Goal: Task Accomplishment & Management: Complete application form

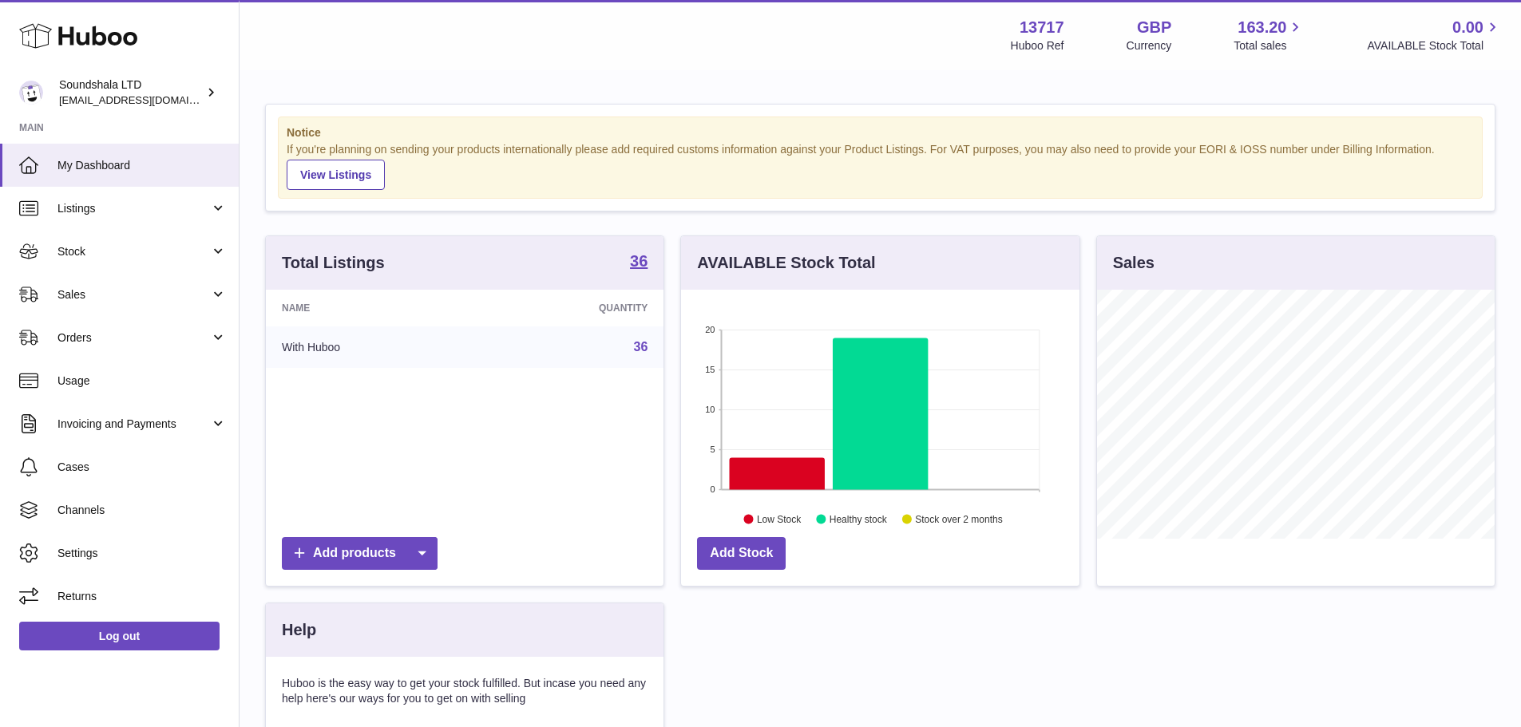
scroll to position [798201, 798053]
click at [105, 255] on span "Stock" at bounding box center [133, 251] width 153 height 15
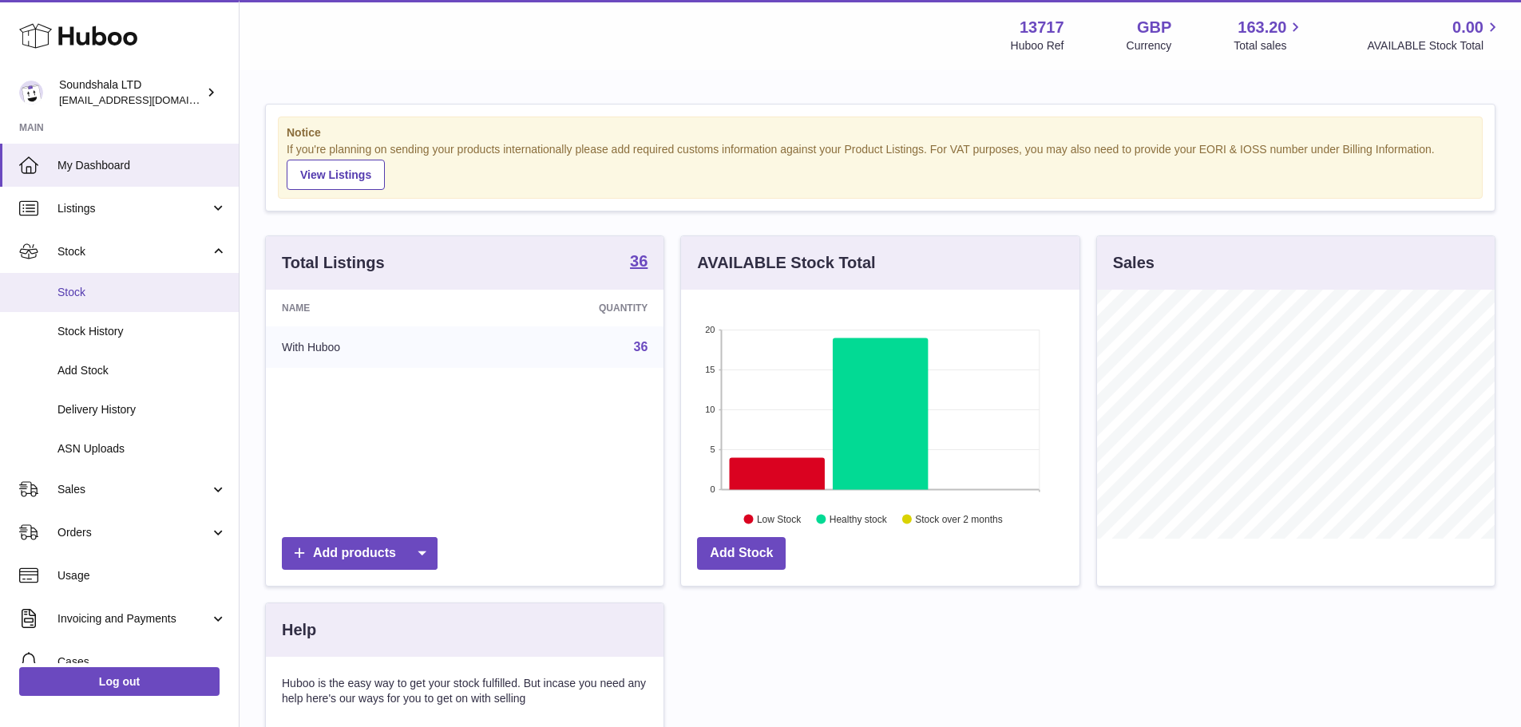
click at [90, 293] on span "Stock" at bounding box center [141, 292] width 169 height 15
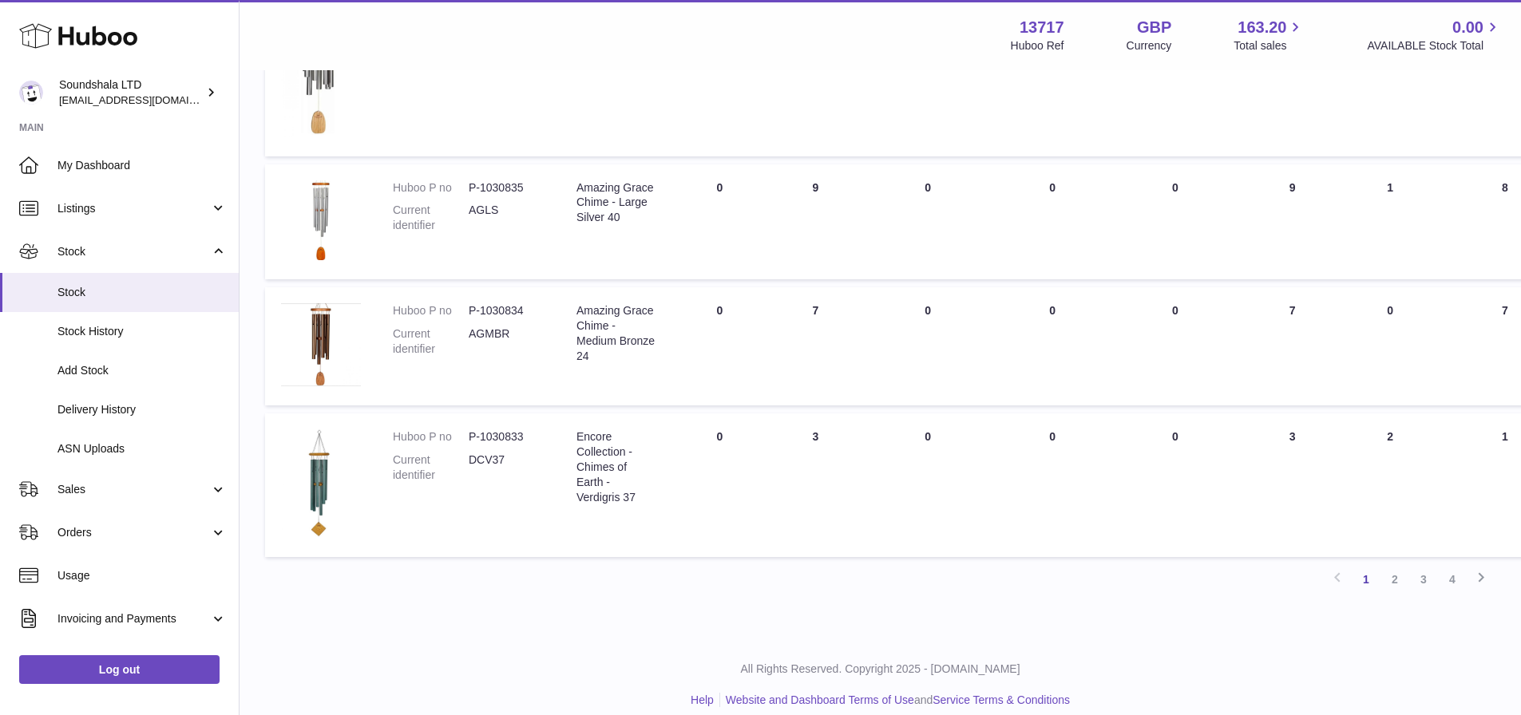
scroll to position [1262, 0]
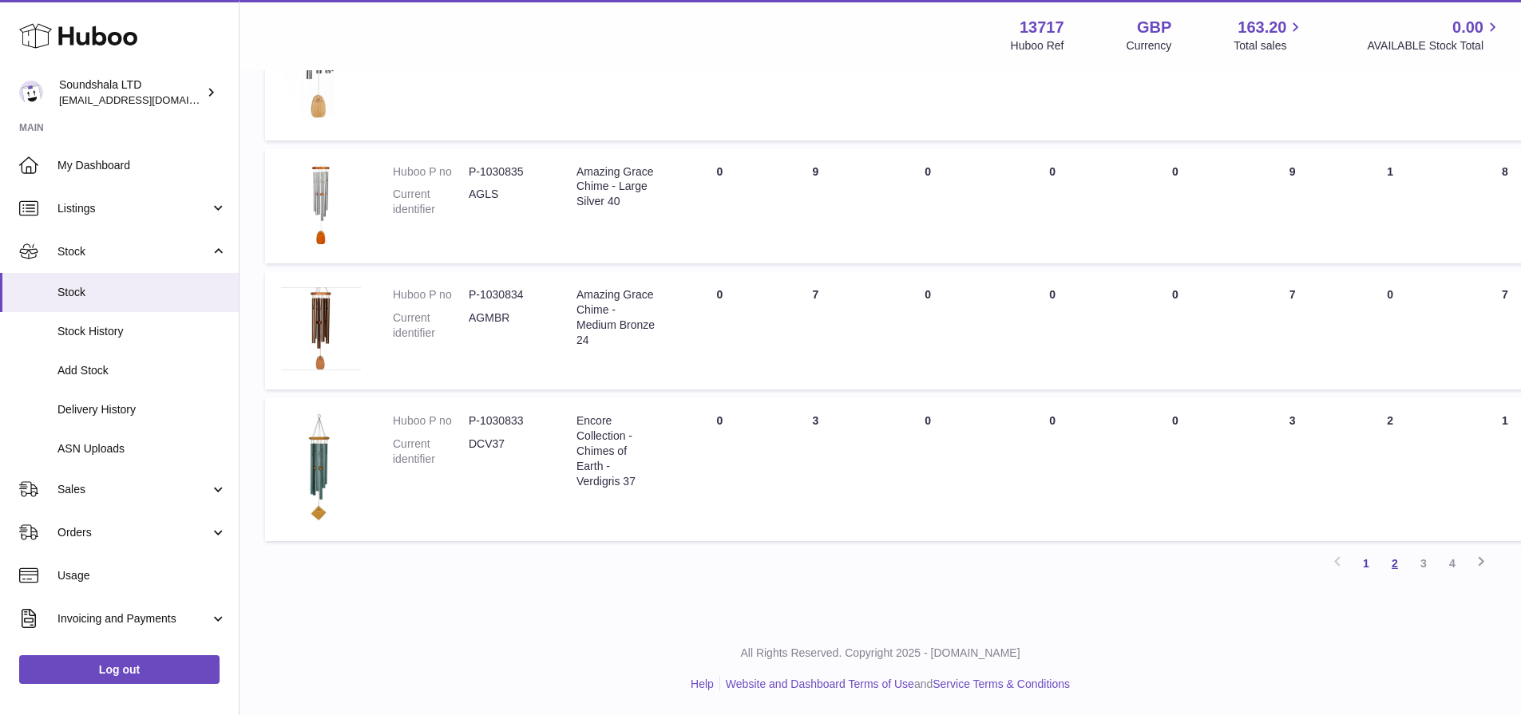
click at [1389, 557] on link "2" at bounding box center [1395, 563] width 29 height 29
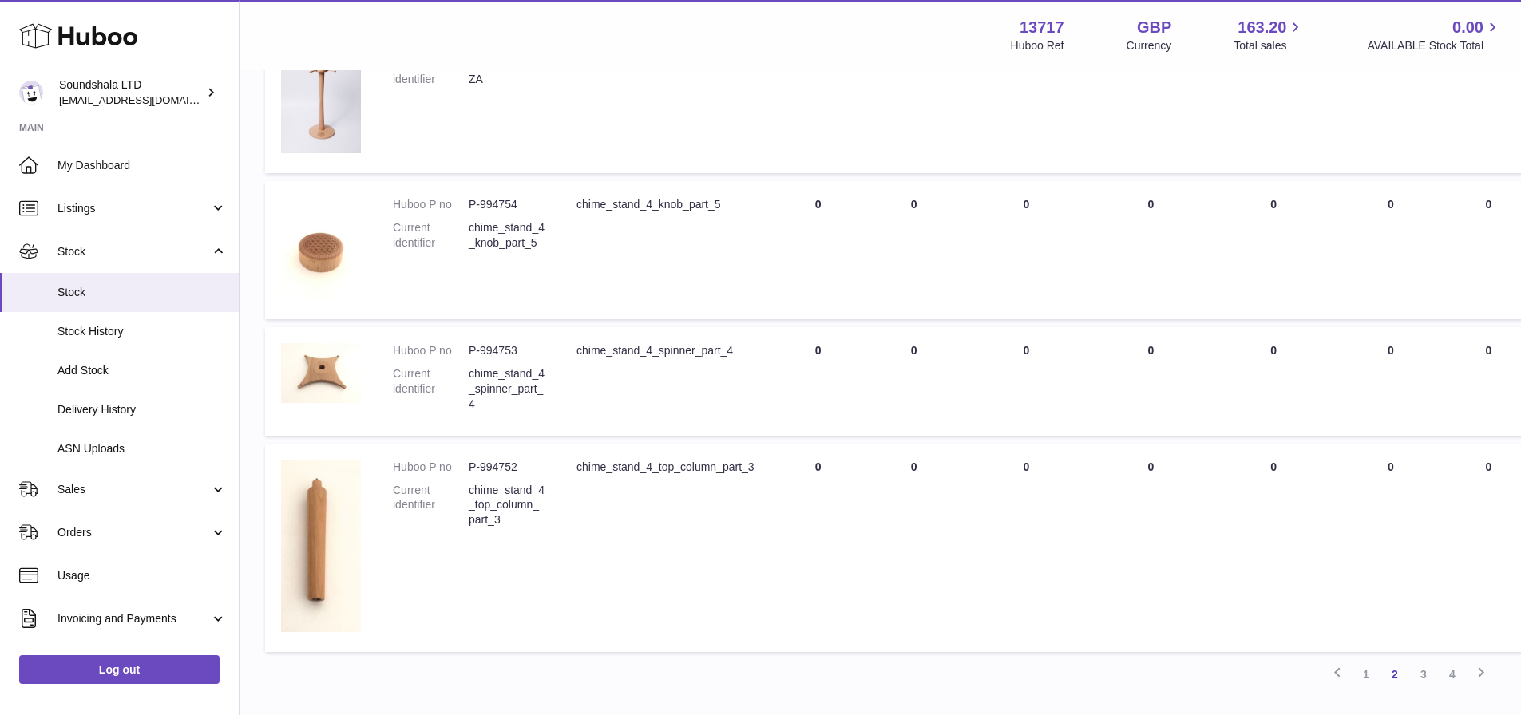
scroll to position [1190, 0]
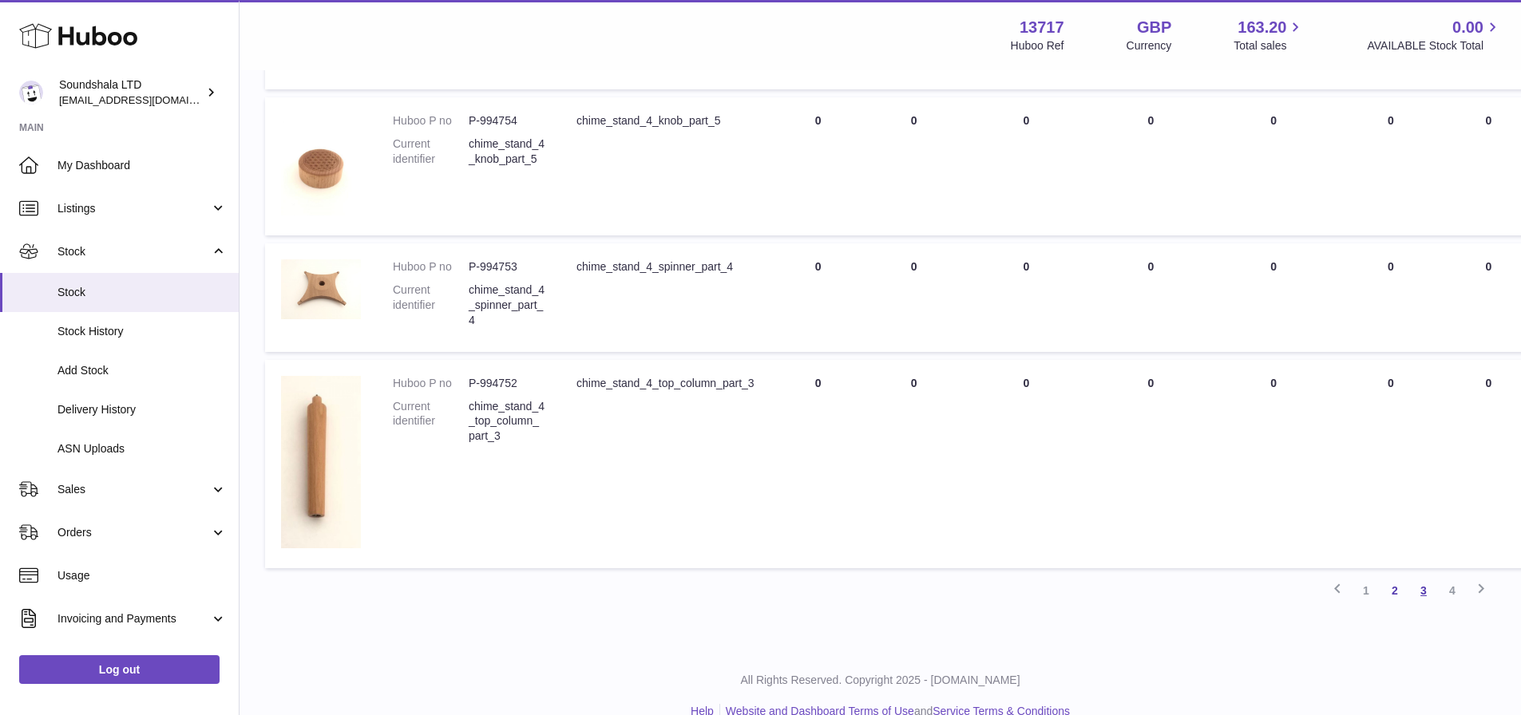
click at [1429, 593] on link "3" at bounding box center [1423, 590] width 29 height 29
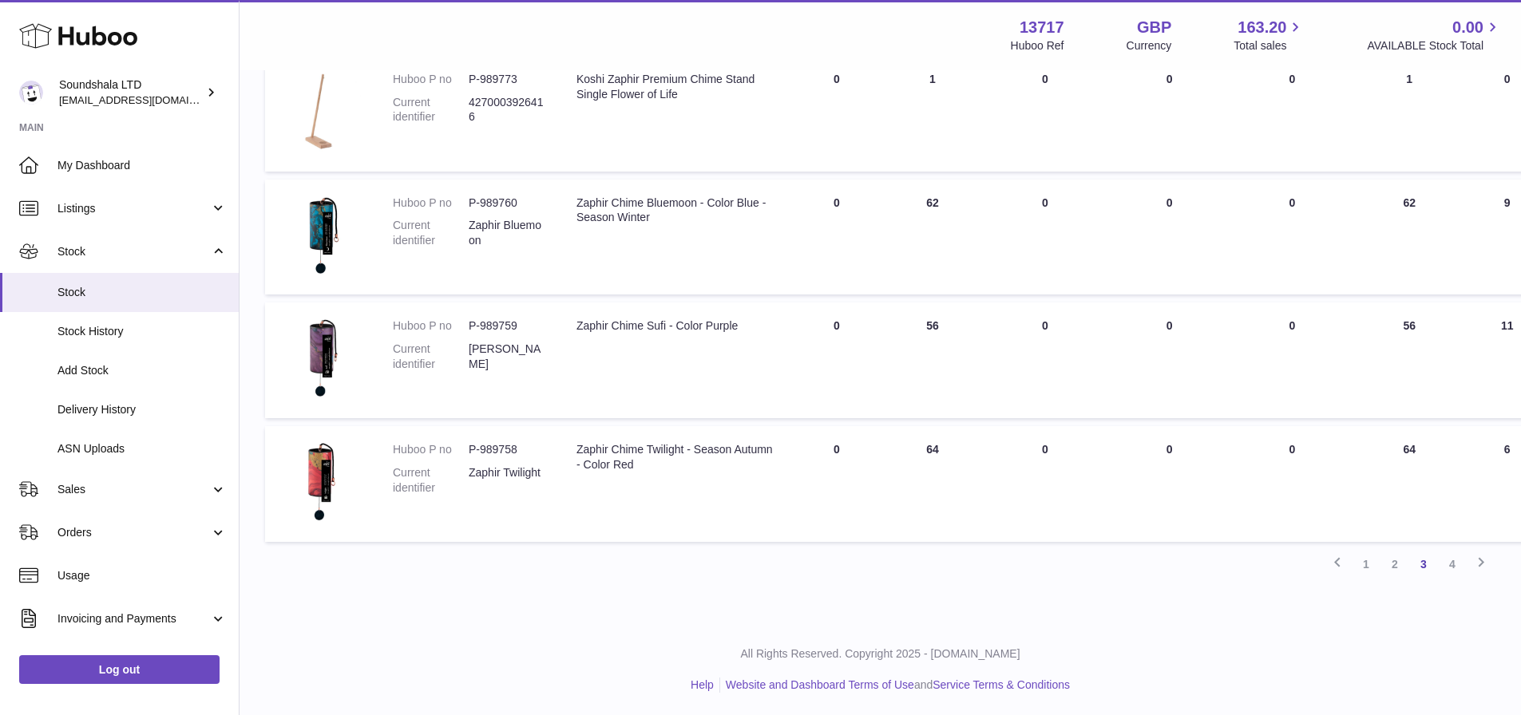
scroll to position [1197, 0]
click at [1456, 567] on link "4" at bounding box center [1452, 563] width 29 height 29
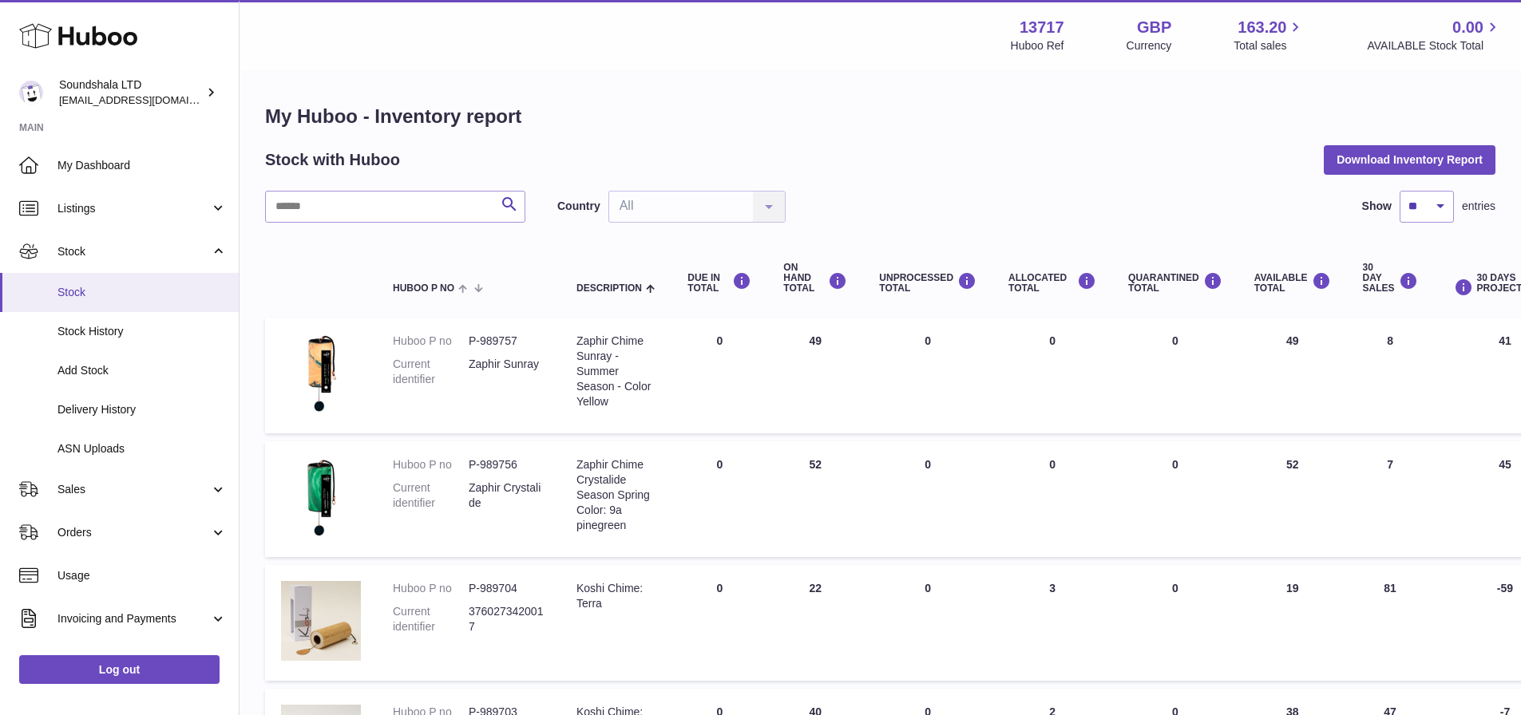
click at [80, 283] on link "Stock" at bounding box center [119, 292] width 239 height 39
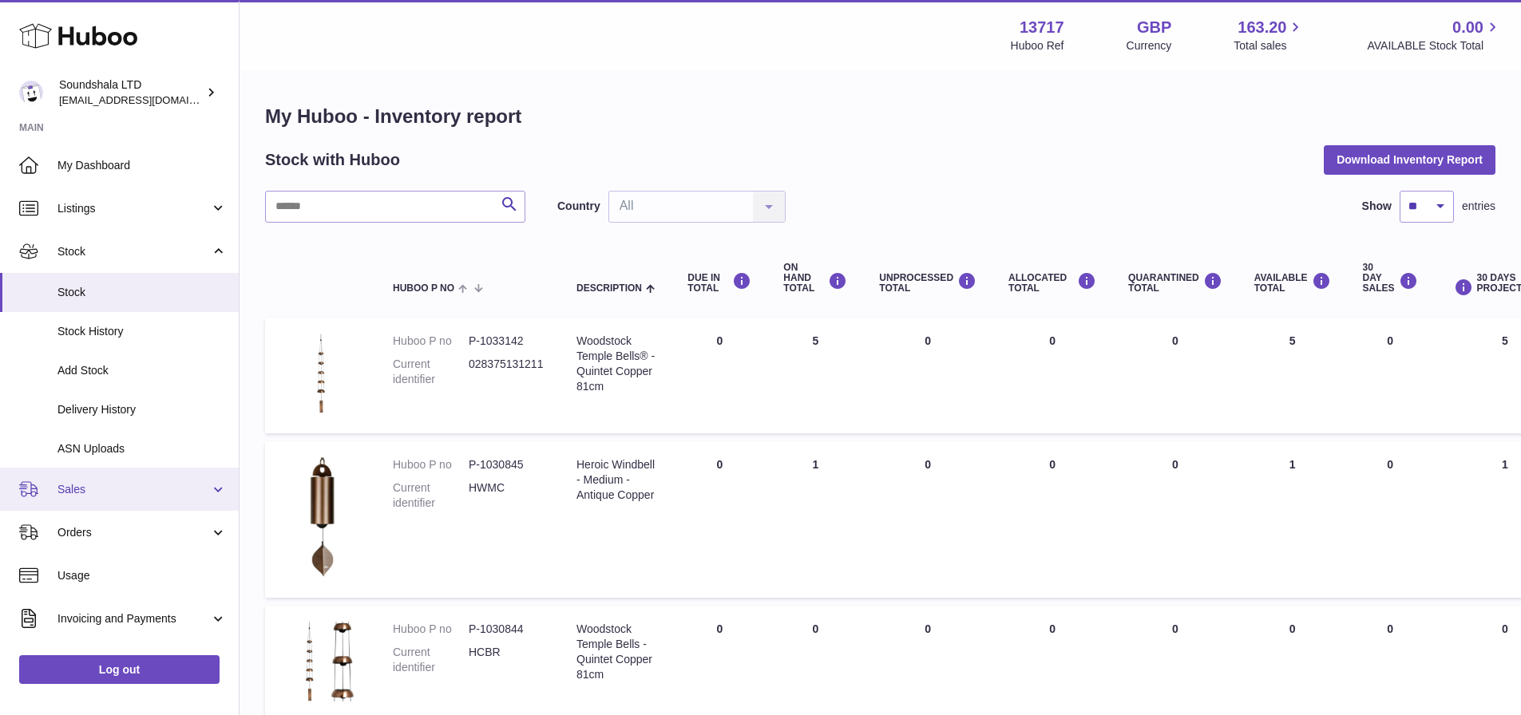
click at [101, 489] on span "Sales" at bounding box center [133, 489] width 153 height 15
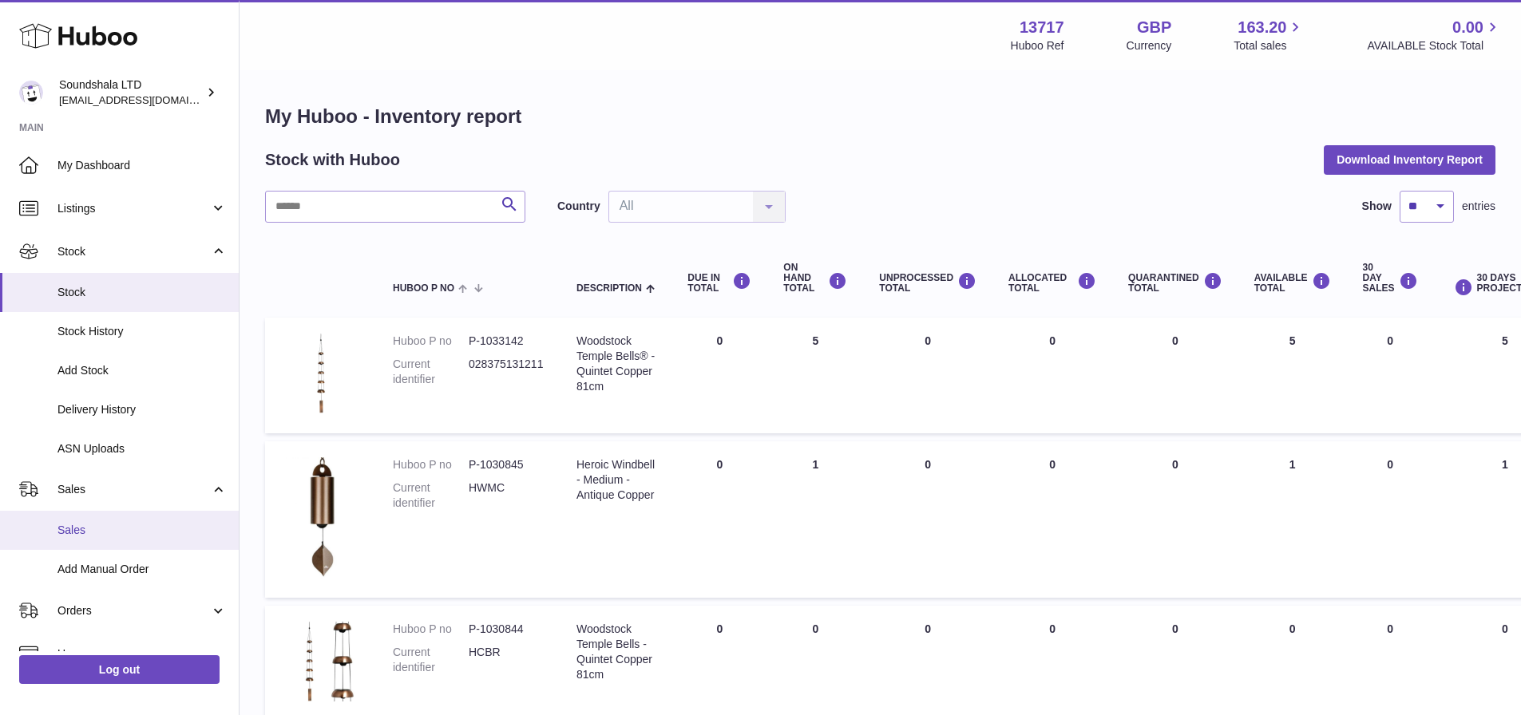
click at [104, 536] on span "Sales" at bounding box center [141, 530] width 169 height 15
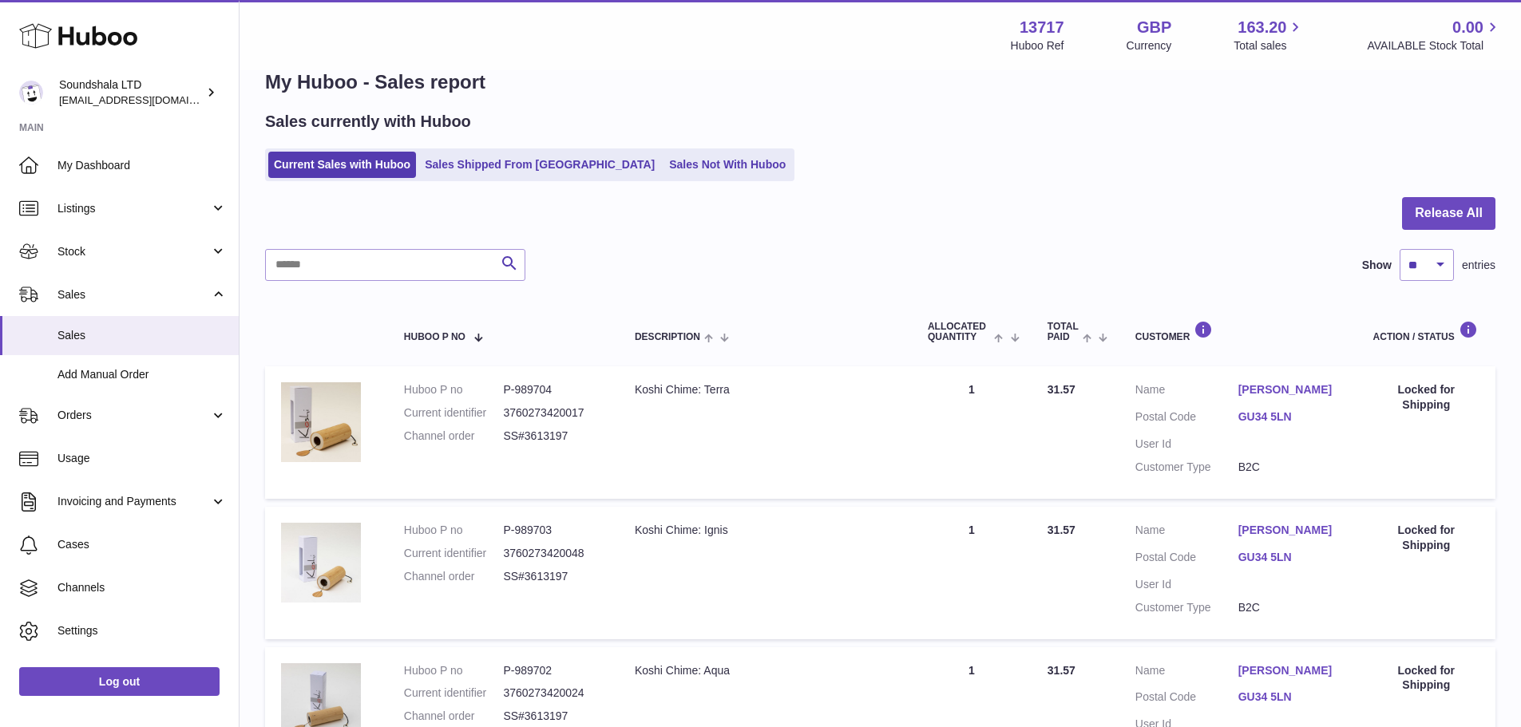
scroll to position [23, 0]
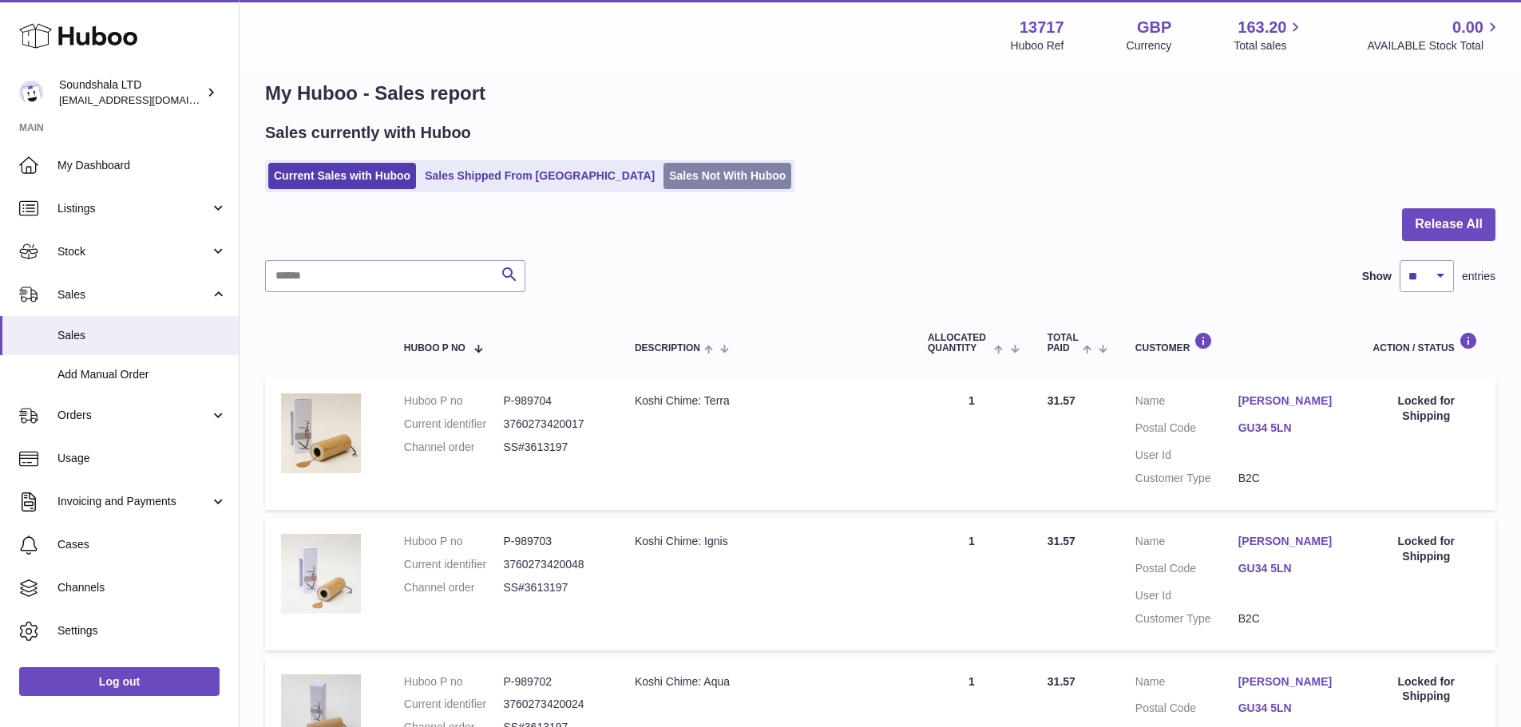
click at [664, 178] on link "Sales Not With Huboo" at bounding box center [728, 176] width 128 height 26
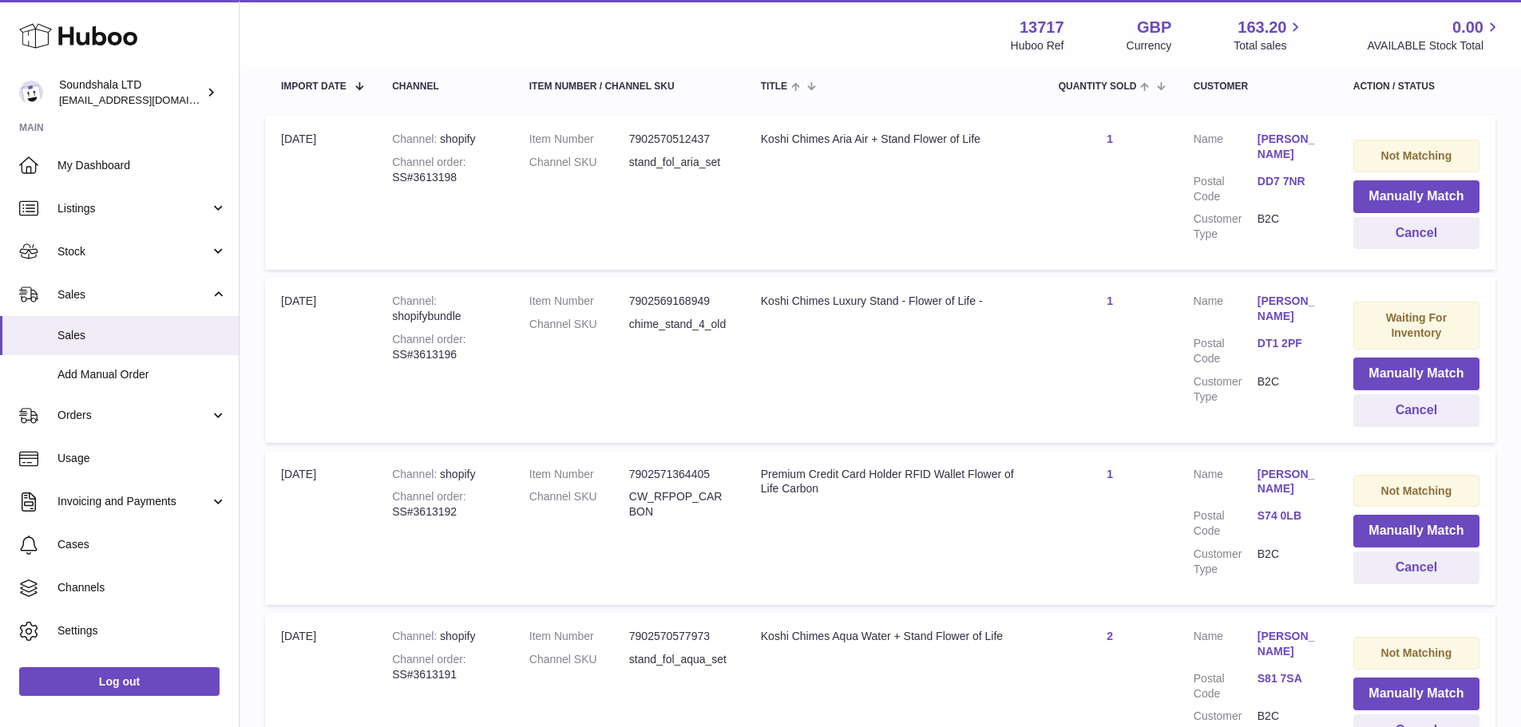
scroll to position [319, 0]
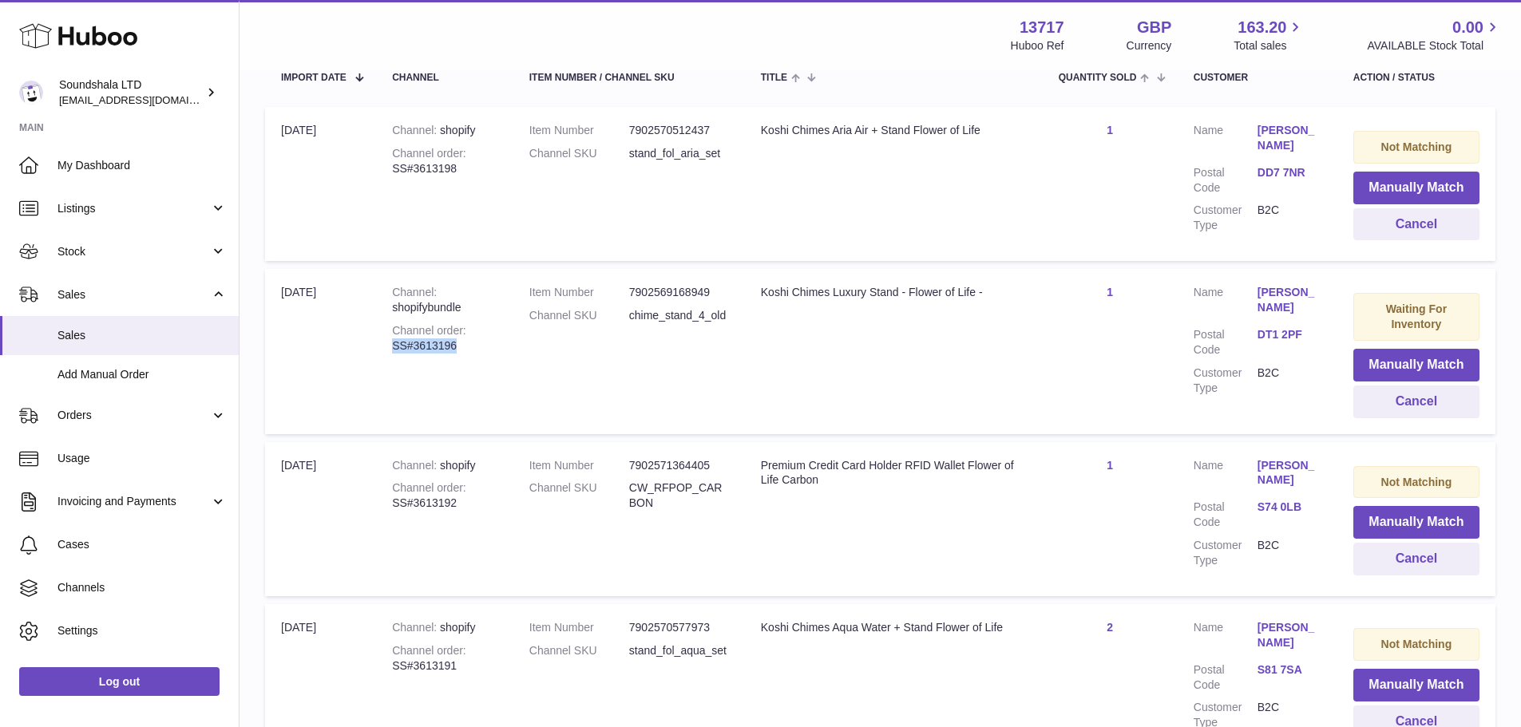
drag, startPoint x: 469, startPoint y: 346, endPoint x: 394, endPoint y: 343, distance: 75.1
click at [394, 343] on div "Channel order SS#3613196" at bounding box center [444, 338] width 105 height 30
copy div "SS#3613196"
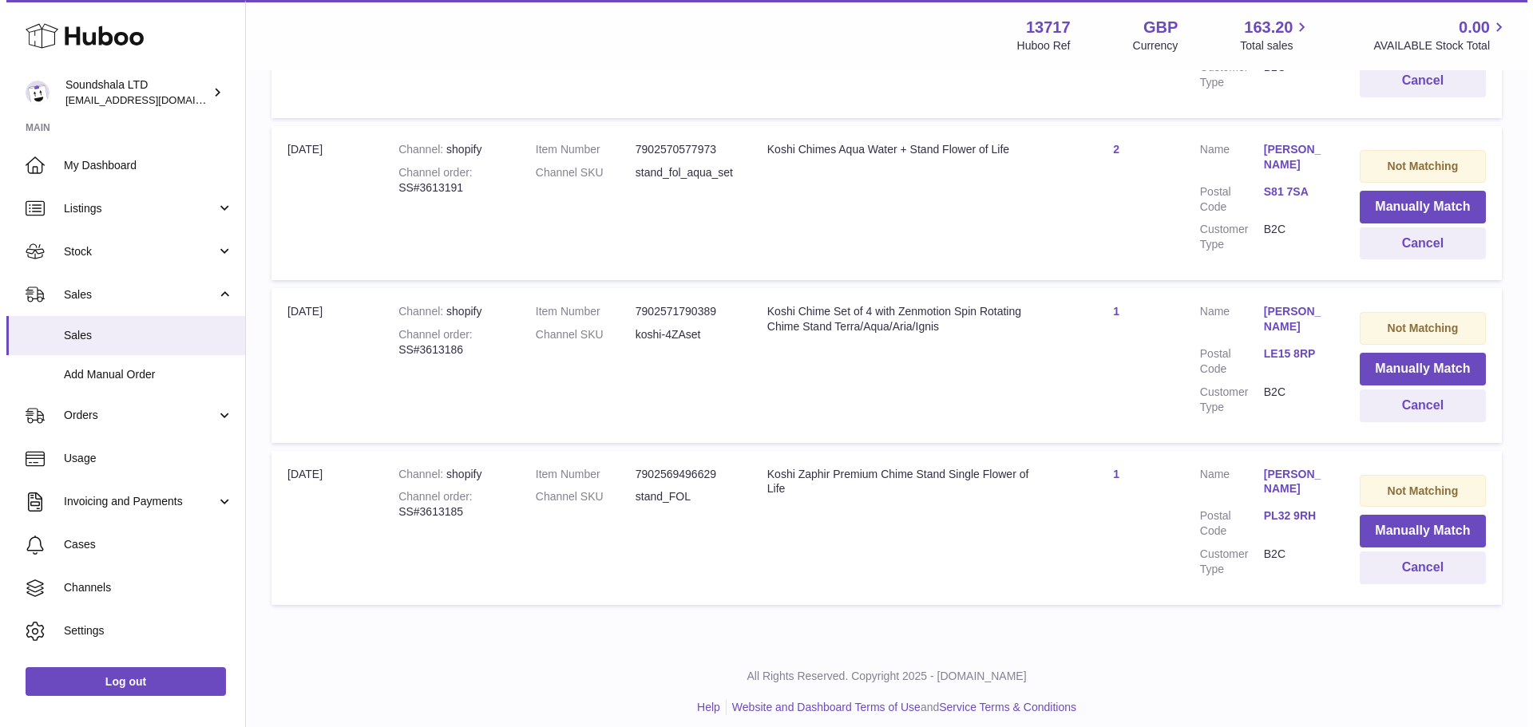
scroll to position [798, 0]
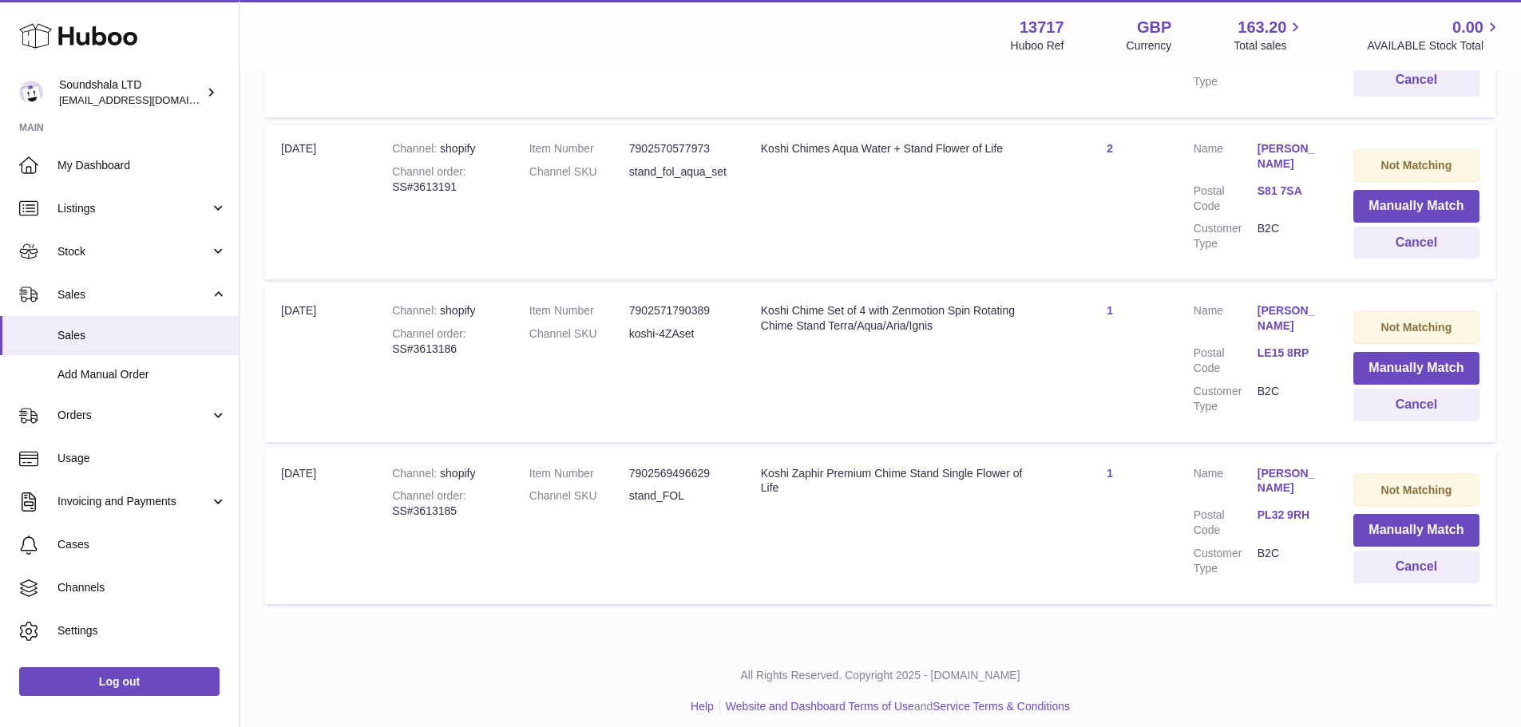
click at [1288, 476] on link "Andrew Jamieson" at bounding box center [1290, 481] width 64 height 30
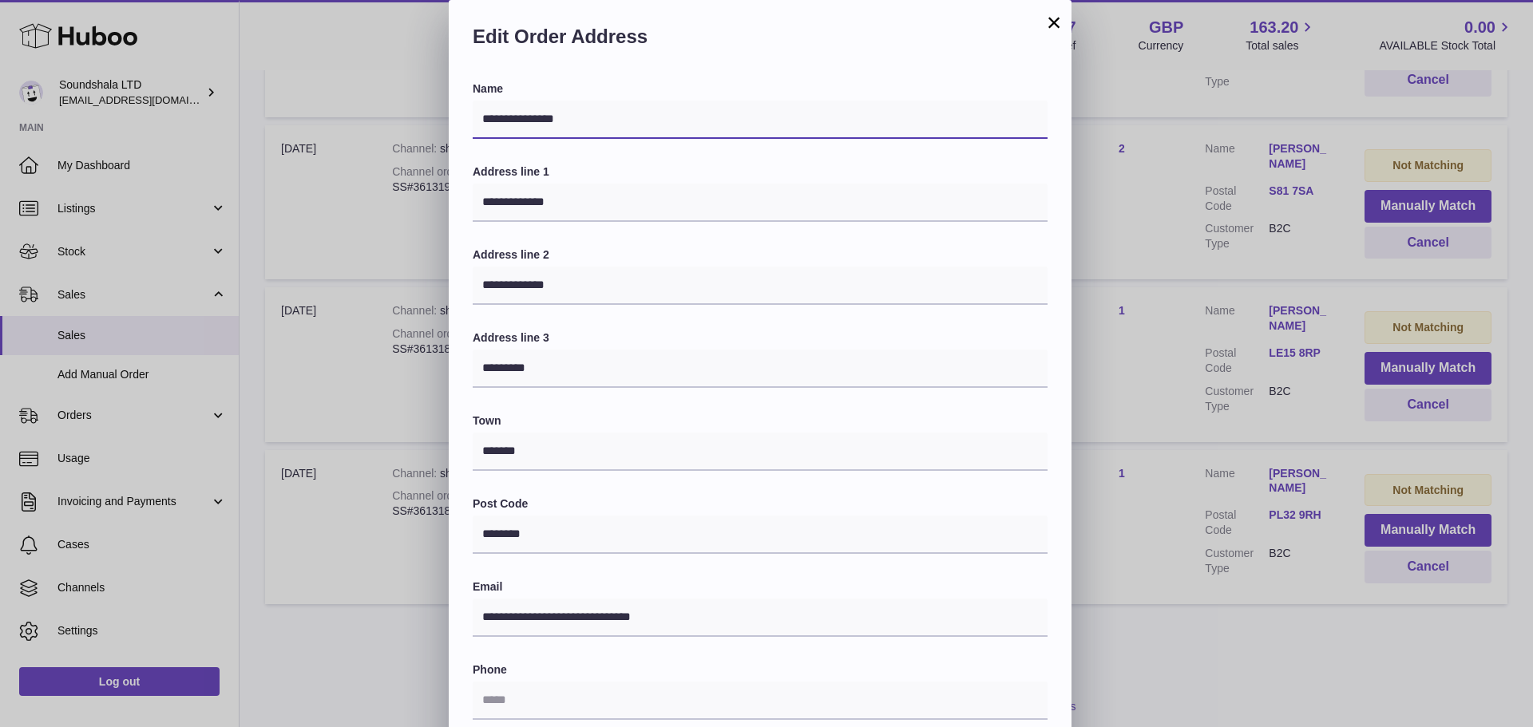
drag, startPoint x: 598, startPoint y: 121, endPoint x: 479, endPoint y: 125, distance: 119.0
click at [479, 125] on input "**********" at bounding box center [760, 120] width 575 height 38
drag, startPoint x: 600, startPoint y: 208, endPoint x: 476, endPoint y: 206, distance: 124.6
click at [476, 206] on input "**********" at bounding box center [760, 203] width 575 height 38
drag, startPoint x: 613, startPoint y: 288, endPoint x: 466, endPoint y: 280, distance: 147.1
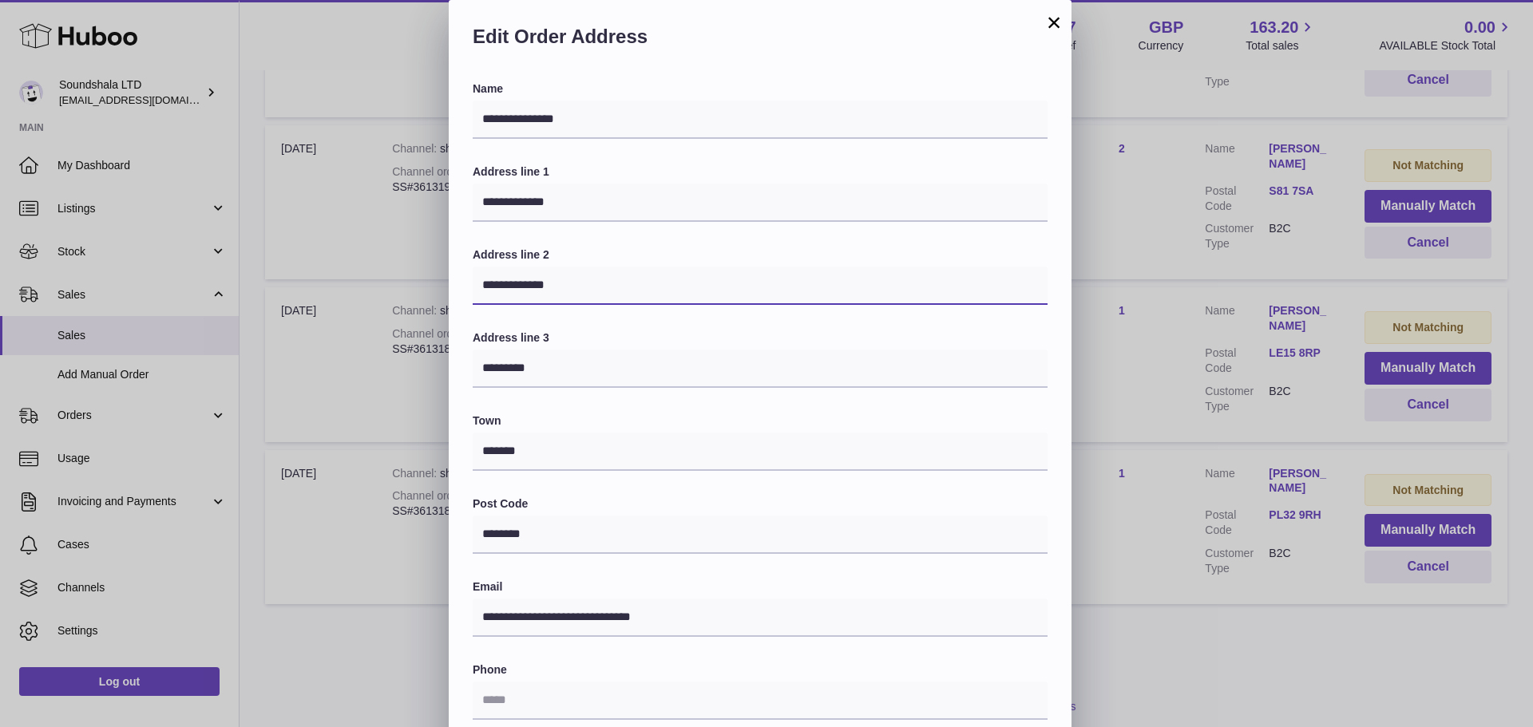
click at [466, 280] on div "**********" at bounding box center [760, 519] width 623 height 877
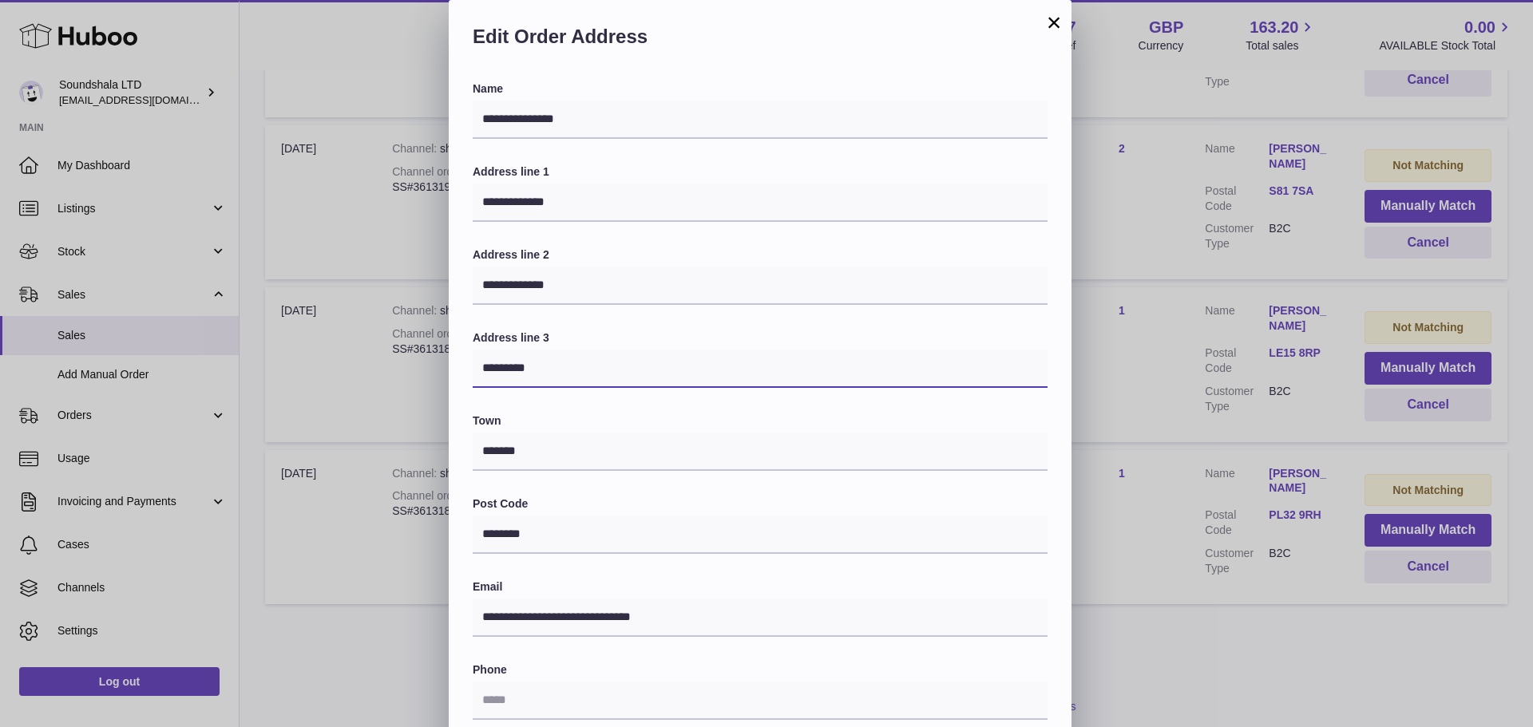
drag, startPoint x: 592, startPoint y: 375, endPoint x: 469, endPoint y: 359, distance: 124.9
click at [469, 359] on div "**********" at bounding box center [760, 519] width 623 height 877
drag, startPoint x: 582, startPoint y: 545, endPoint x: 438, endPoint y: 536, distance: 144.8
click at [438, 536] on div "**********" at bounding box center [766, 479] width 1533 height 958
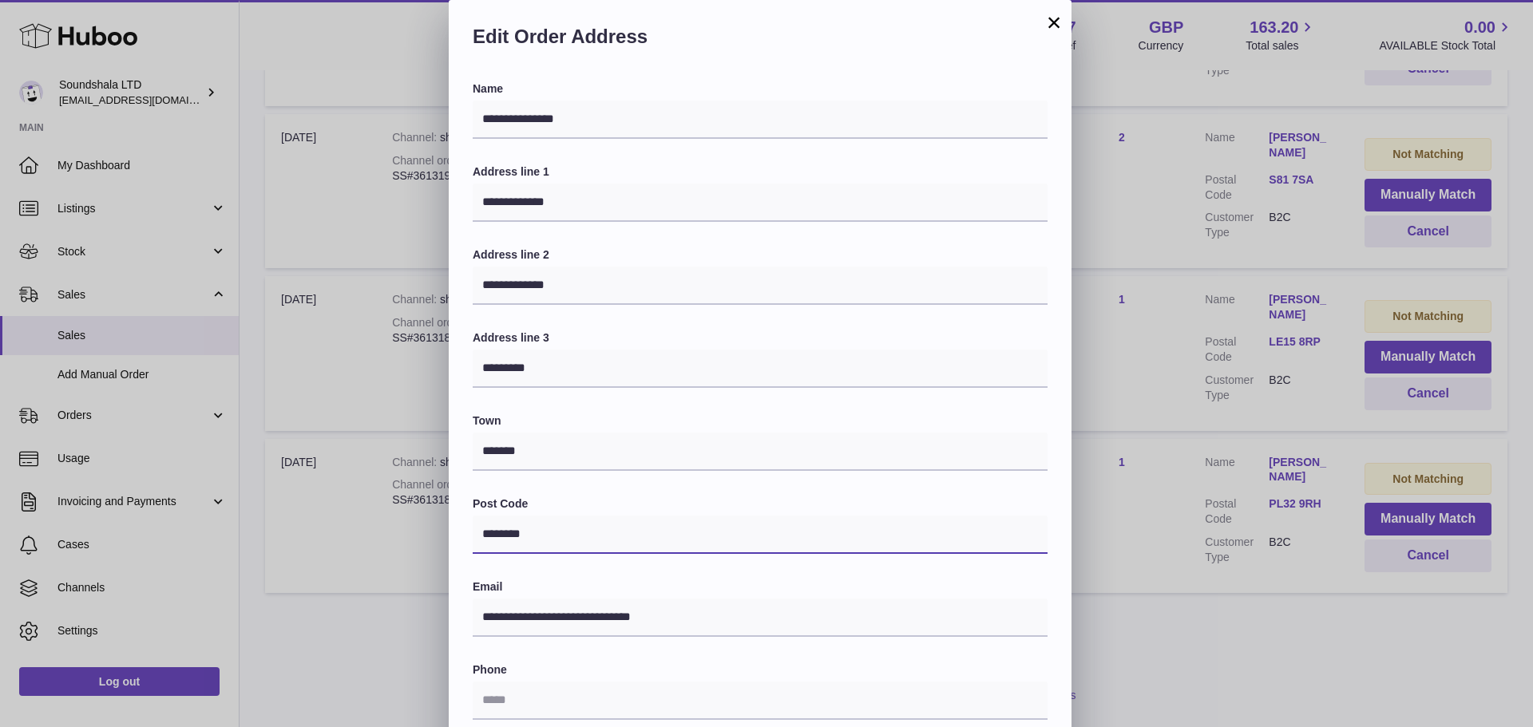
scroll to position [805, 0]
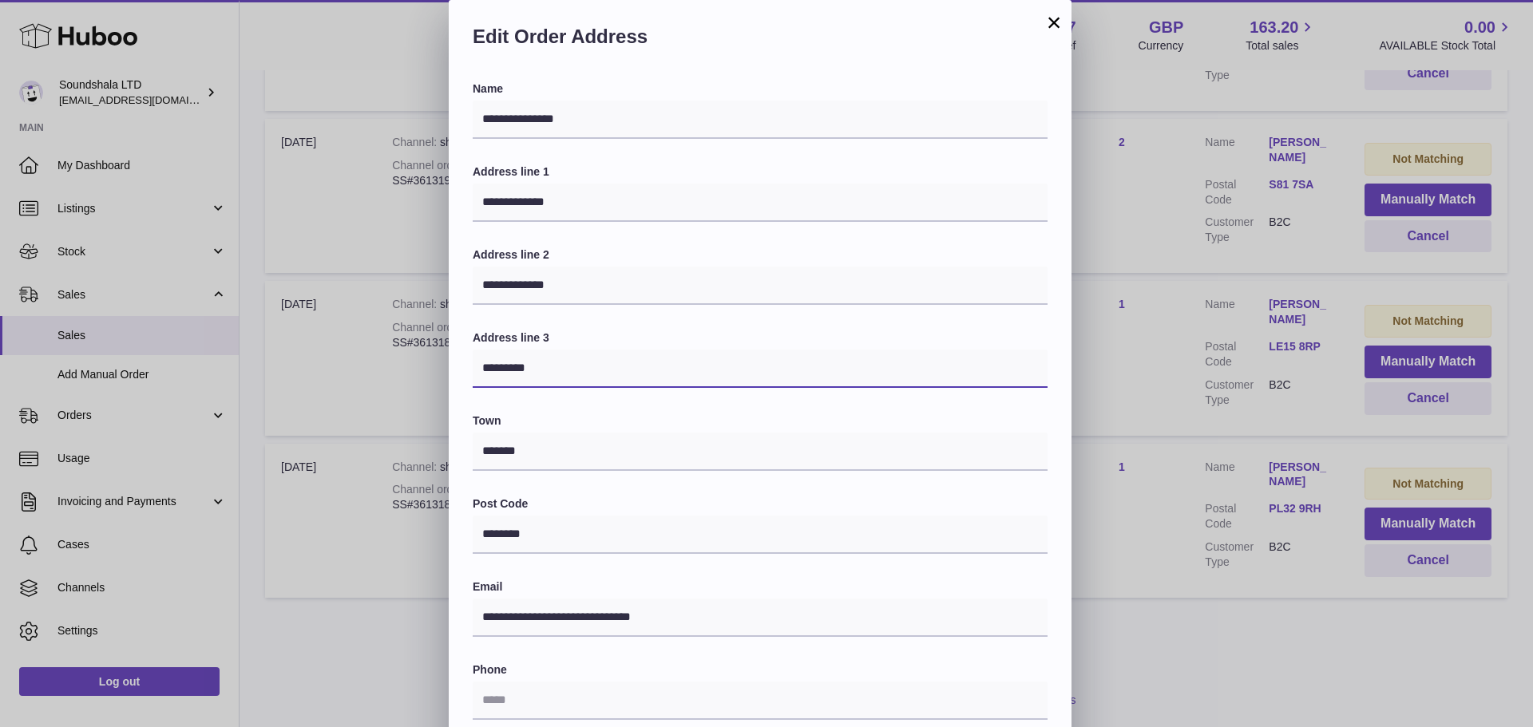
drag, startPoint x: 556, startPoint y: 372, endPoint x: 466, endPoint y: 376, distance: 89.5
click at [466, 376] on div "**********" at bounding box center [760, 519] width 623 height 877
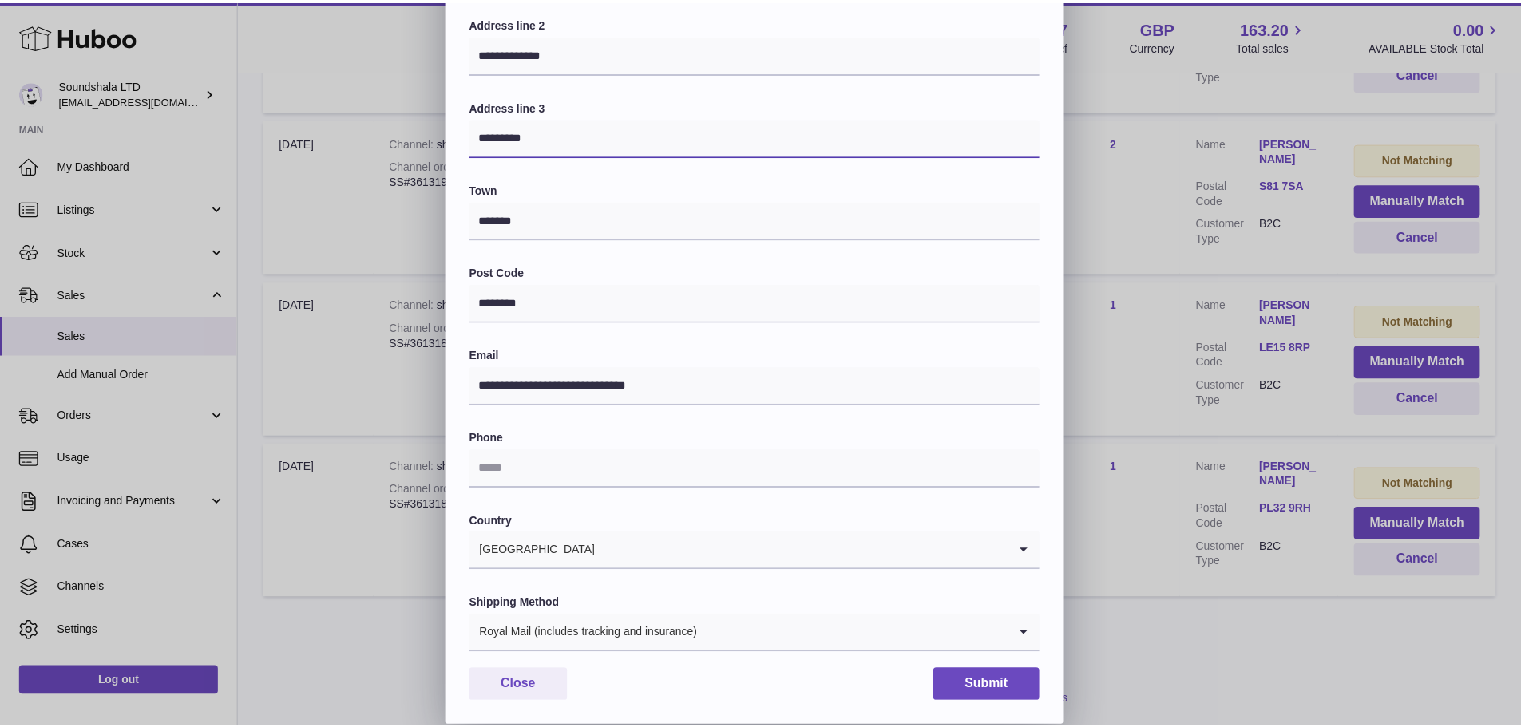
scroll to position [232, 0]
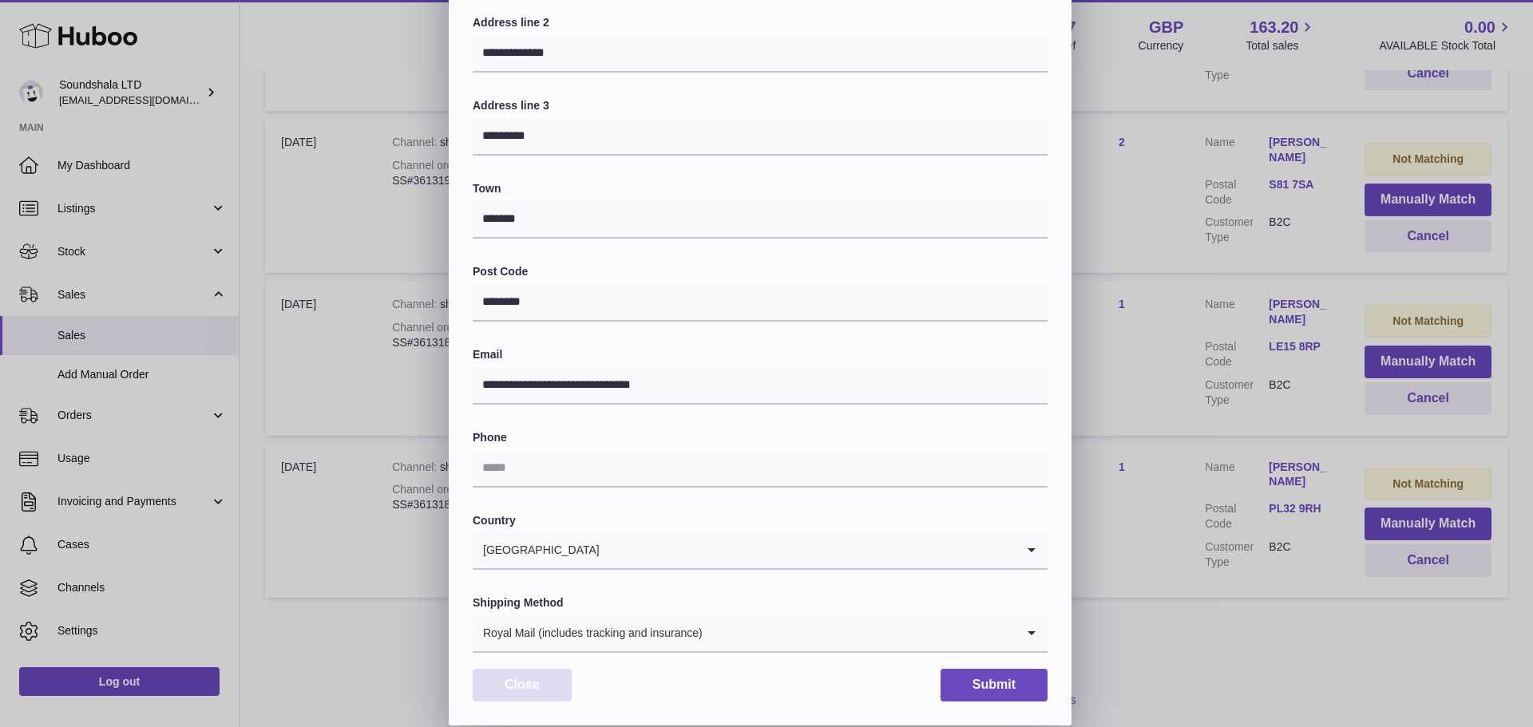
click at [528, 687] on button "Close" at bounding box center [522, 685] width 99 height 33
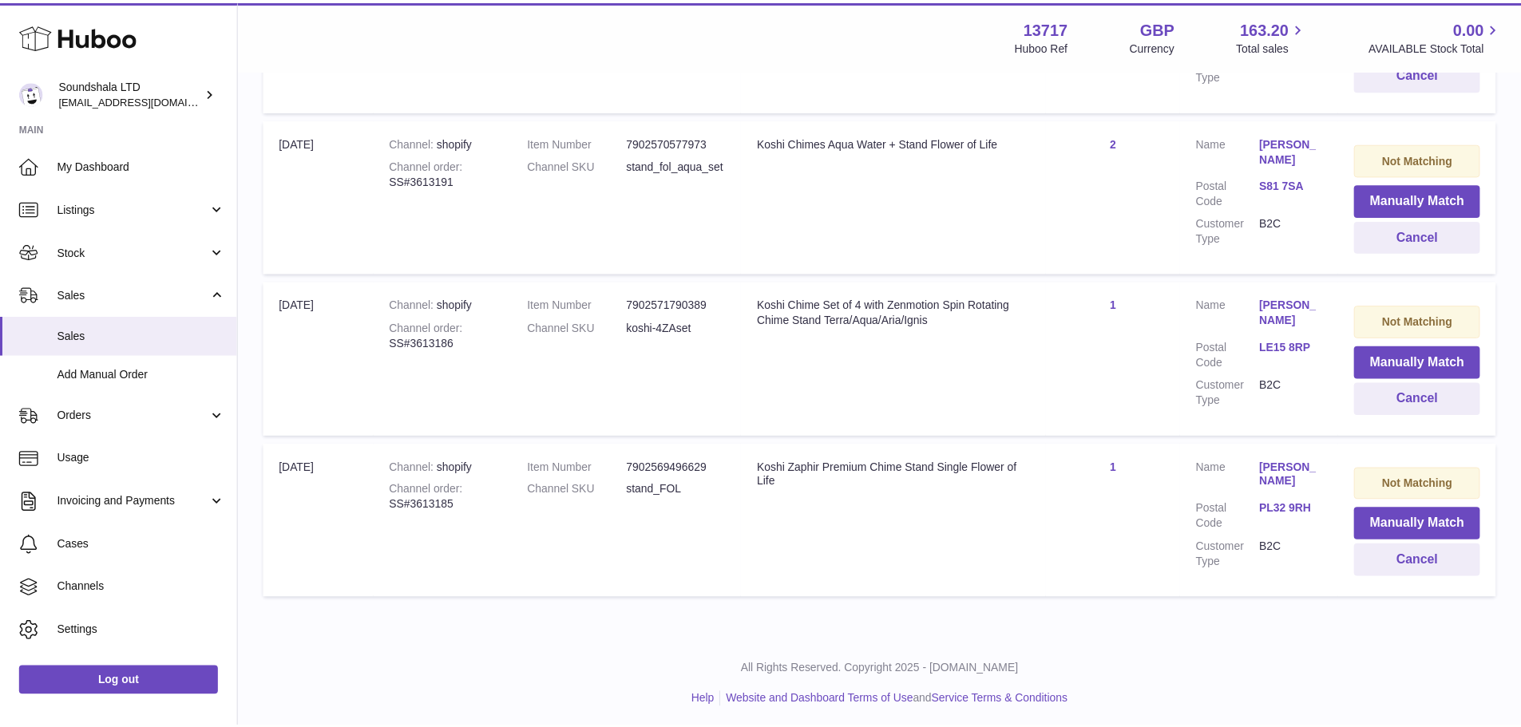
scroll to position [0, 0]
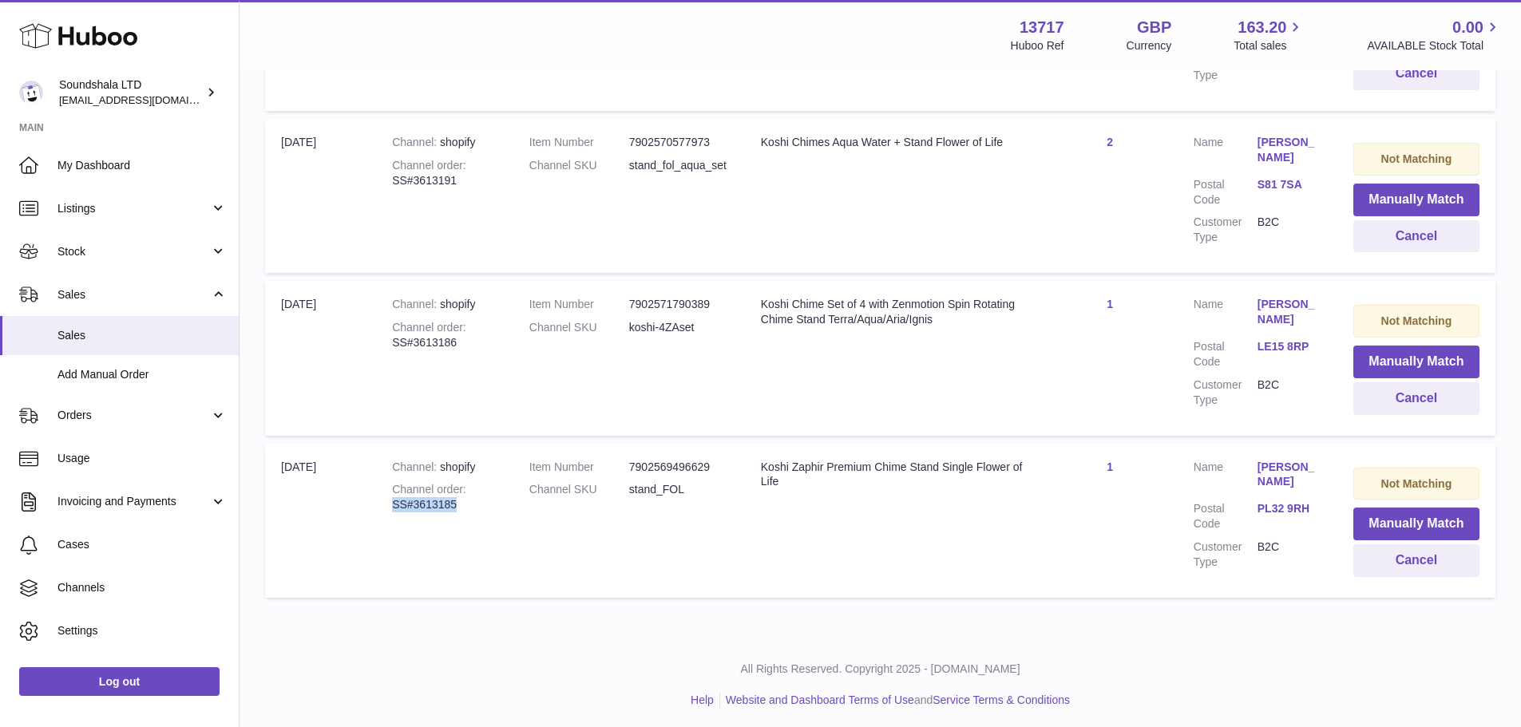
drag, startPoint x: 485, startPoint y: 507, endPoint x: 388, endPoint y: 501, distance: 97.6
click at [388, 501] on td "Channel shopify Channel order SS#3613185" at bounding box center [444, 521] width 137 height 154
copy div "SS#3613185"
click at [1404, 553] on button "Cancel" at bounding box center [1416, 561] width 126 height 33
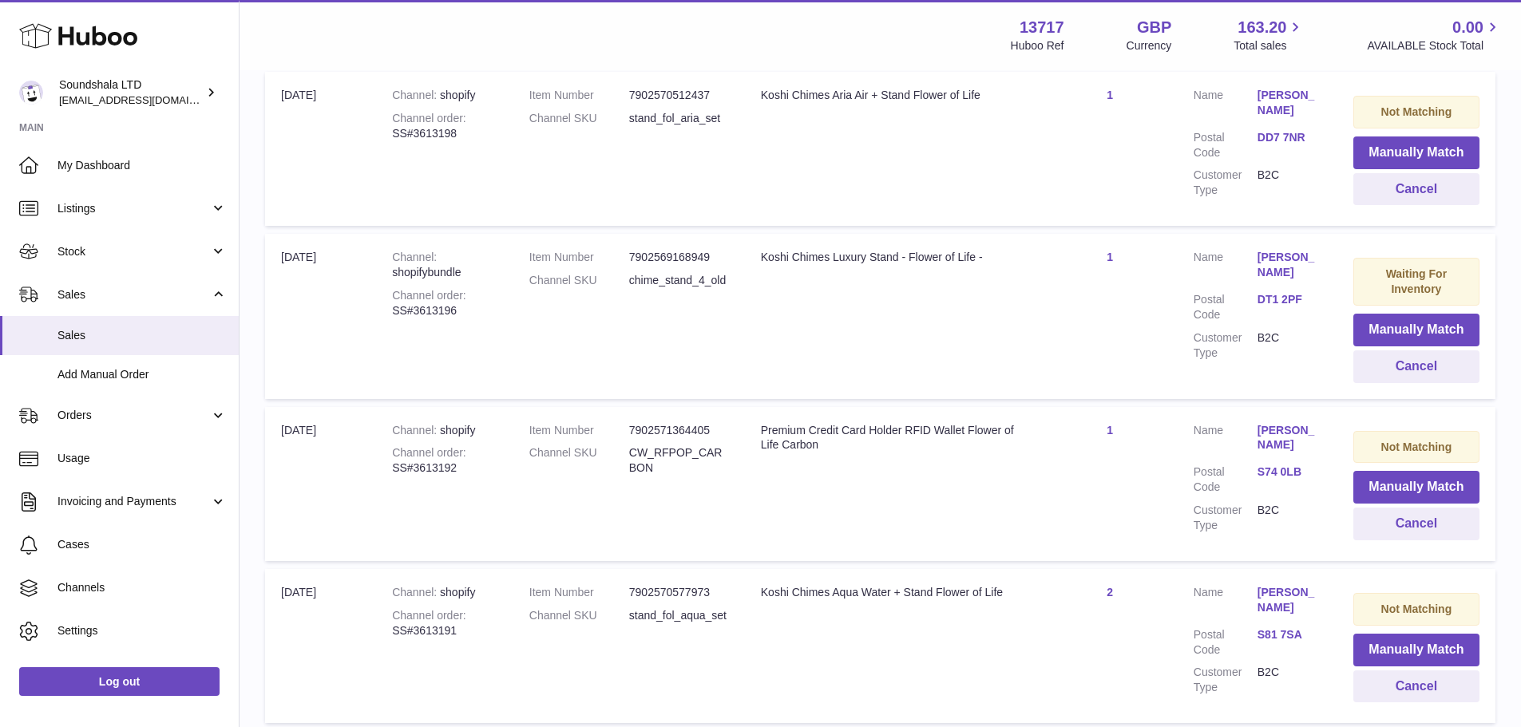
scroll to position [4, 0]
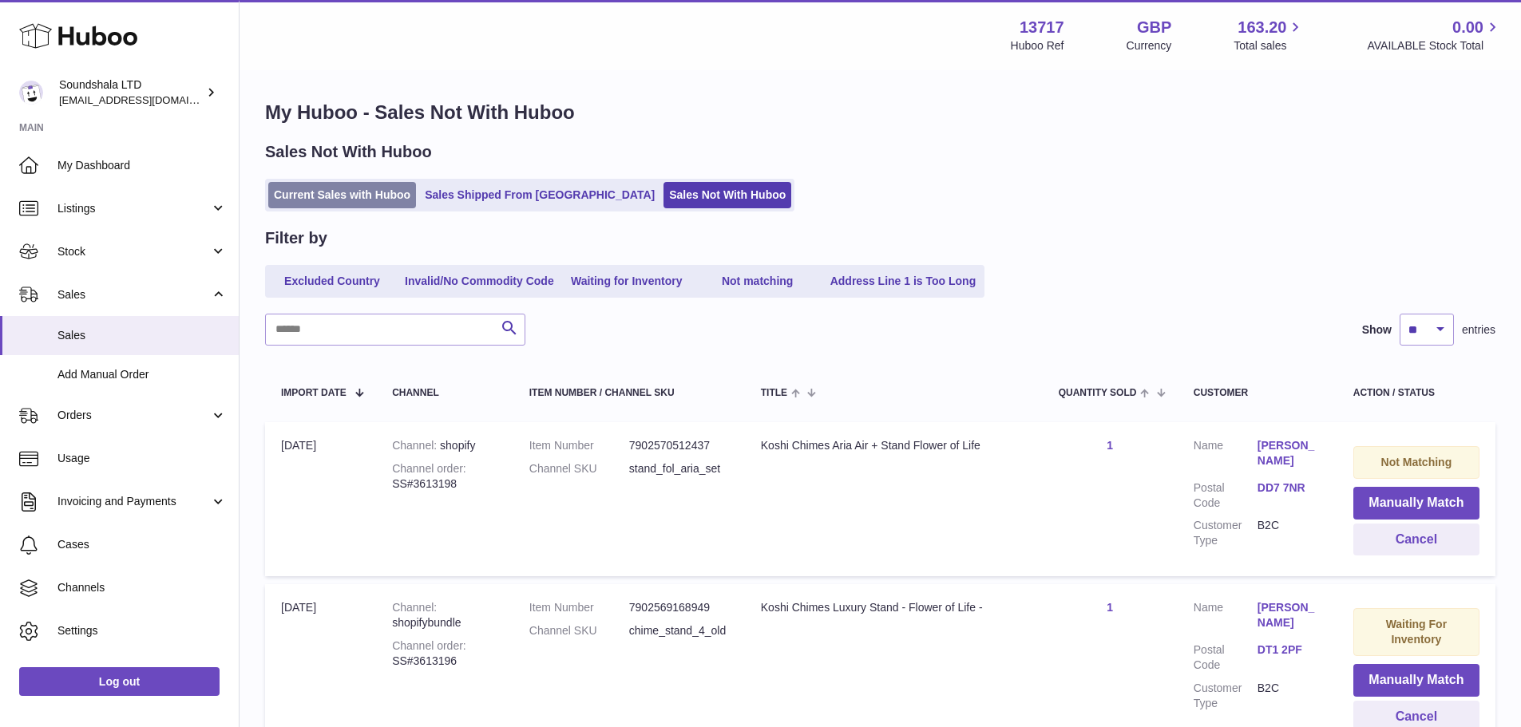
click at [342, 194] on link "Current Sales with Huboo" at bounding box center [342, 195] width 148 height 26
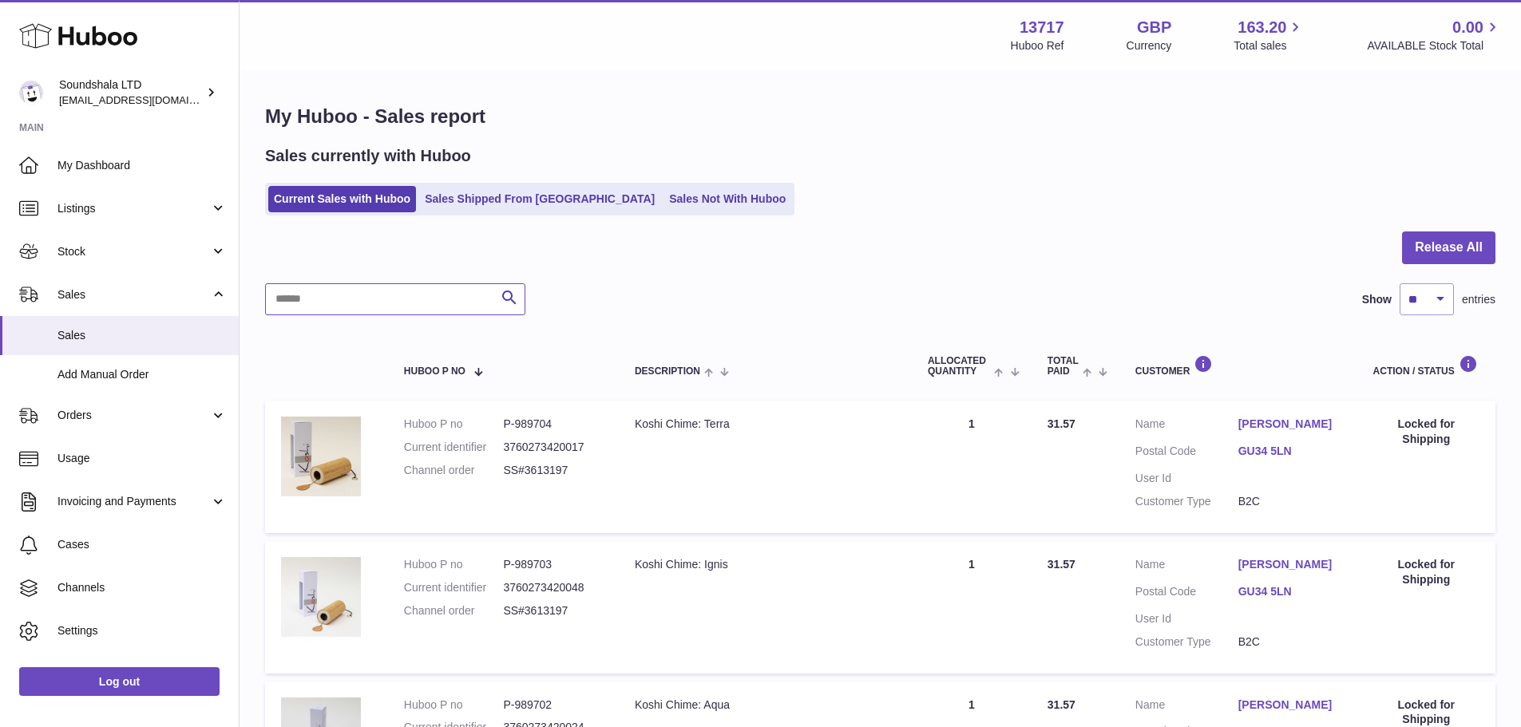
click at [422, 303] on input "text" at bounding box center [395, 299] width 260 height 32
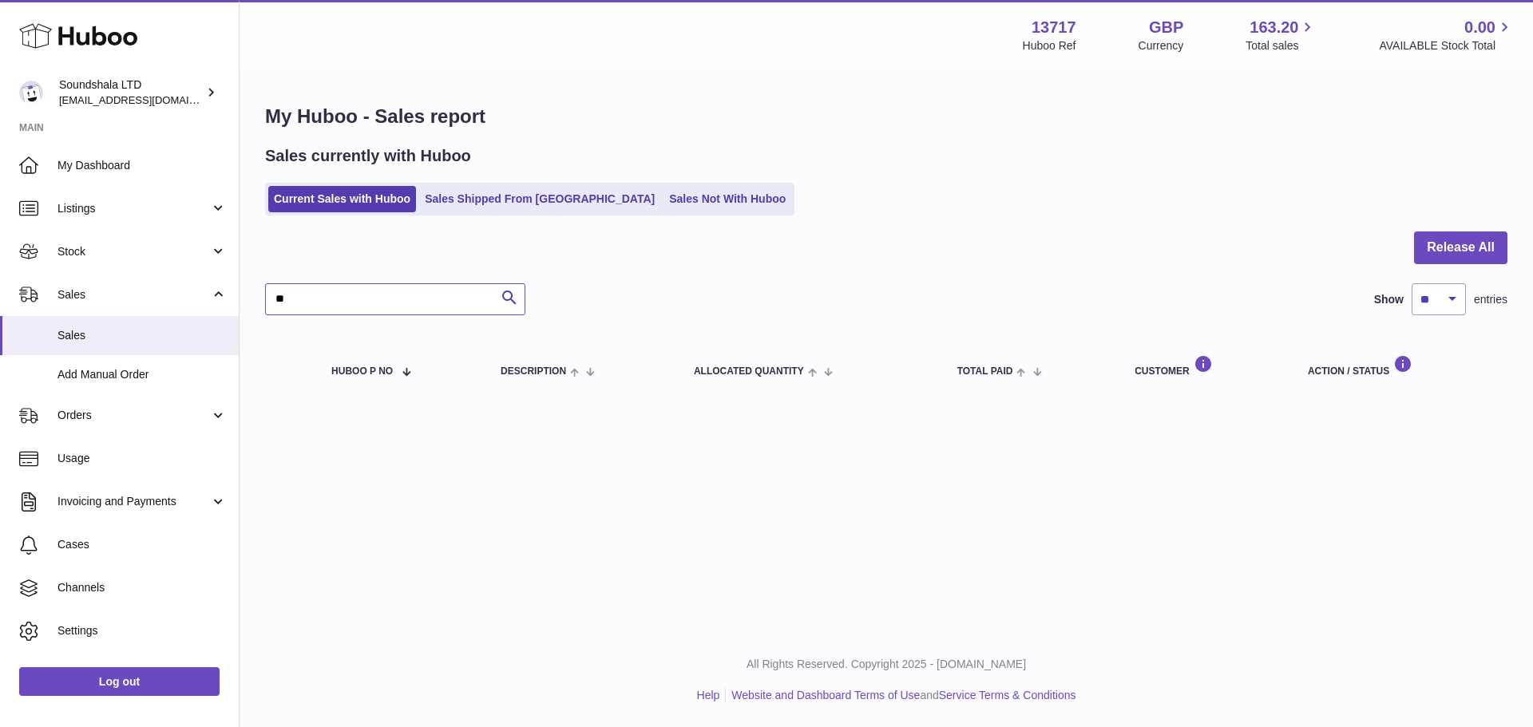
type input "*"
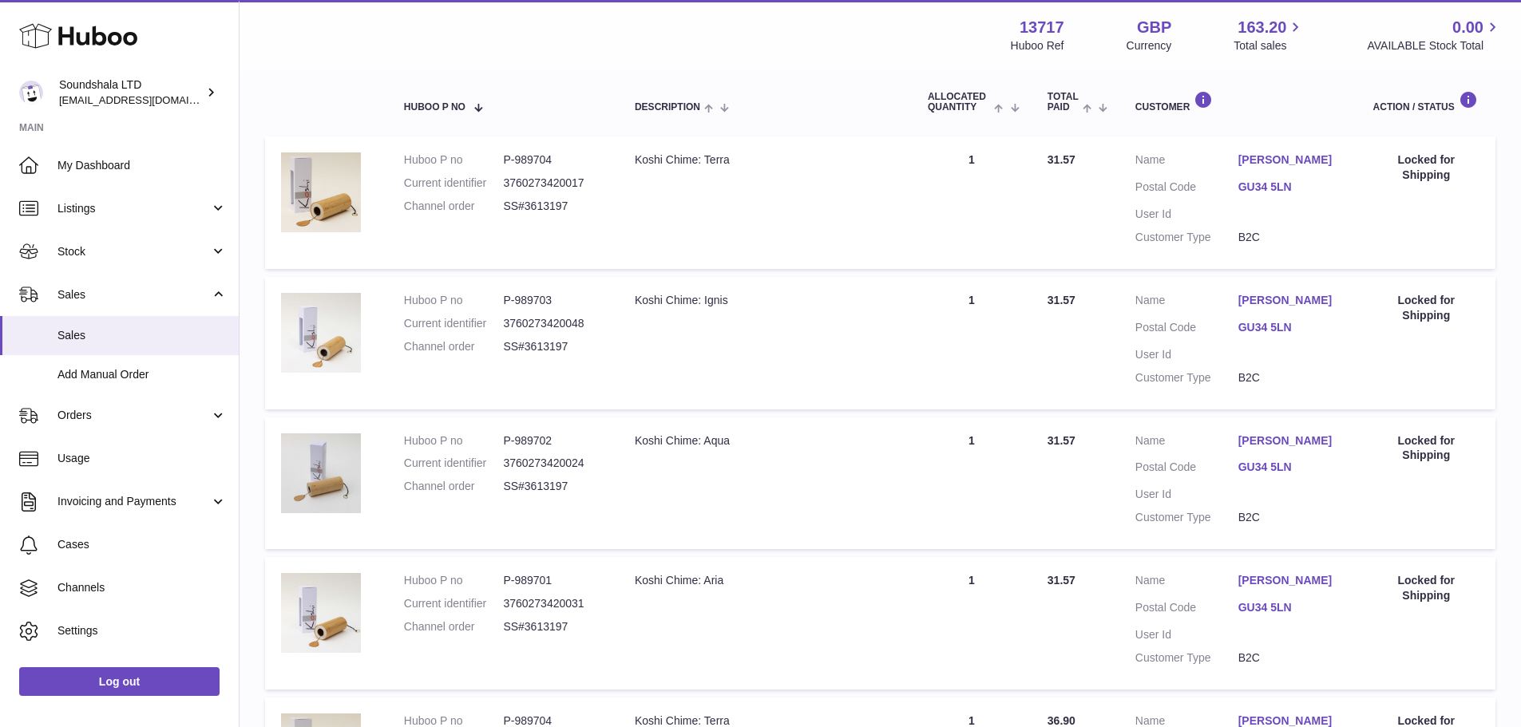
scroll to position [23, 0]
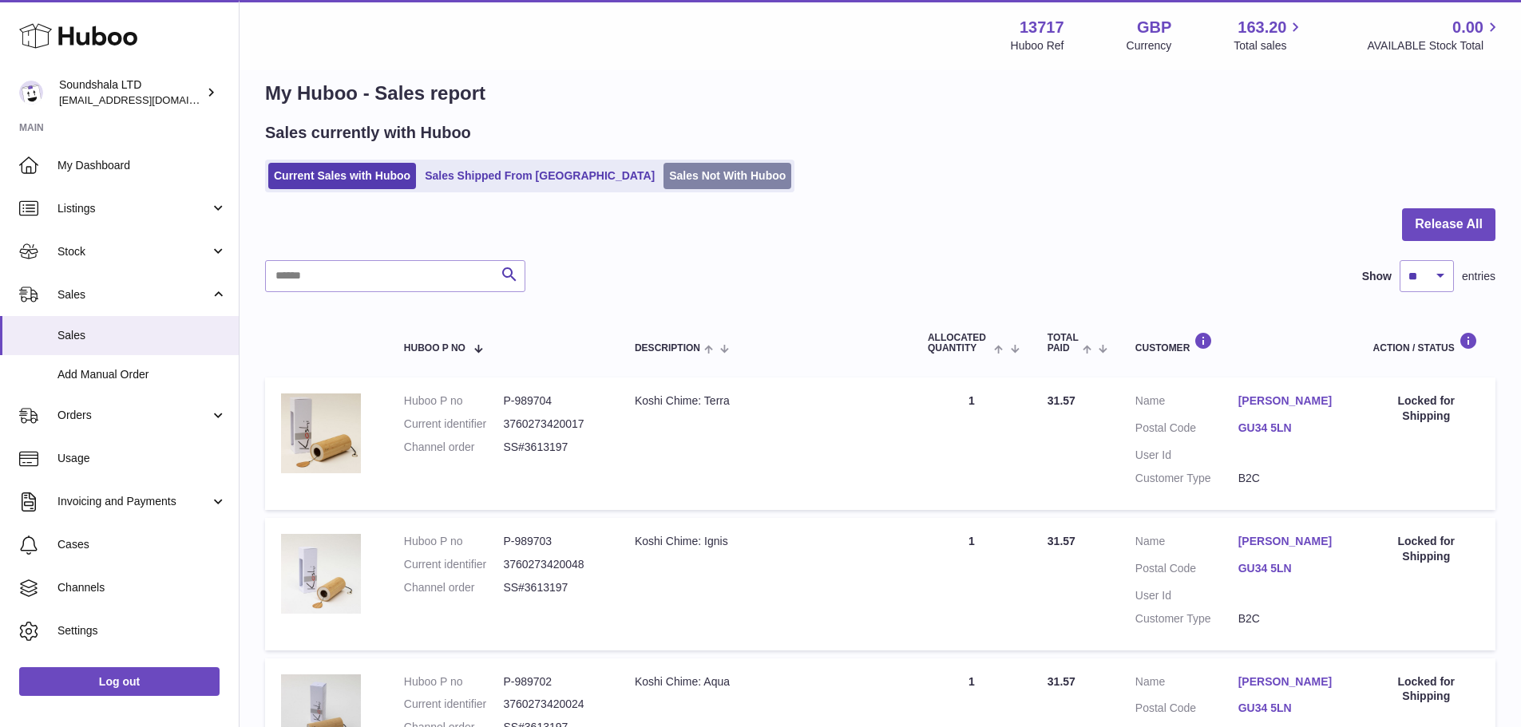
click at [664, 184] on link "Sales Not With Huboo" at bounding box center [728, 176] width 128 height 26
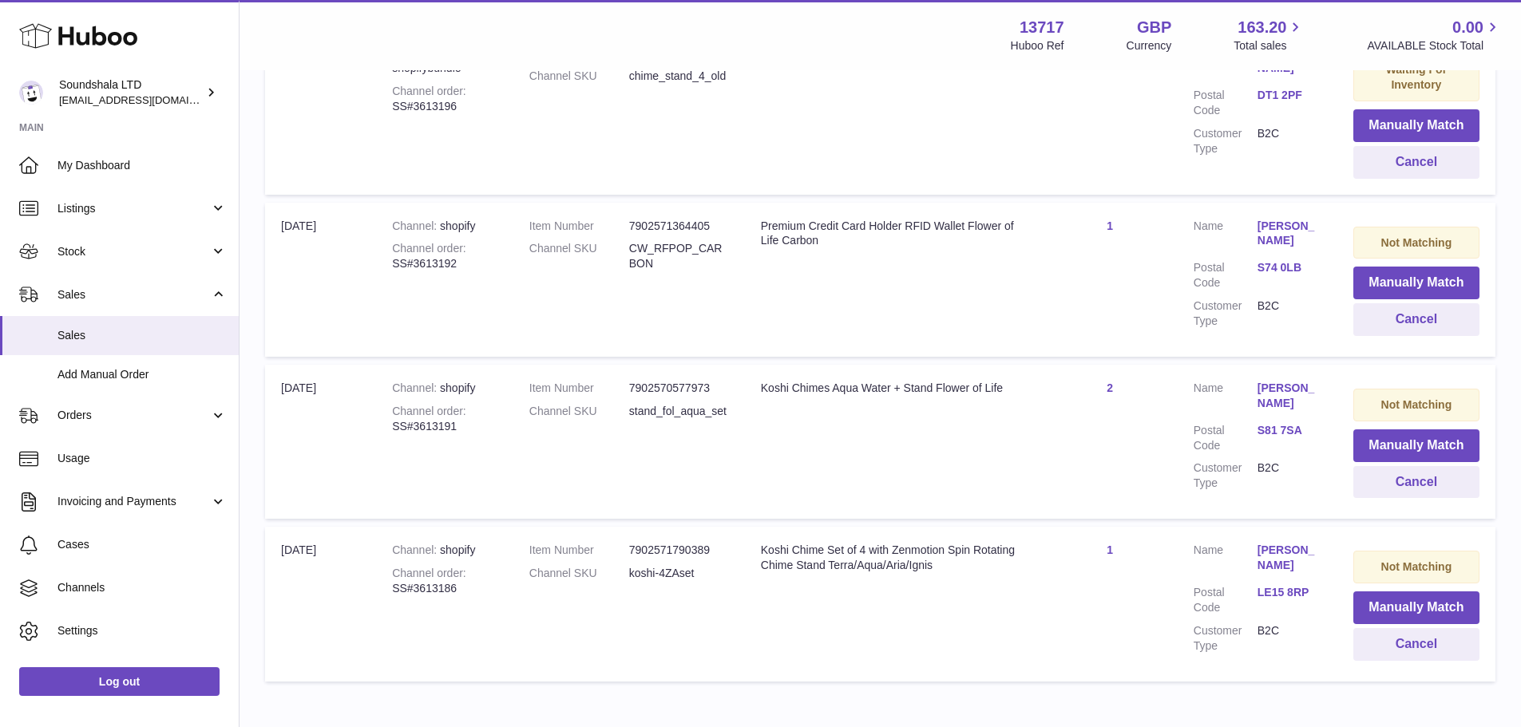
scroll to position [643, 0]
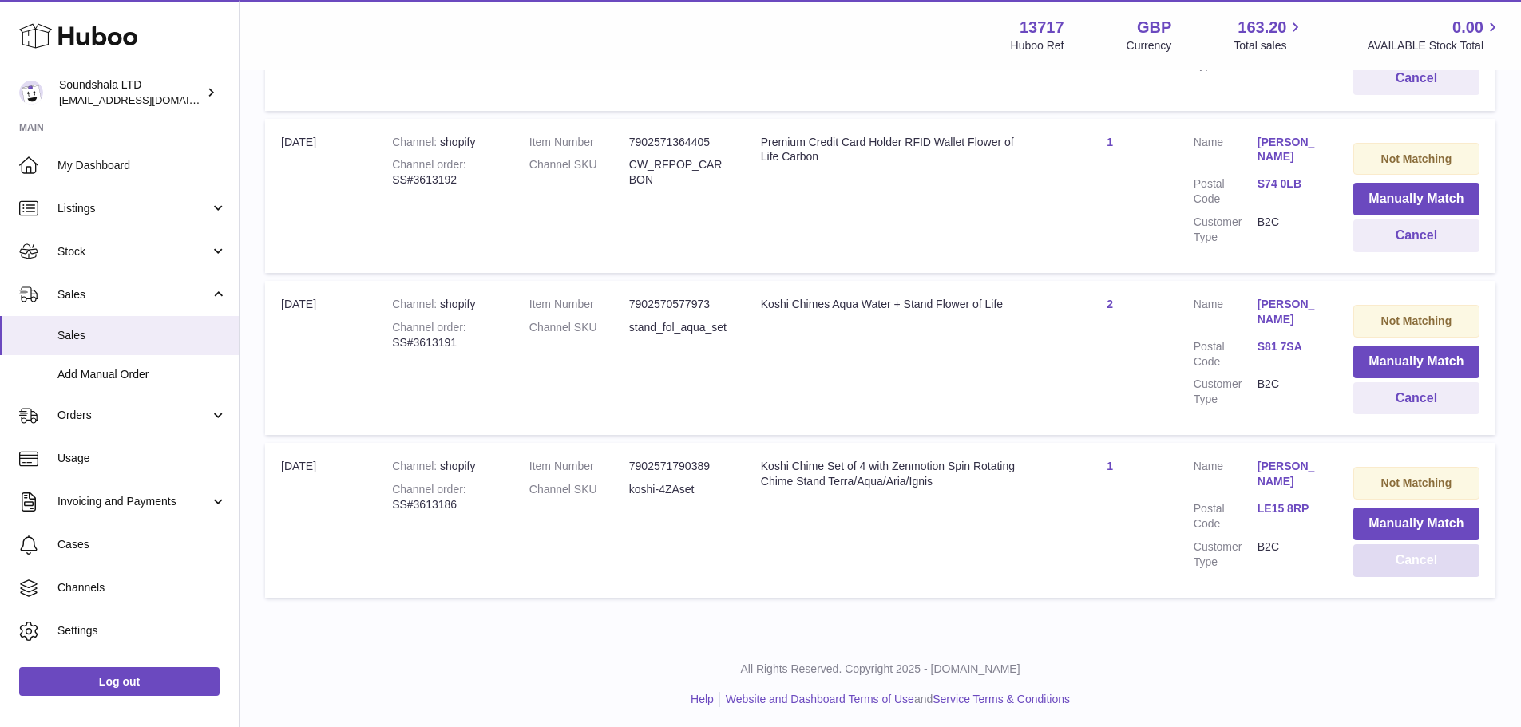
click at [1445, 555] on button "Cancel" at bounding box center [1416, 561] width 126 height 33
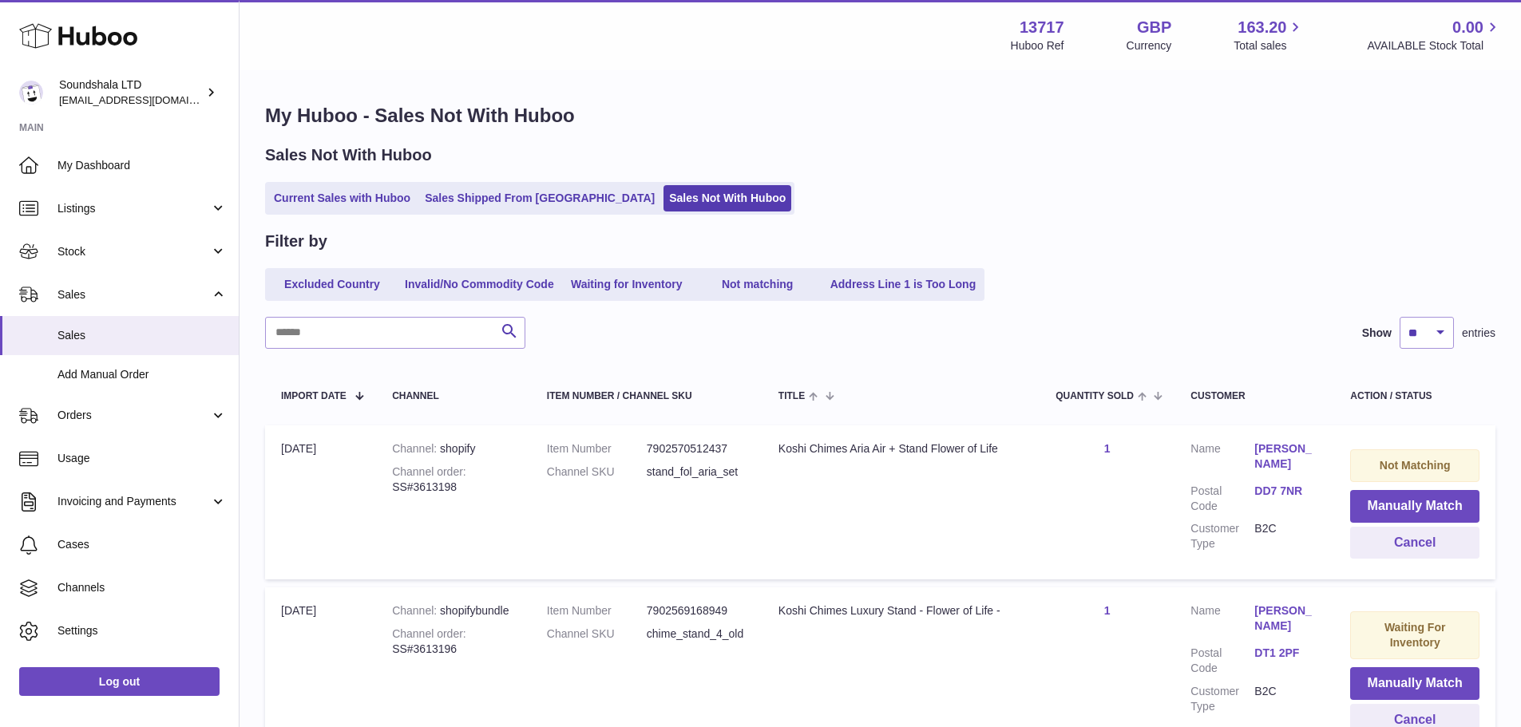
scroll to position [0, 0]
click at [335, 197] on link "Current Sales with Huboo" at bounding box center [342, 199] width 148 height 26
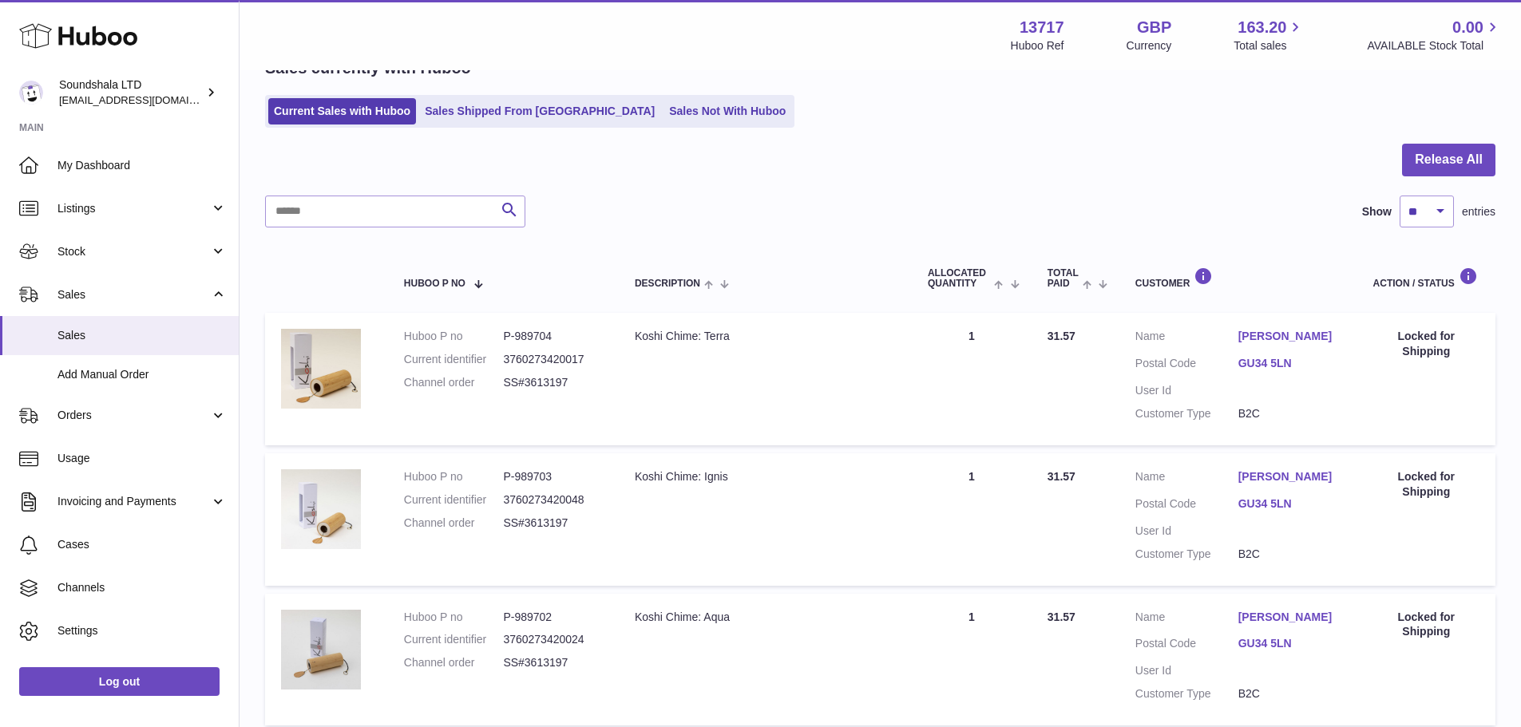
scroll to position [80, 0]
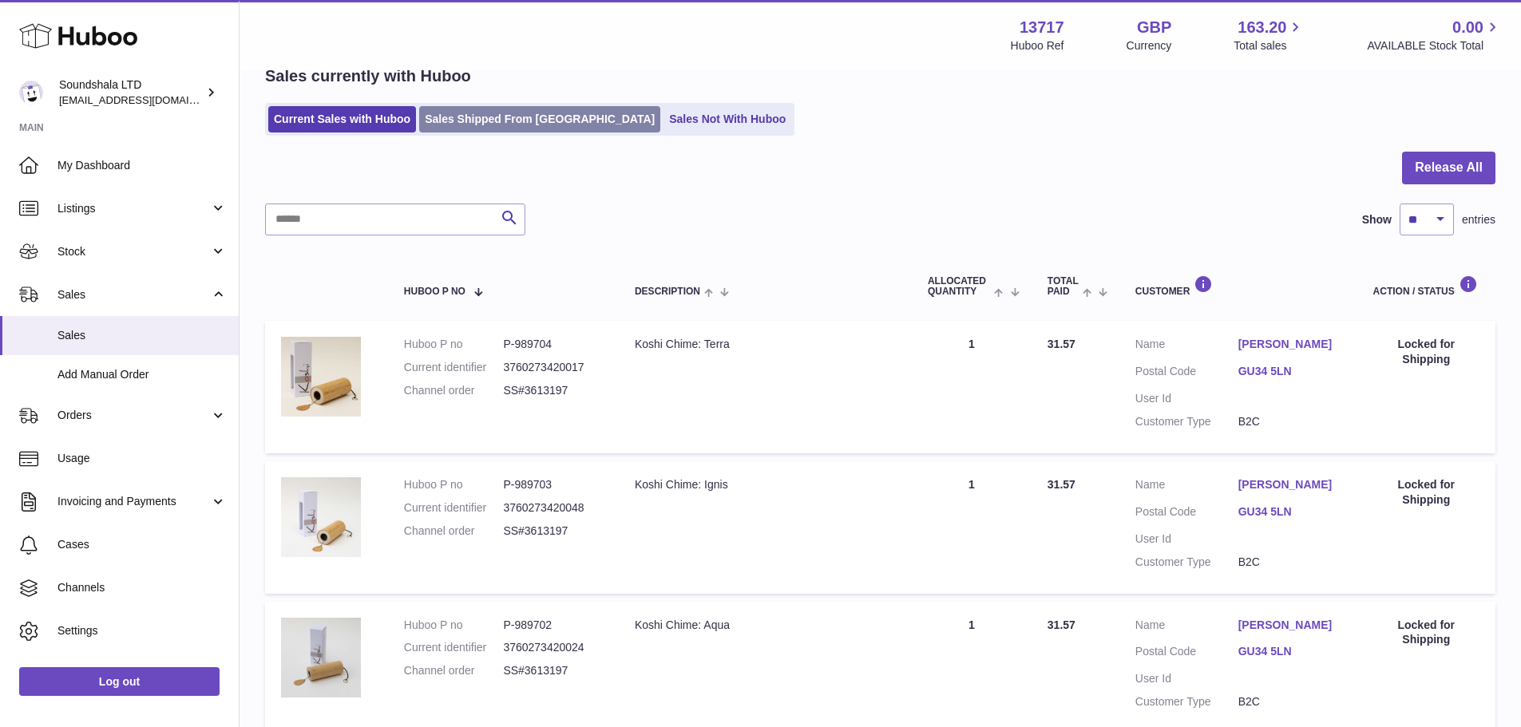
click at [508, 124] on link "Sales Shipped From [GEOGRAPHIC_DATA]" at bounding box center [539, 119] width 241 height 26
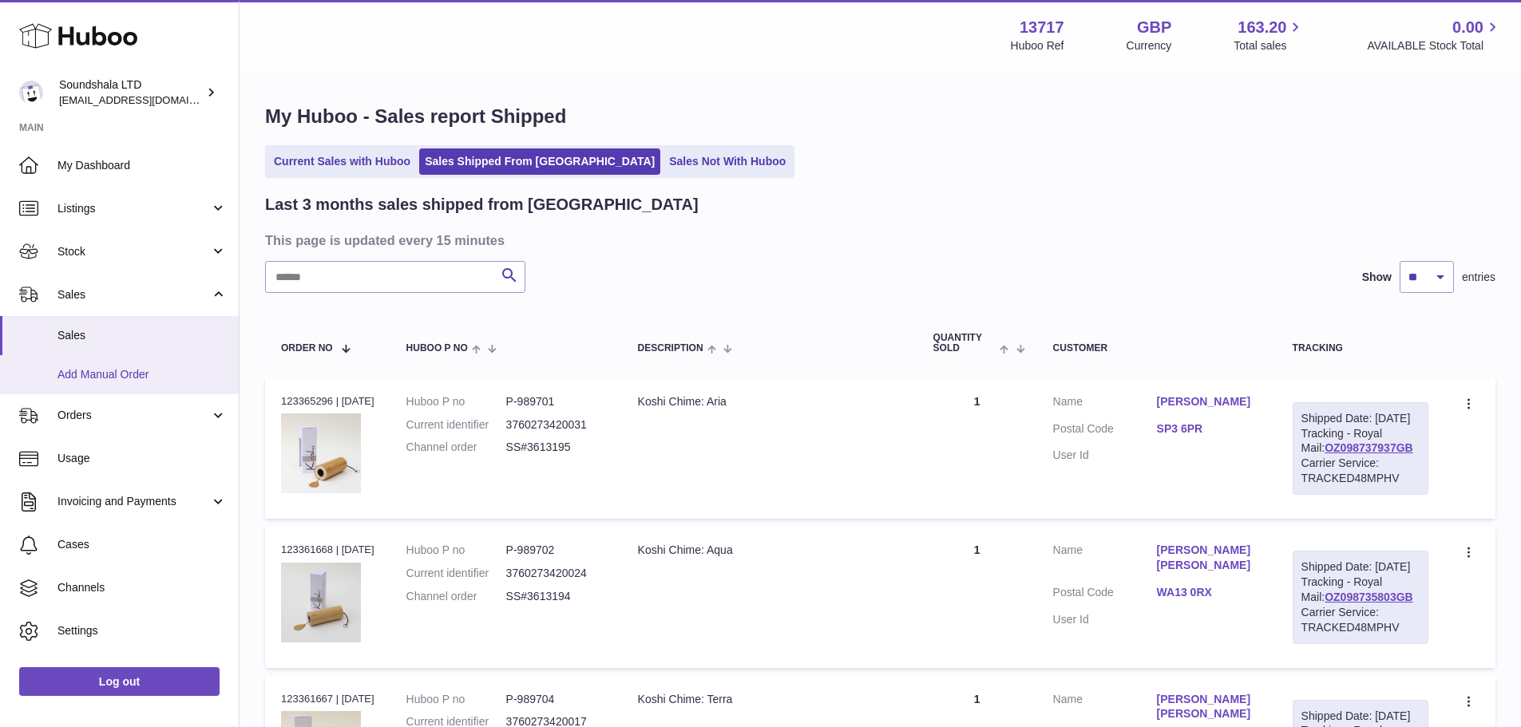
click at [85, 377] on span "Add Manual Order" at bounding box center [141, 374] width 169 height 15
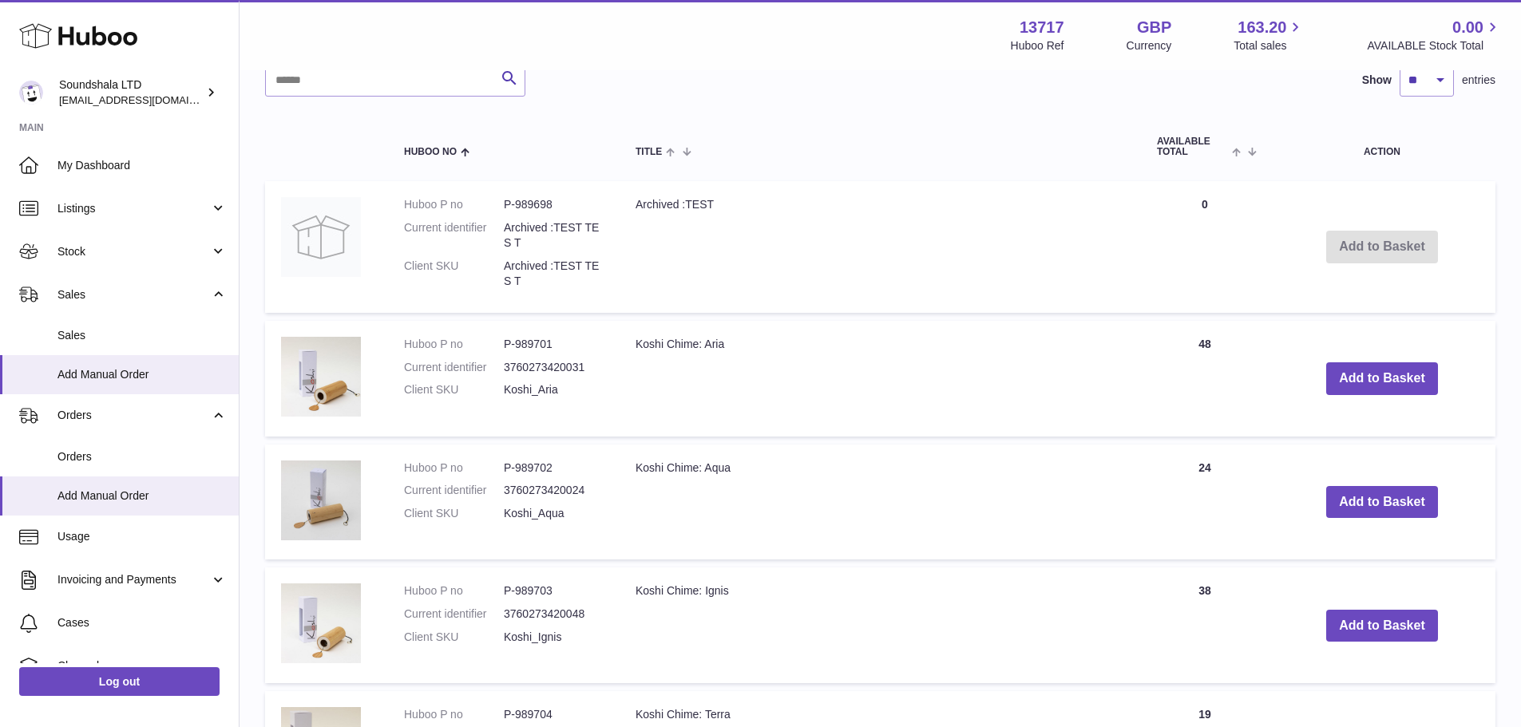
scroll to position [559, 0]
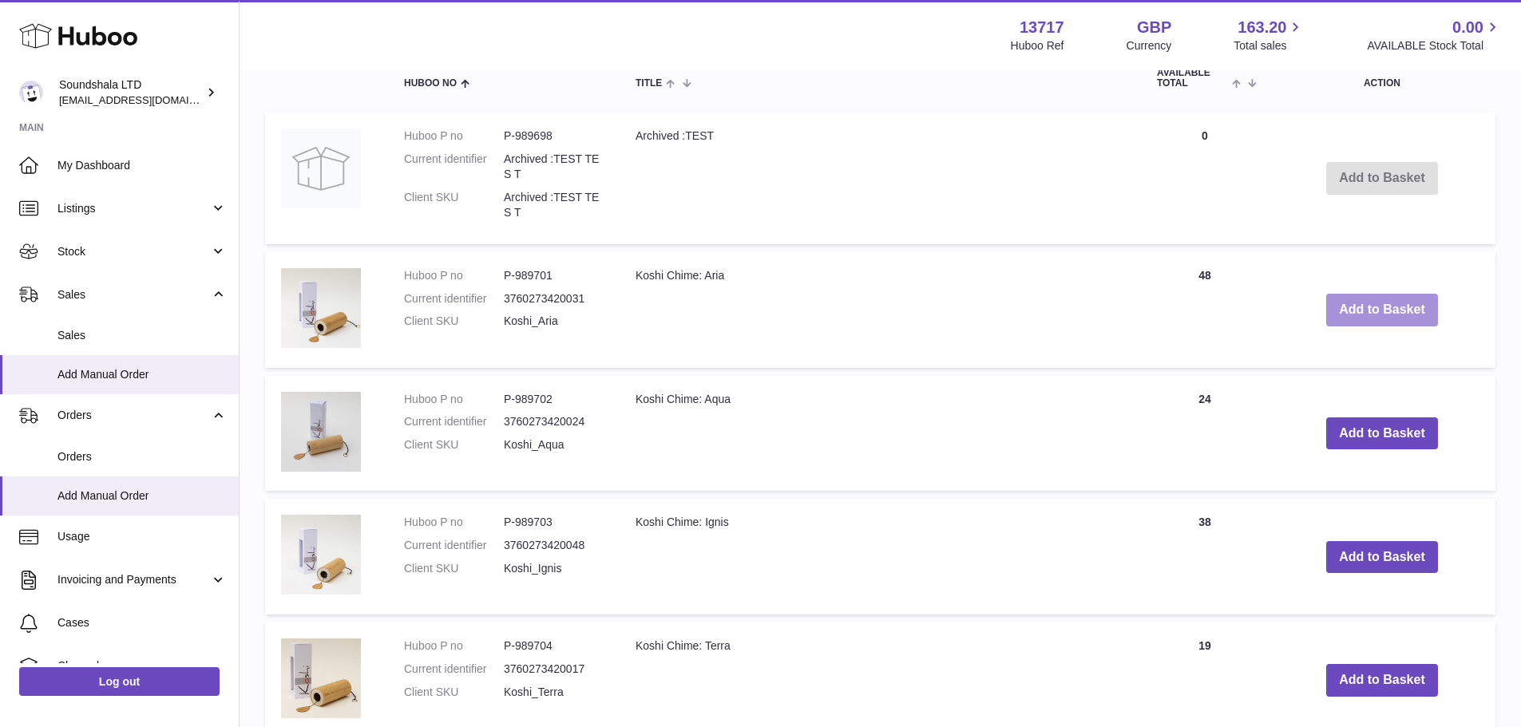
click at [1392, 303] on button "Add to Basket" at bounding box center [1382, 310] width 112 height 33
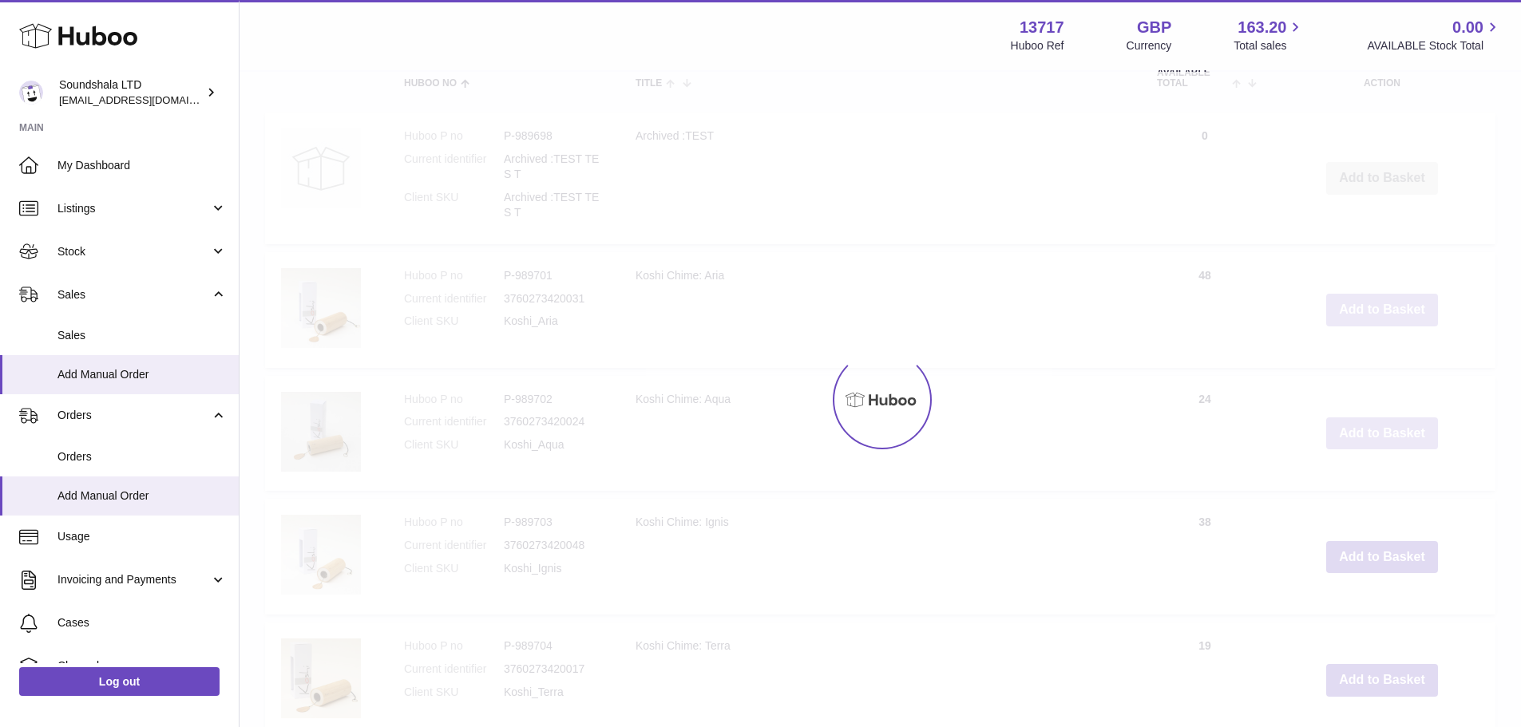
type input "*"
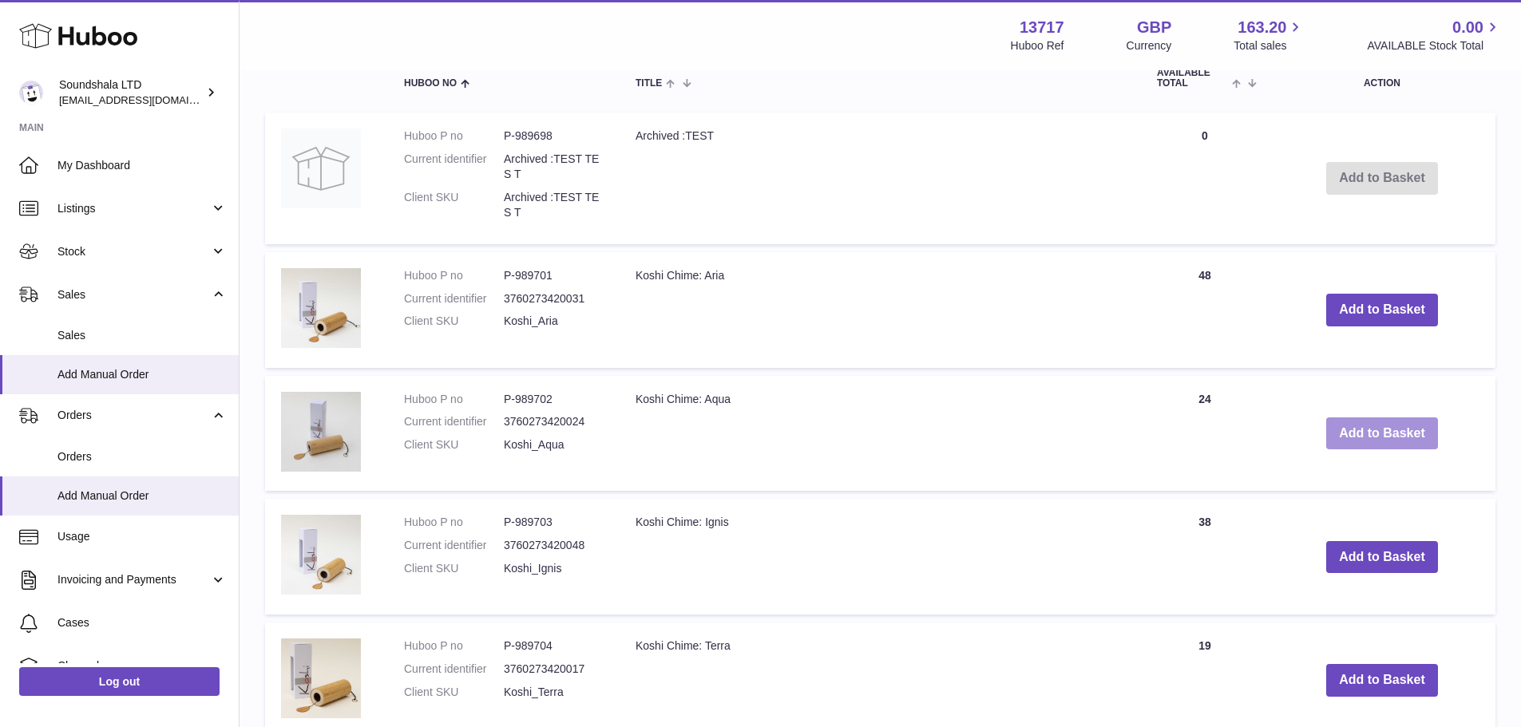
click at [1392, 435] on button "Add to Basket" at bounding box center [1382, 434] width 112 height 33
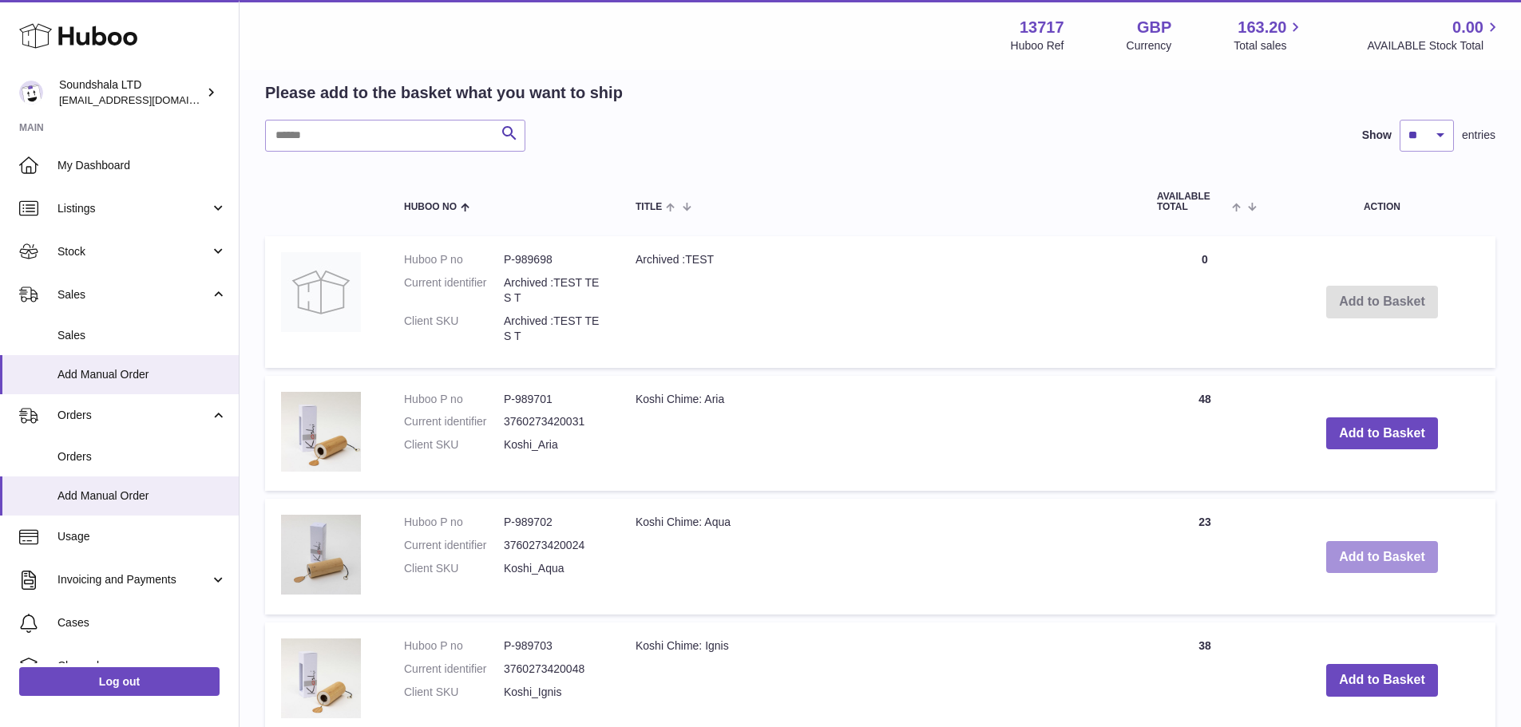
scroll to position [683, 0]
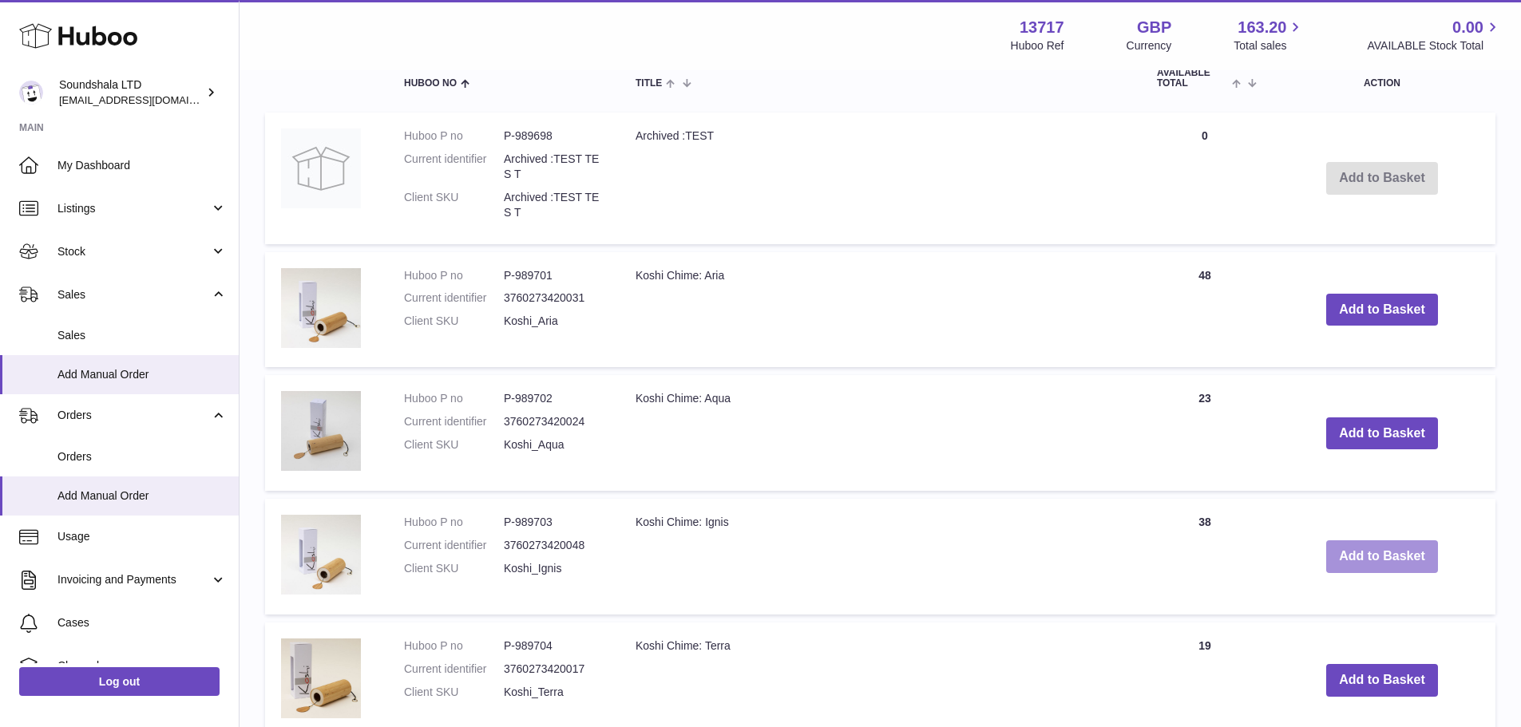
click at [1406, 552] on button "Add to Basket" at bounding box center [1382, 557] width 112 height 33
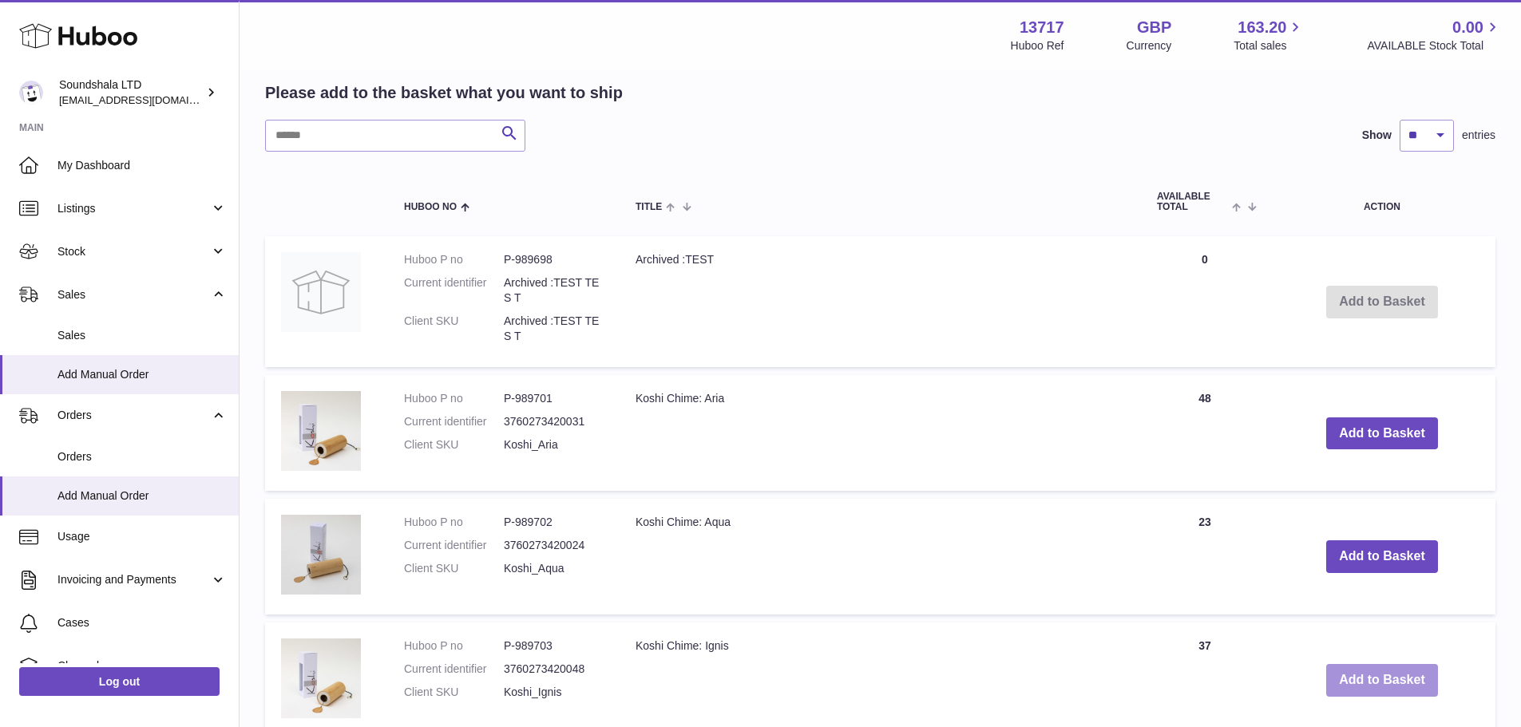
scroll to position [806, 0]
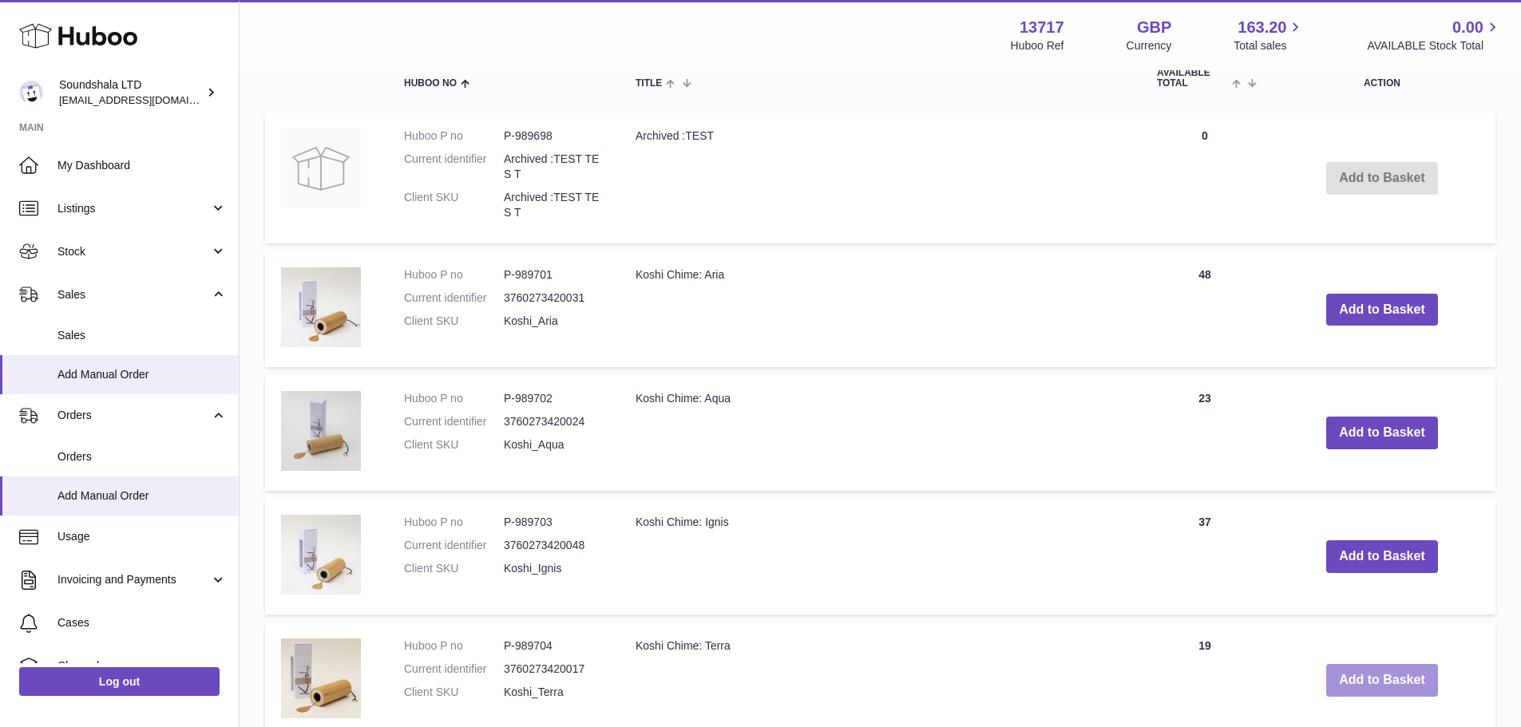
click at [1406, 679] on button "Add to Basket" at bounding box center [1382, 680] width 112 height 33
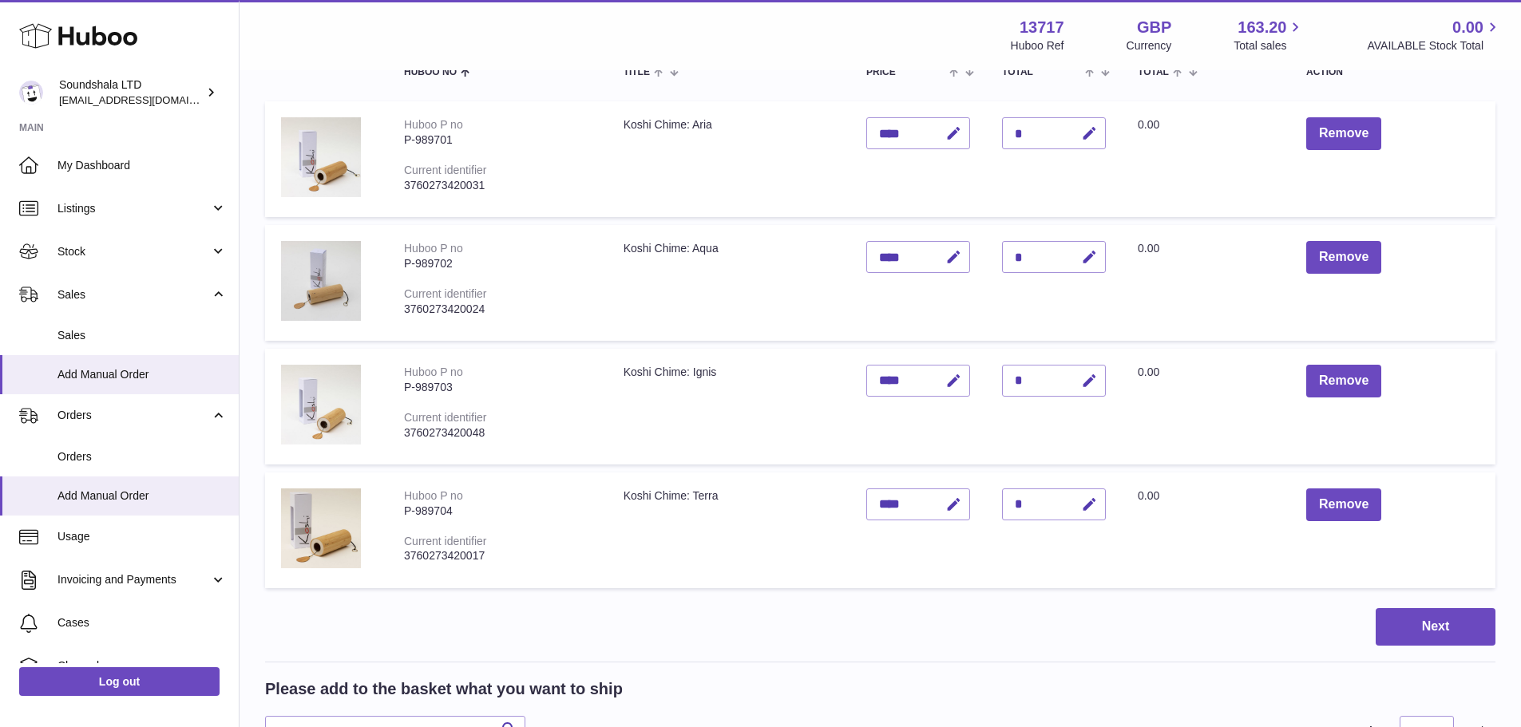
scroll to position [212, 0]
click at [1452, 628] on button "Next" at bounding box center [1436, 626] width 120 height 38
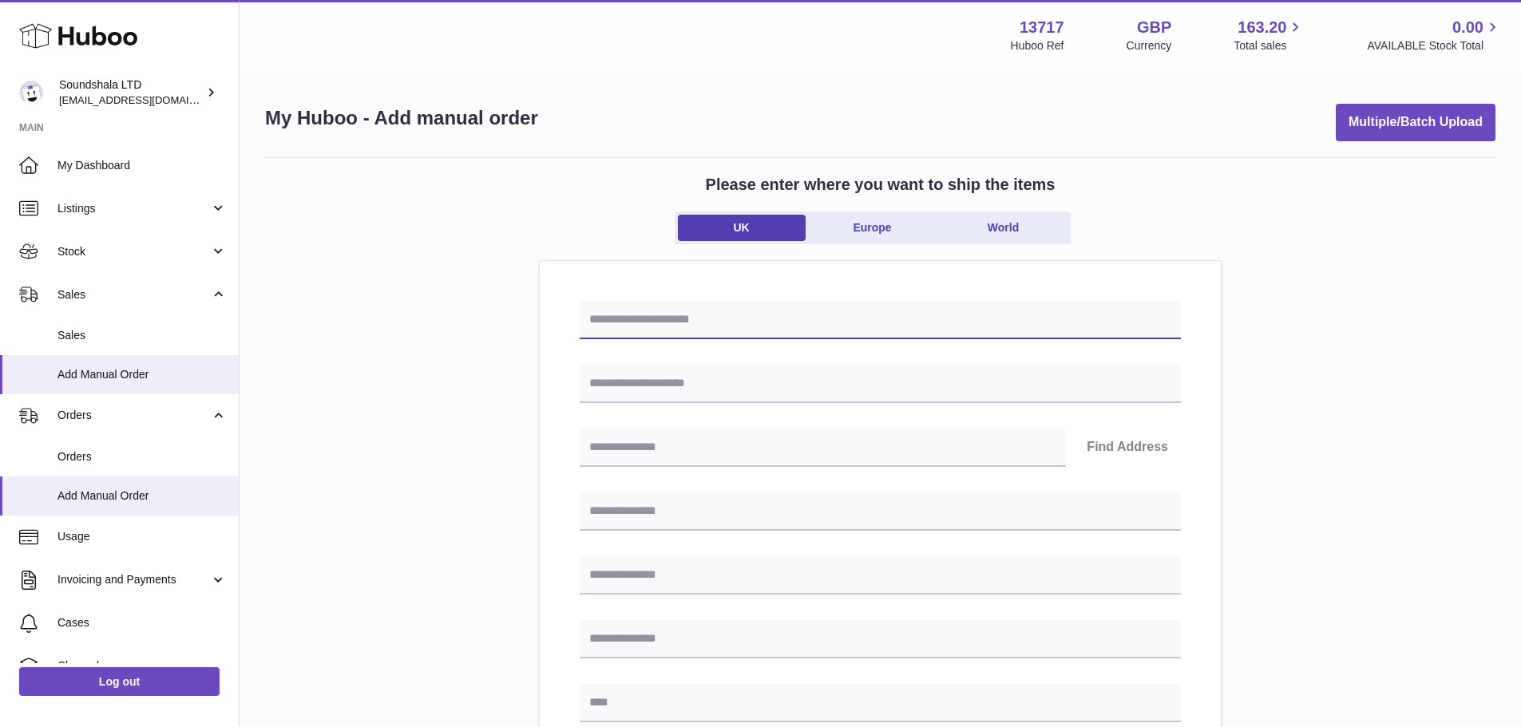
click at [828, 324] on input "text" at bounding box center [880, 320] width 601 height 38
type input "*******"
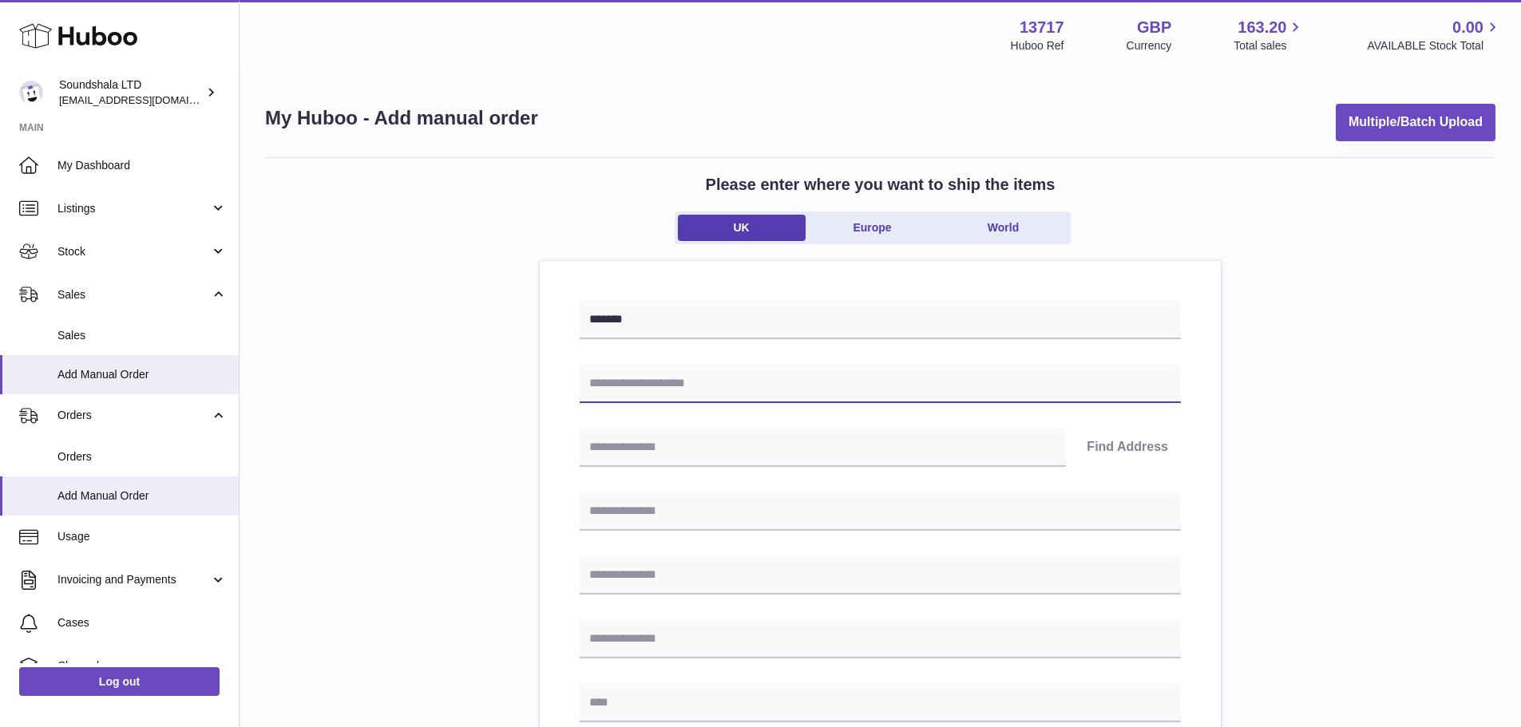
paste input "**********"
type input "**********"
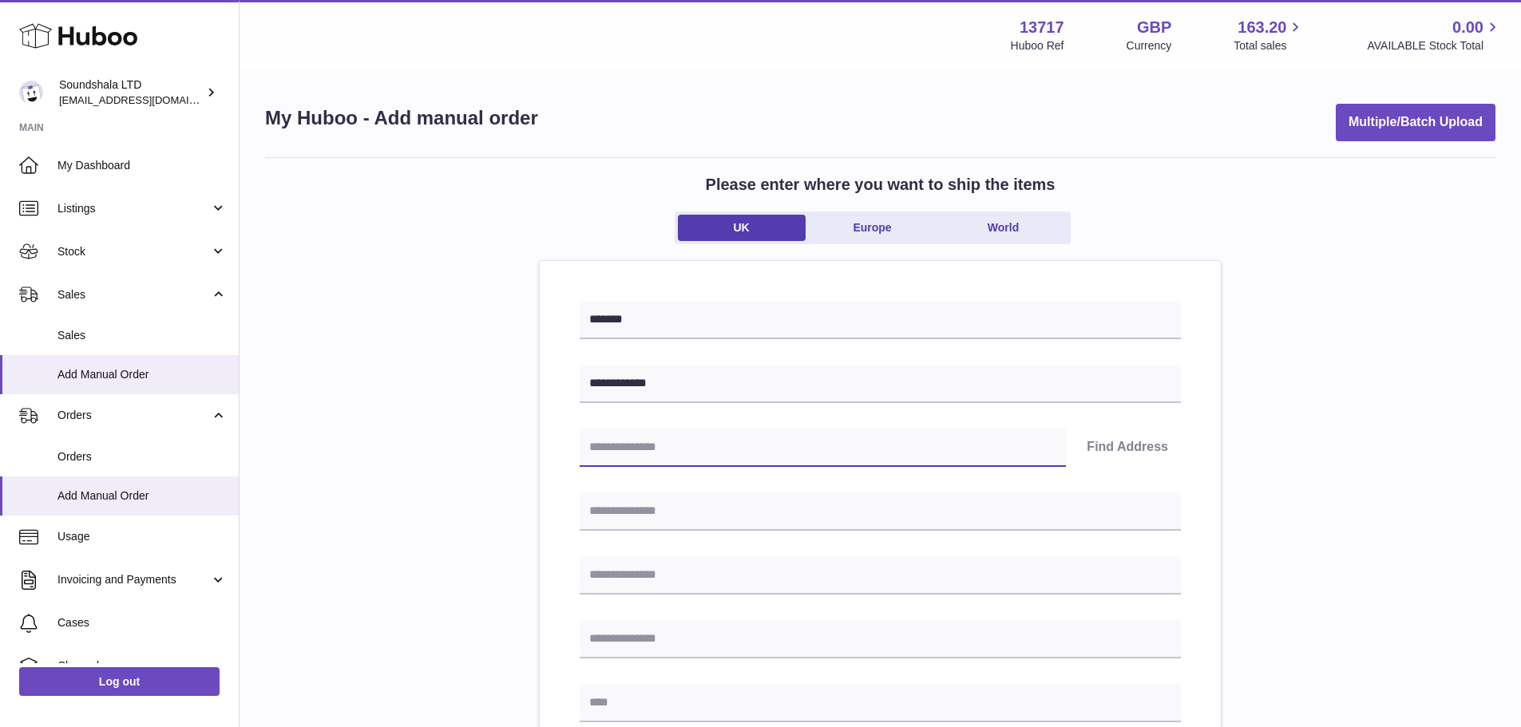
click at [727, 457] on input "text" at bounding box center [823, 448] width 486 height 38
paste input "********"
type input "********"
click at [1130, 447] on button "Find Address" at bounding box center [1127, 448] width 107 height 38
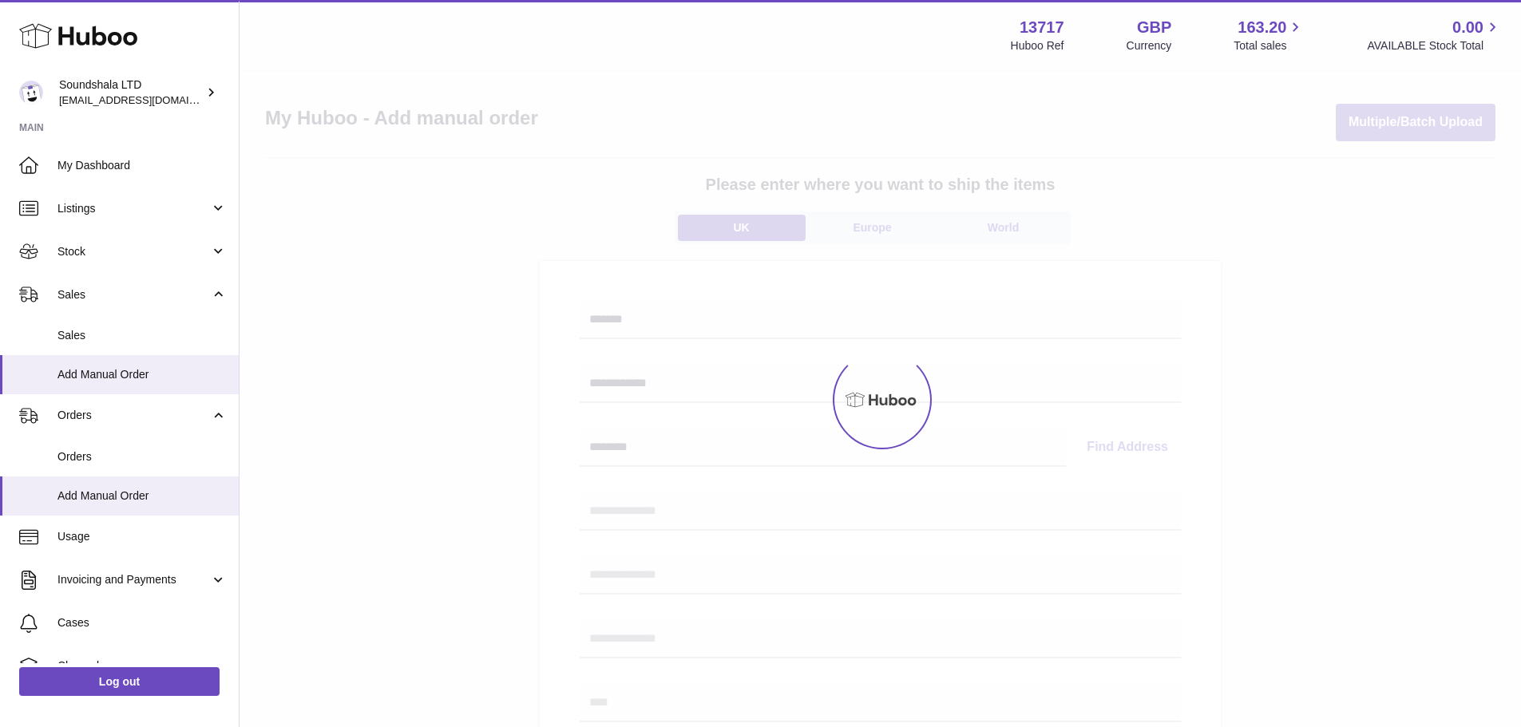
select select
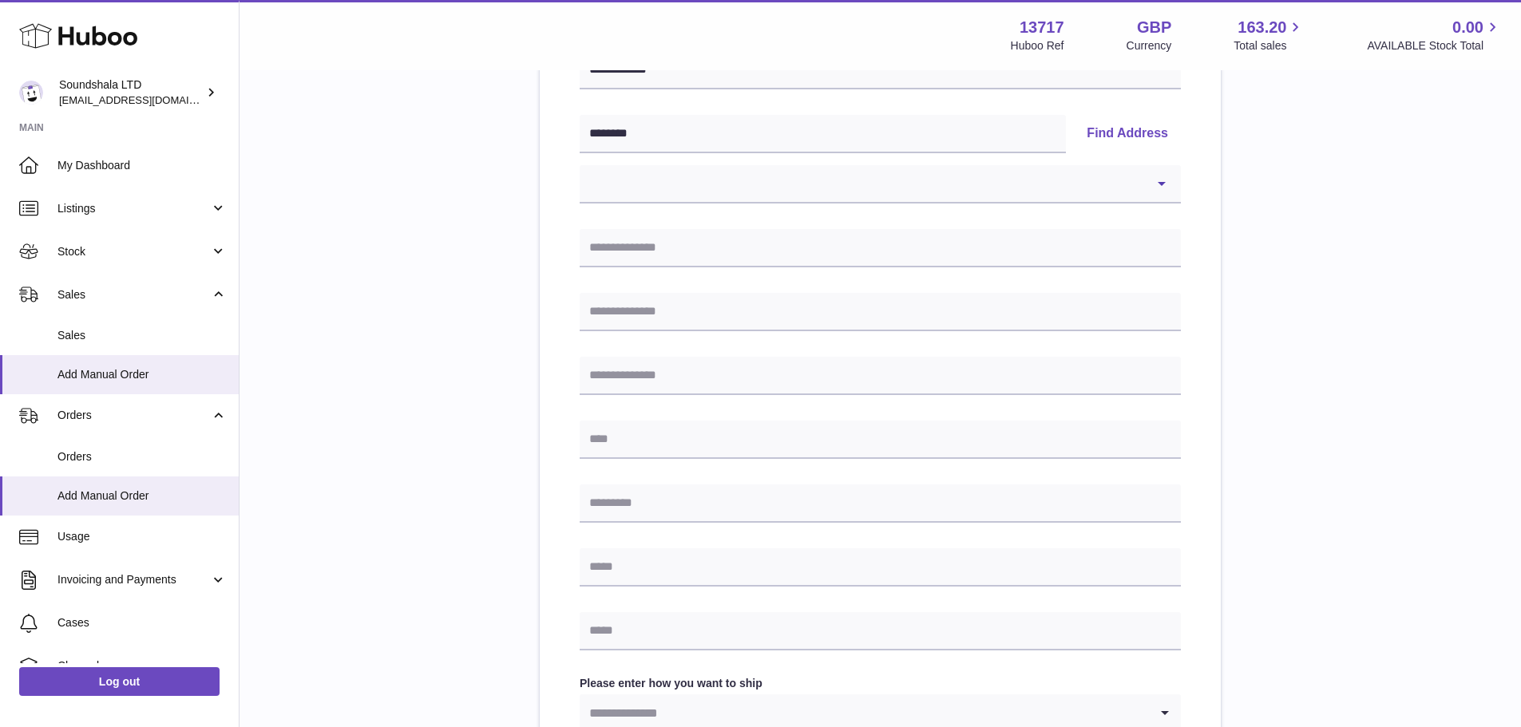
scroll to position [319, 0]
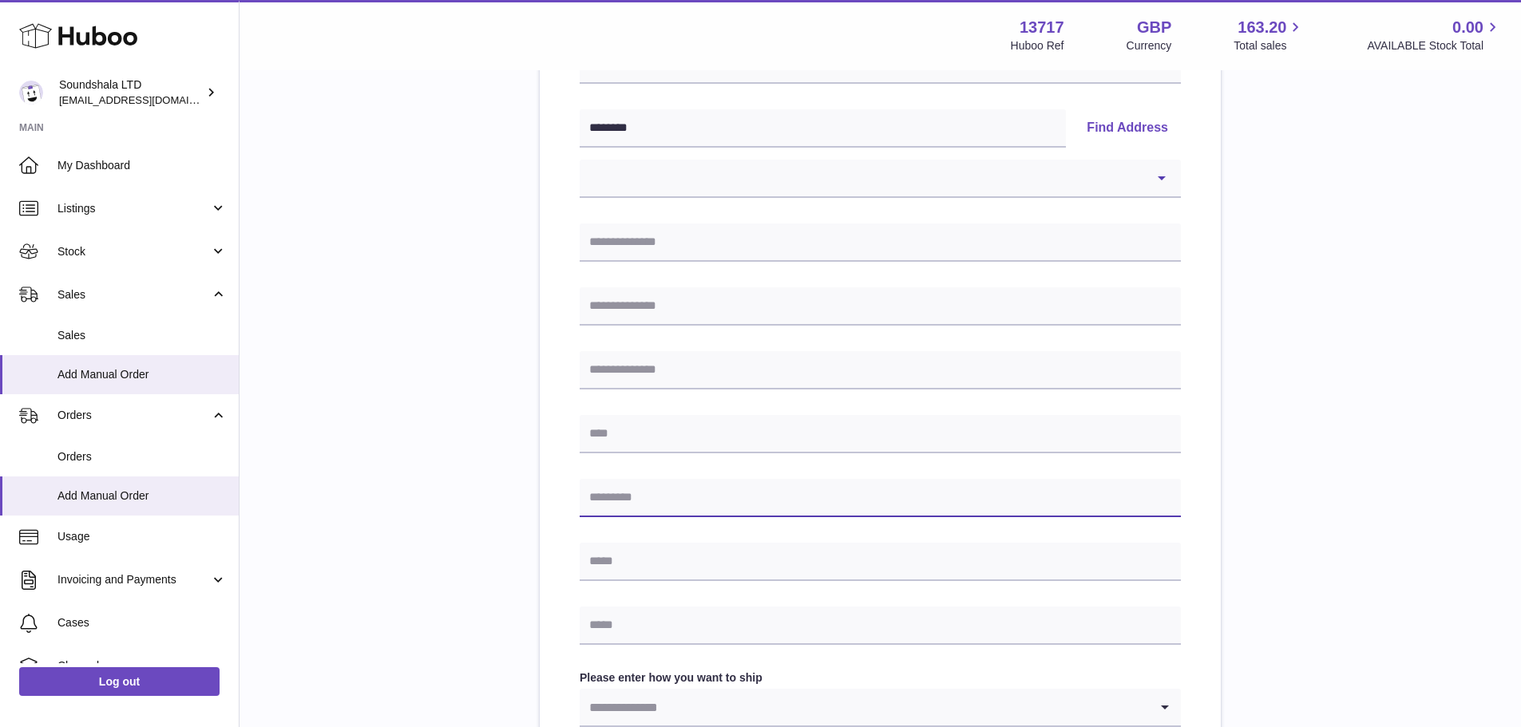
click at [884, 508] on input "text" at bounding box center [880, 498] width 601 height 38
paste input "********"
type input "********"
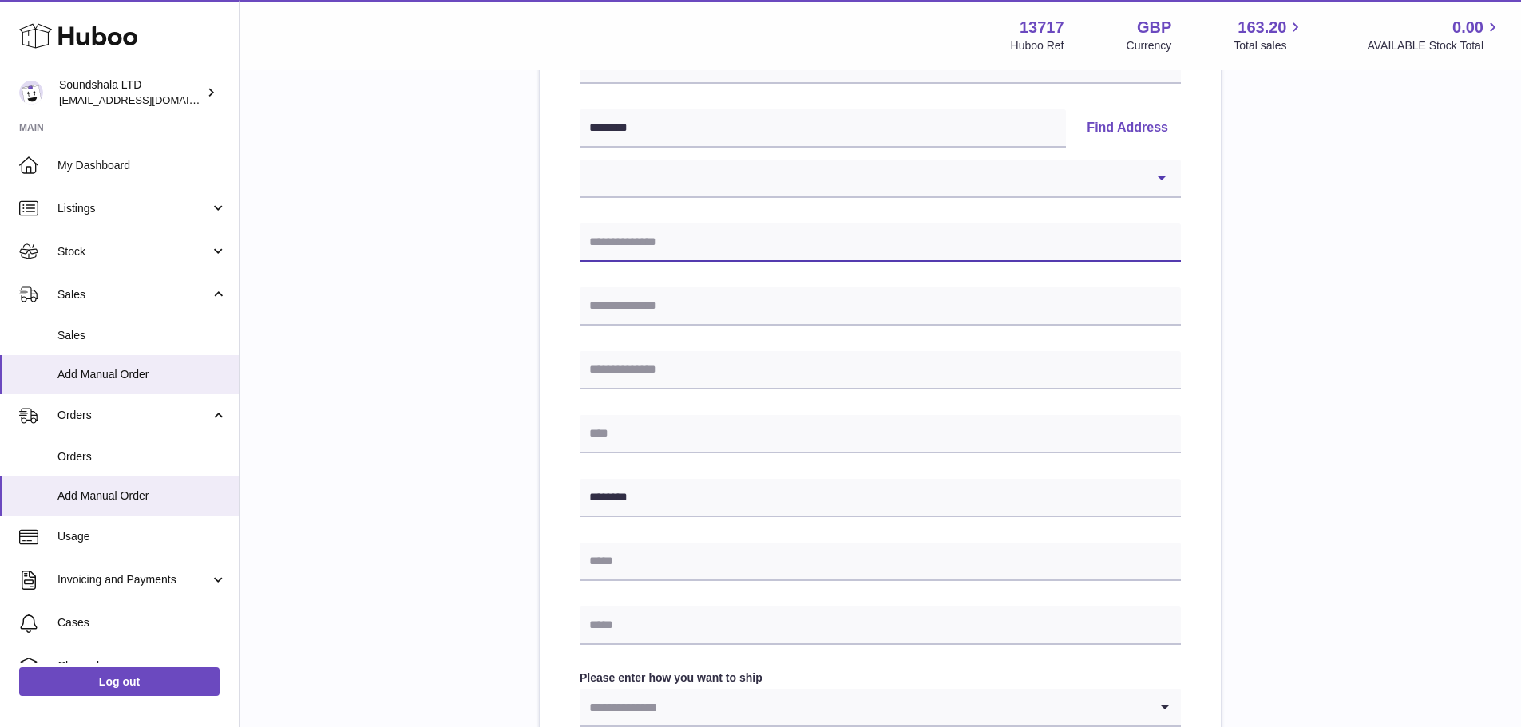
click at [669, 245] on input "text" at bounding box center [880, 243] width 601 height 38
paste input "**********"
type input "**********"
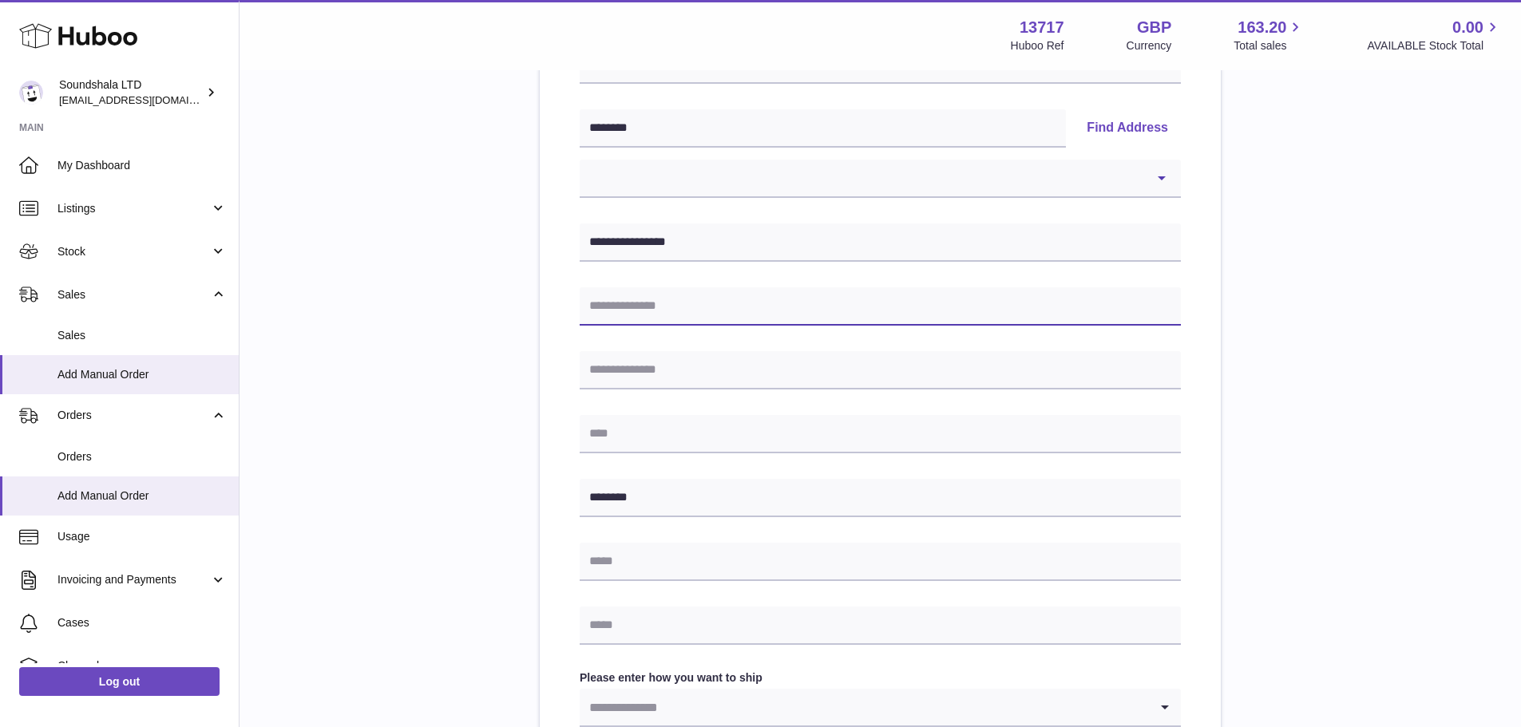
click at [637, 303] on input "text" at bounding box center [880, 306] width 601 height 38
paste input "**********"
type input "**********"
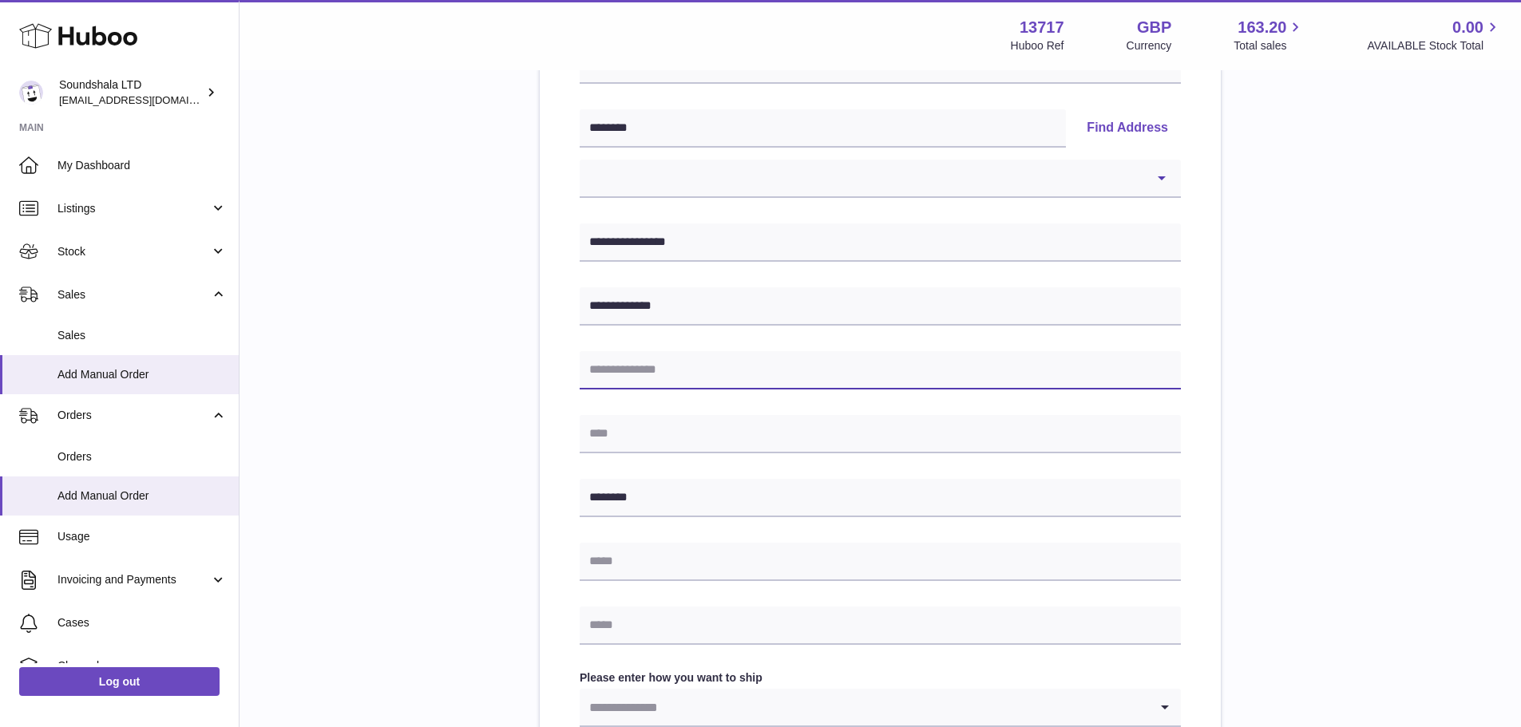
paste input "*********"
type input "*********"
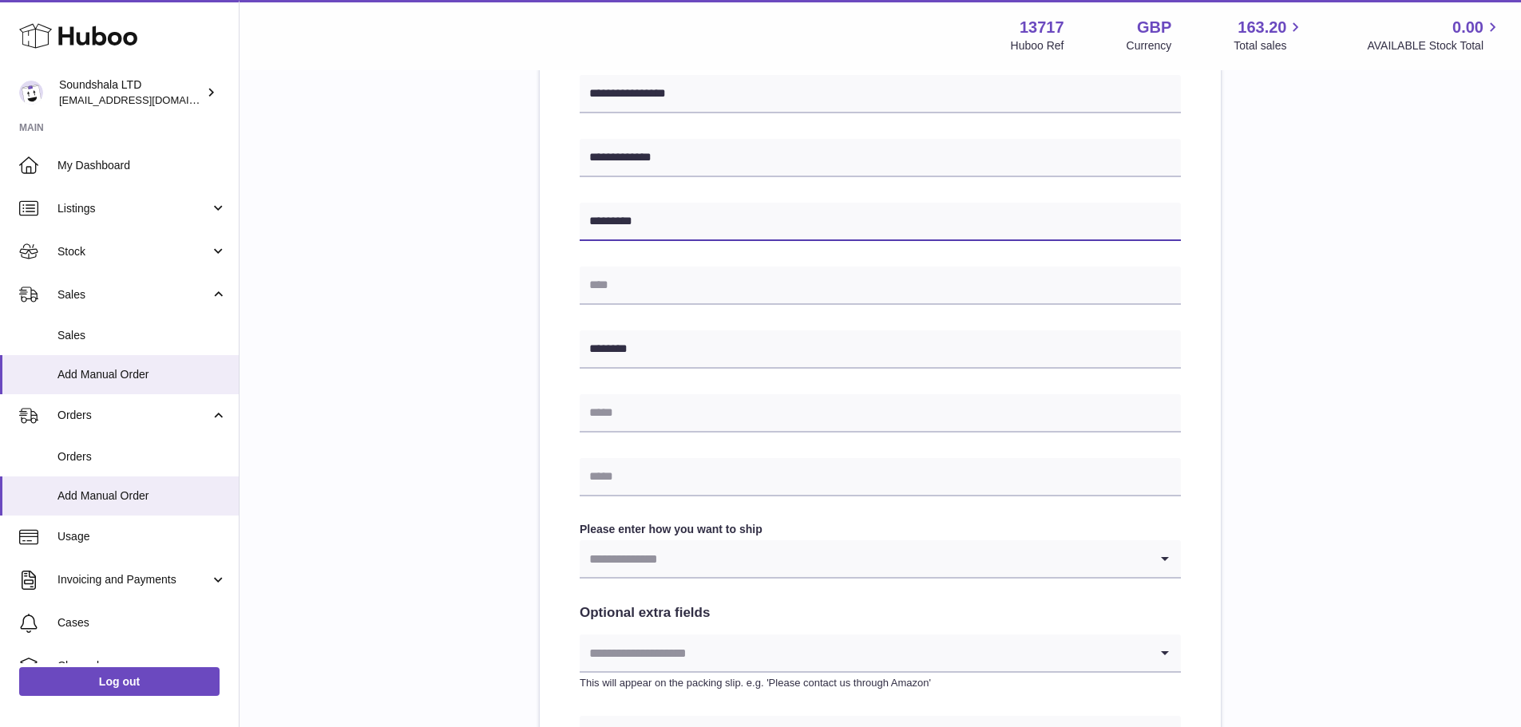
scroll to position [479, 0]
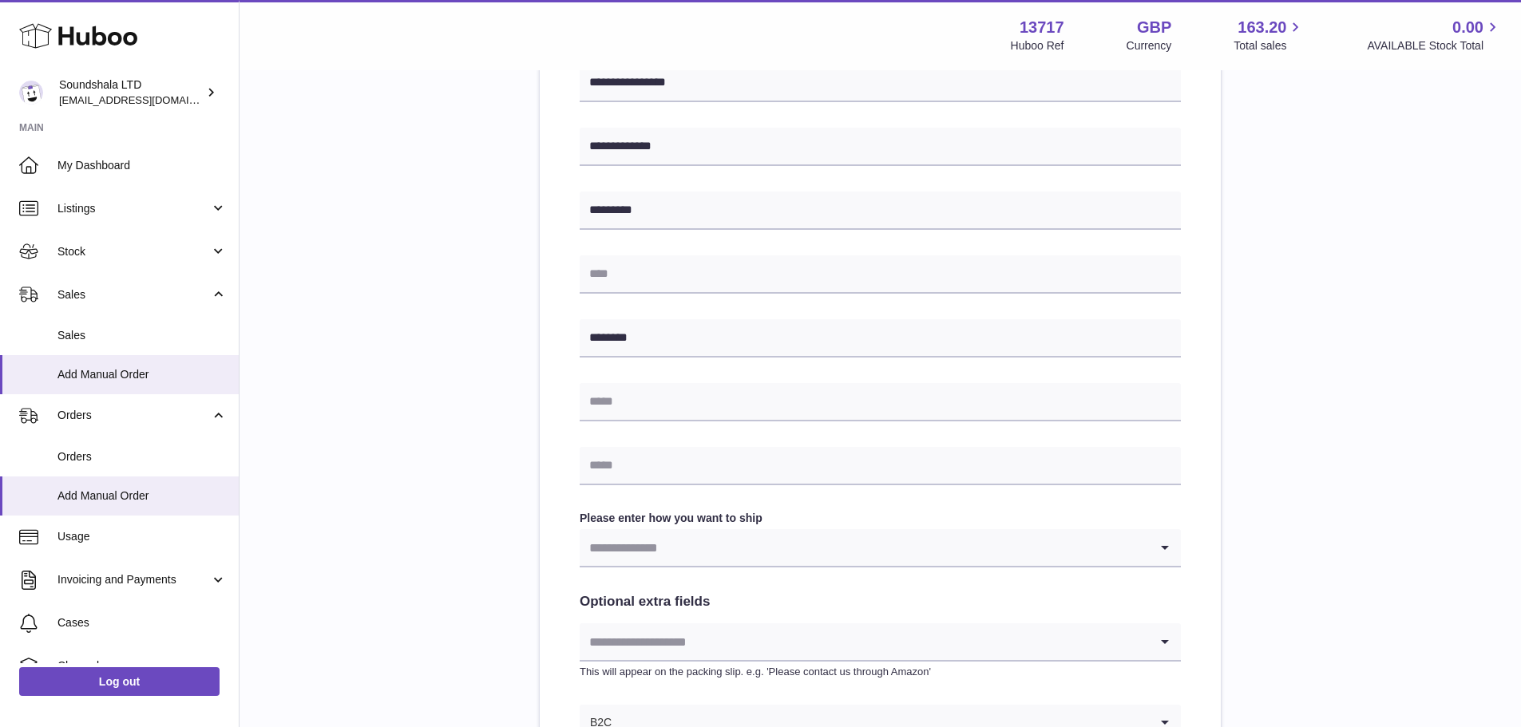
click at [1163, 554] on icon "Search for option" at bounding box center [1165, 547] width 32 height 37
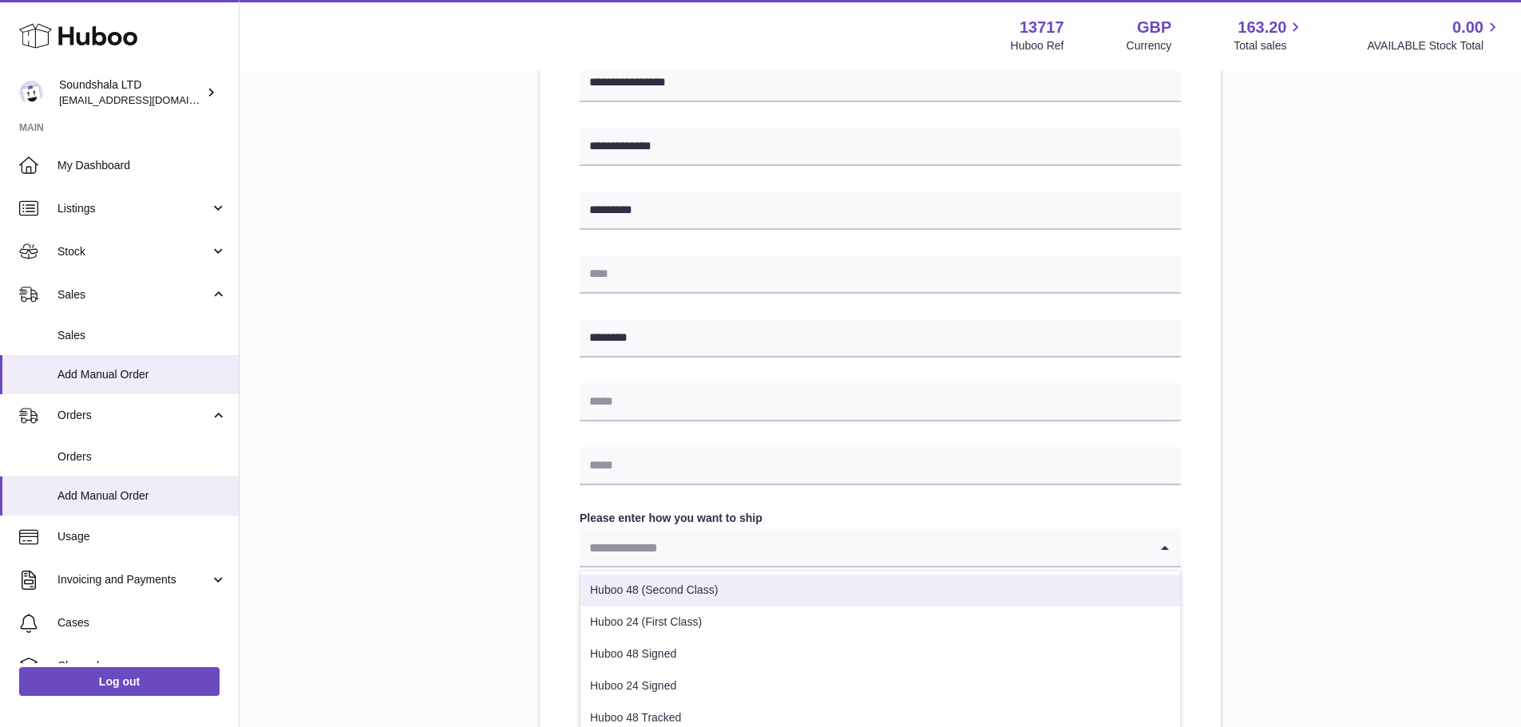
click at [623, 589] on li "Huboo 48 (Second Class)" at bounding box center [880, 591] width 600 height 32
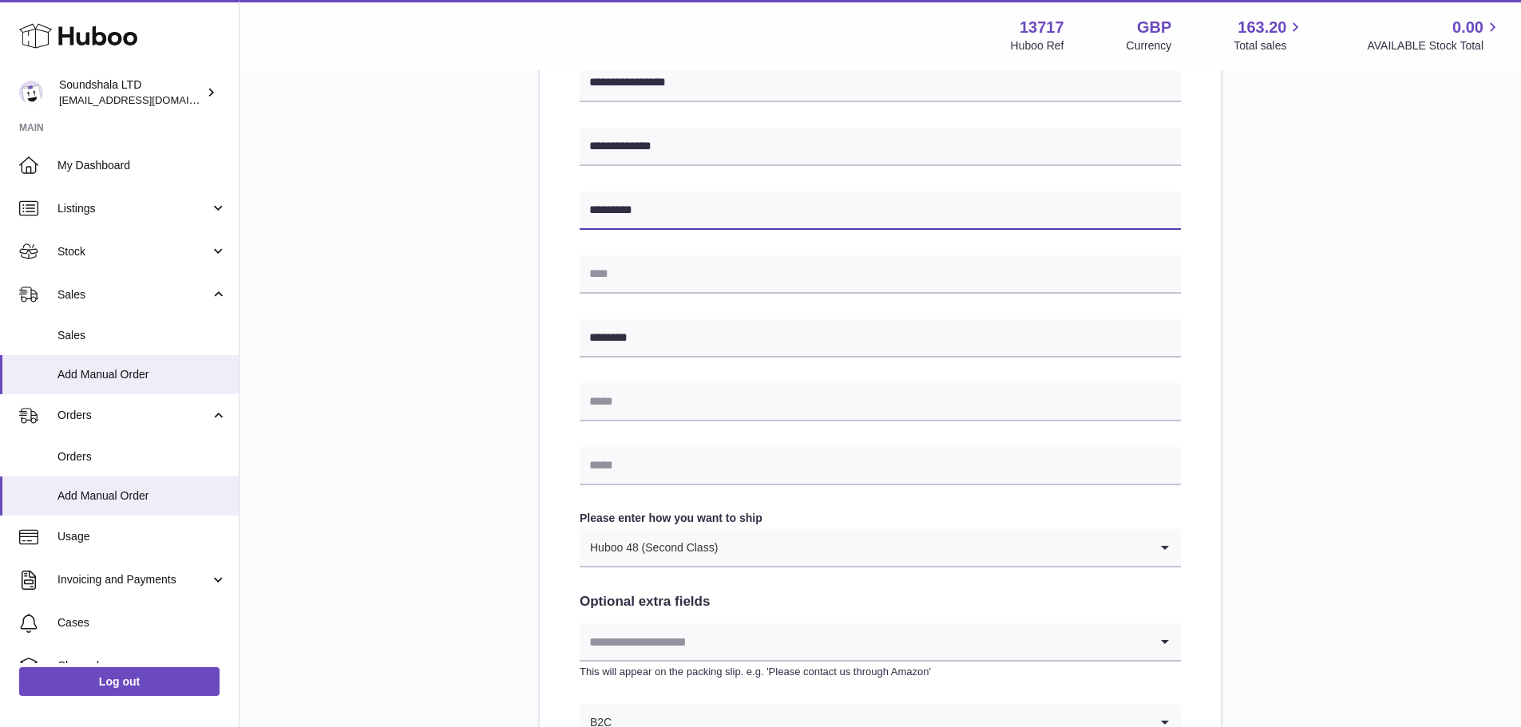
drag, startPoint x: 681, startPoint y: 210, endPoint x: 571, endPoint y: 202, distance: 110.5
click at [571, 202] on div "**********" at bounding box center [880, 311] width 681 height 1058
click at [475, 248] on div "**********" at bounding box center [880, 259] width 1230 height 1163
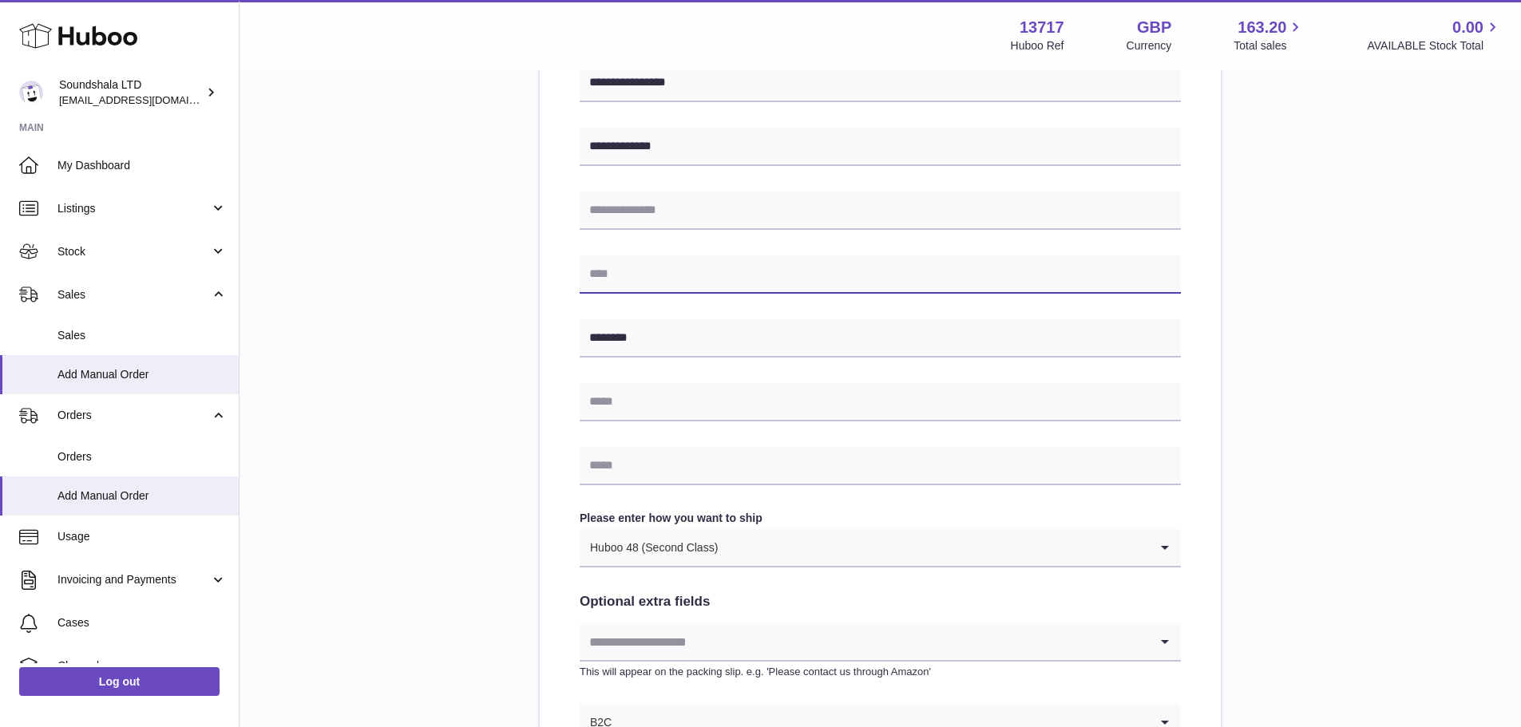
click at [650, 284] on input "text" at bounding box center [880, 275] width 601 height 38
paste input "*********"
type input "*********"
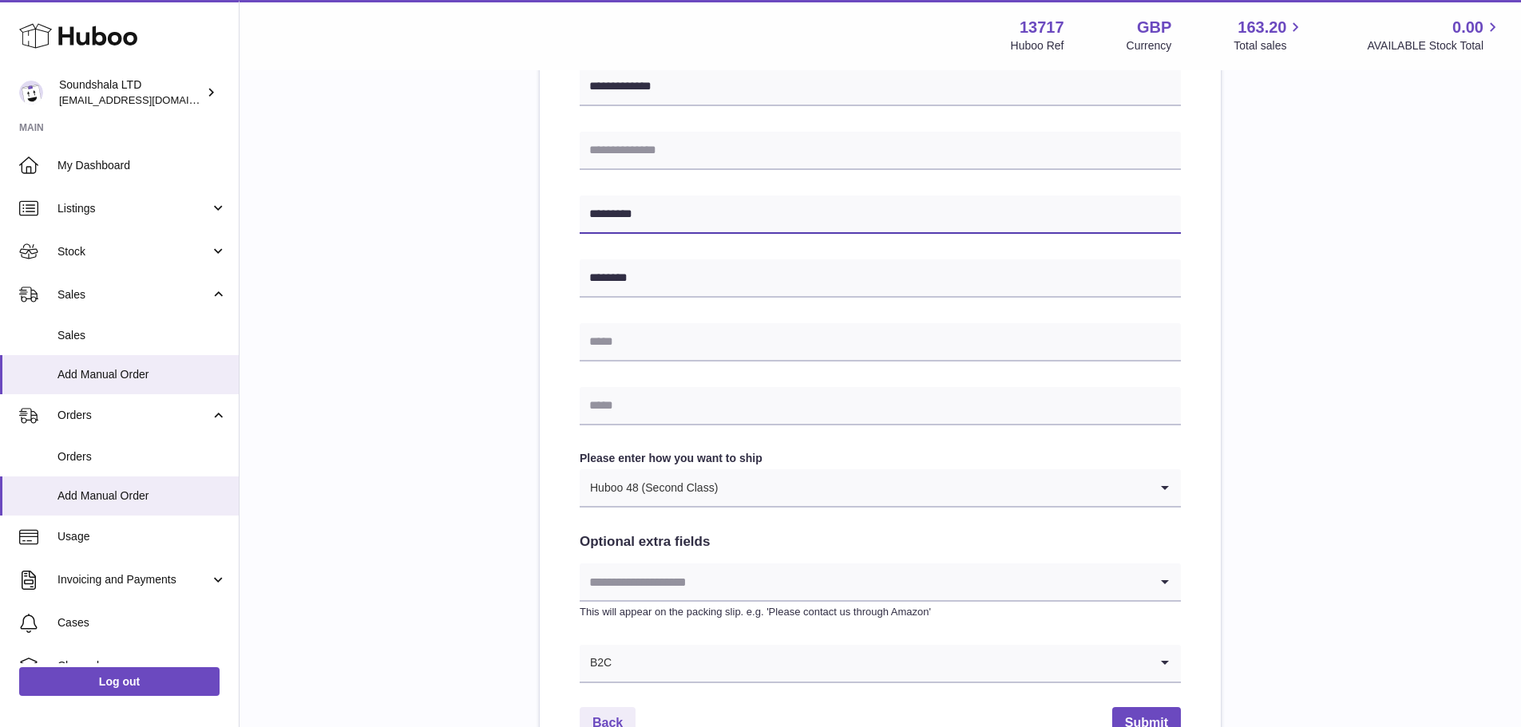
scroll to position [719, 0]
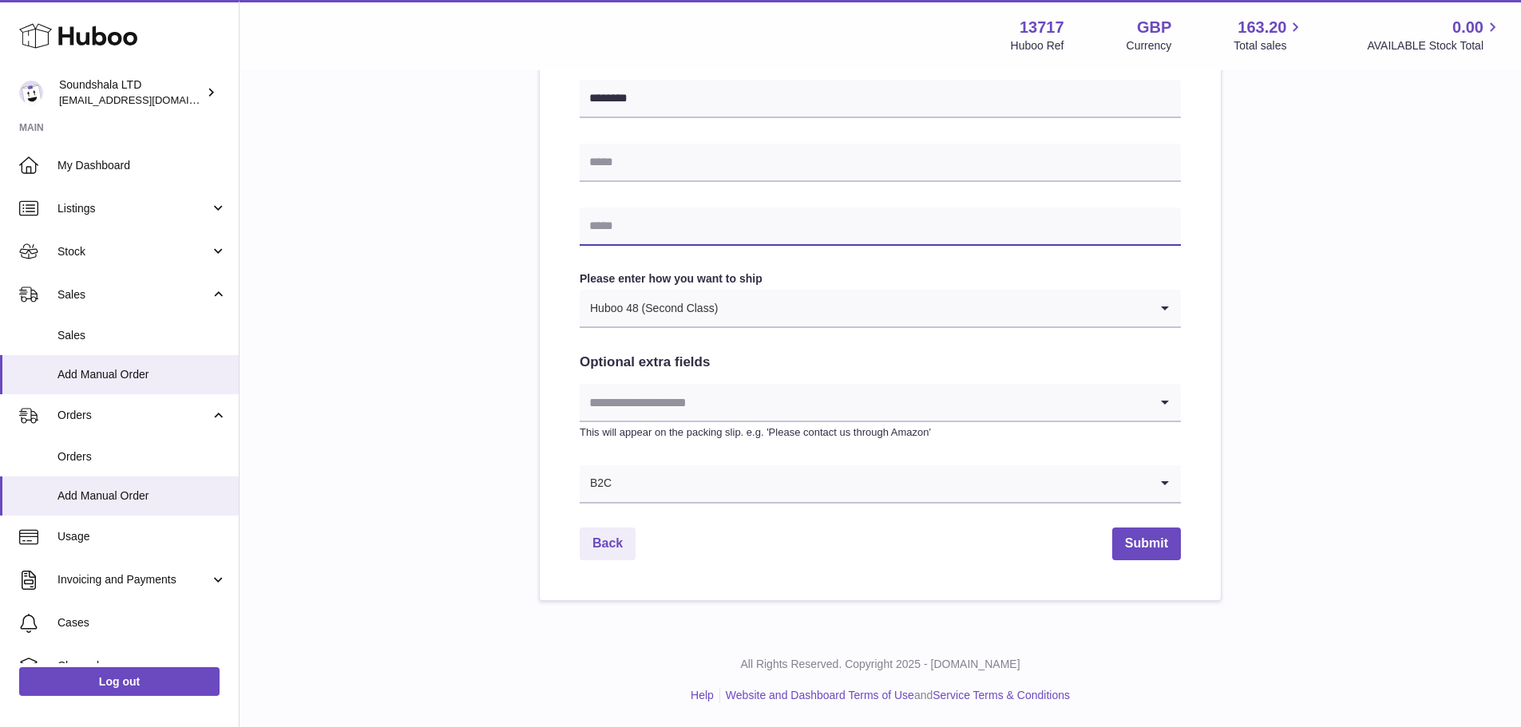
click at [643, 236] on input "text" at bounding box center [880, 227] width 601 height 38
paste input "**********"
type input "**********"
click at [1151, 549] on button "Submit" at bounding box center [1146, 544] width 69 height 33
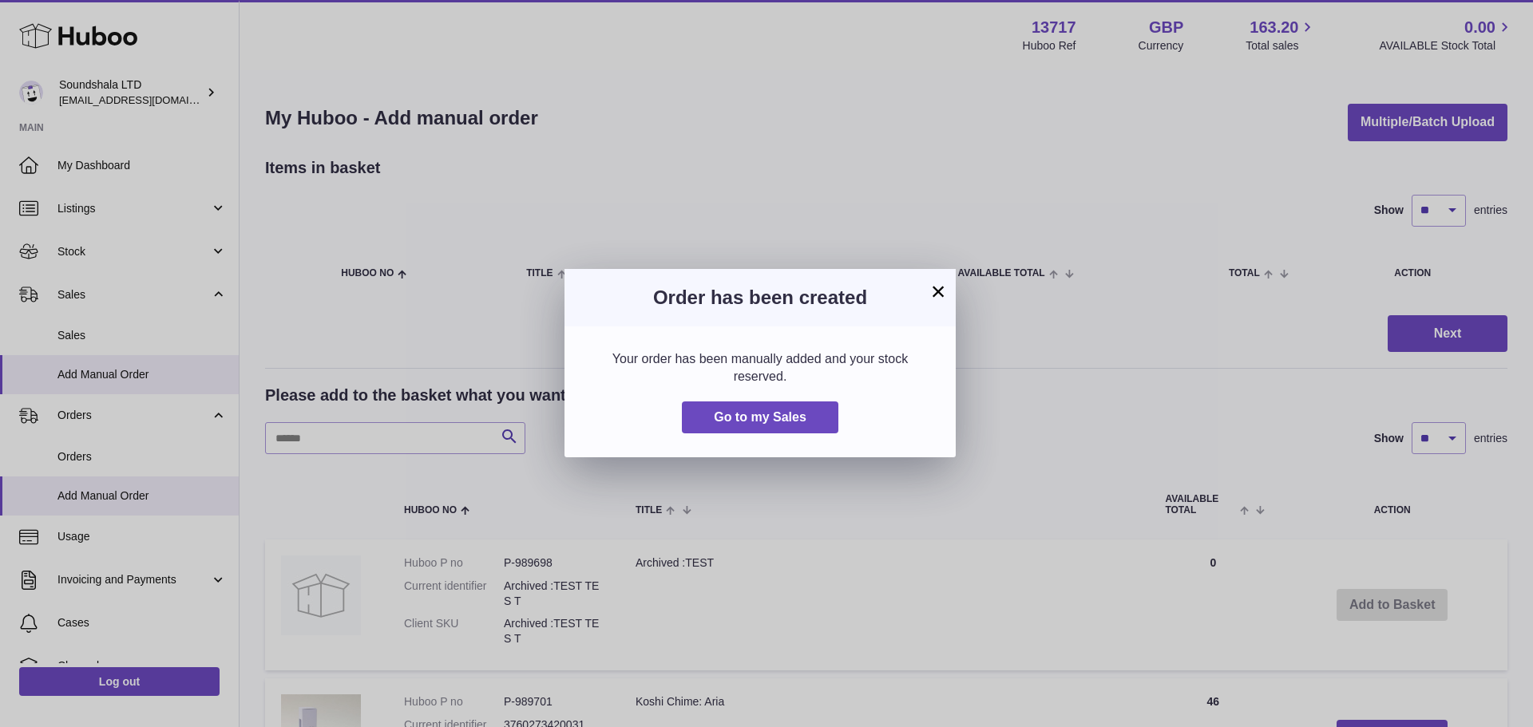
click at [942, 290] on button "×" at bounding box center [938, 291] width 19 height 19
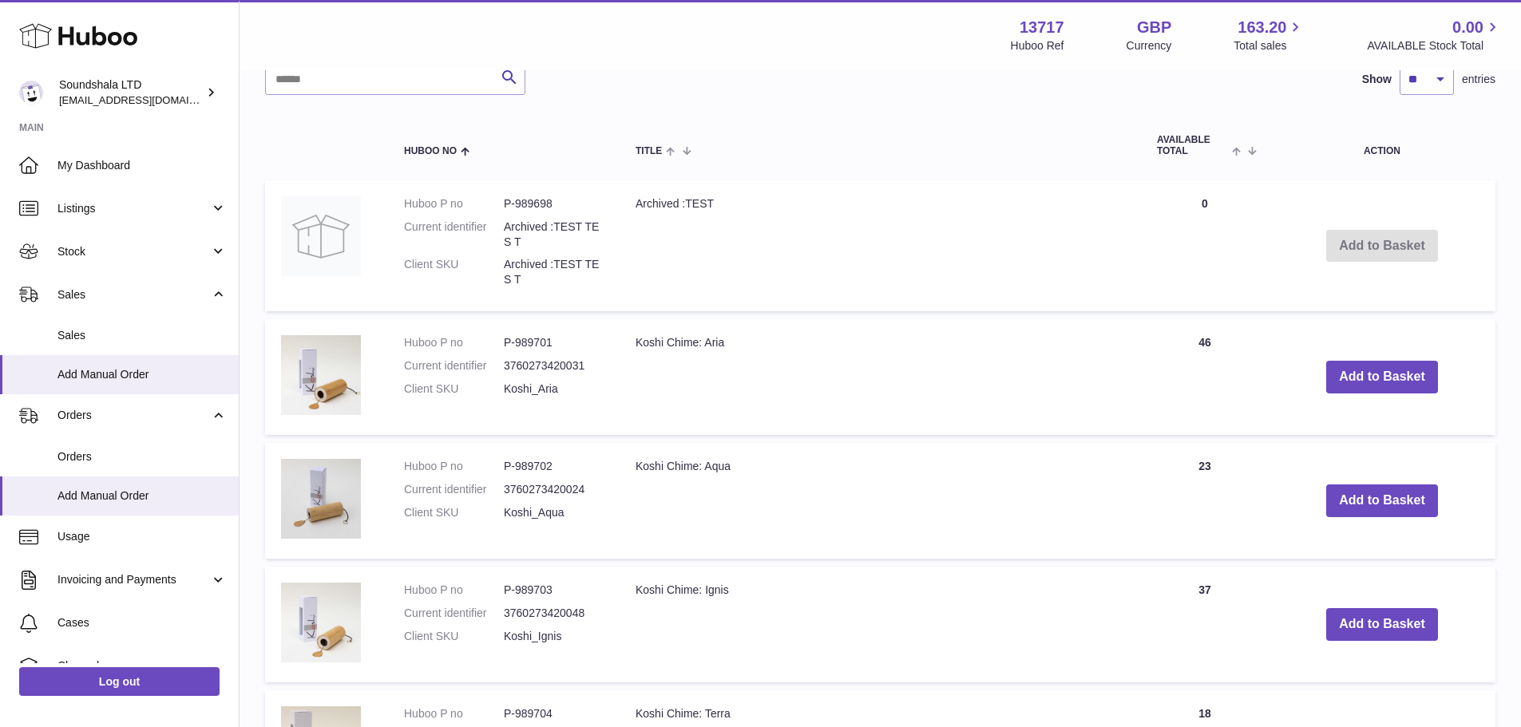
scroll to position [76, 0]
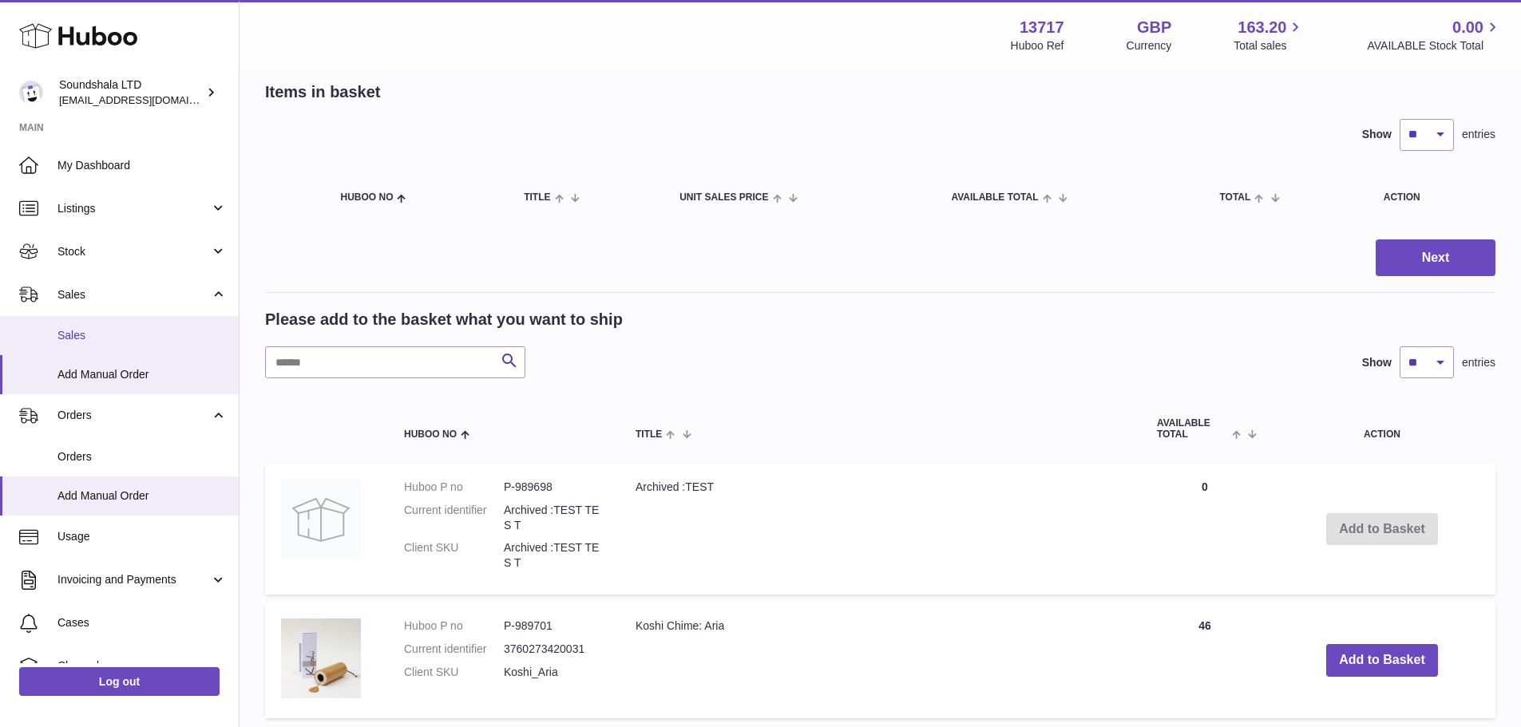
click at [91, 328] on span "Sales" at bounding box center [141, 335] width 169 height 15
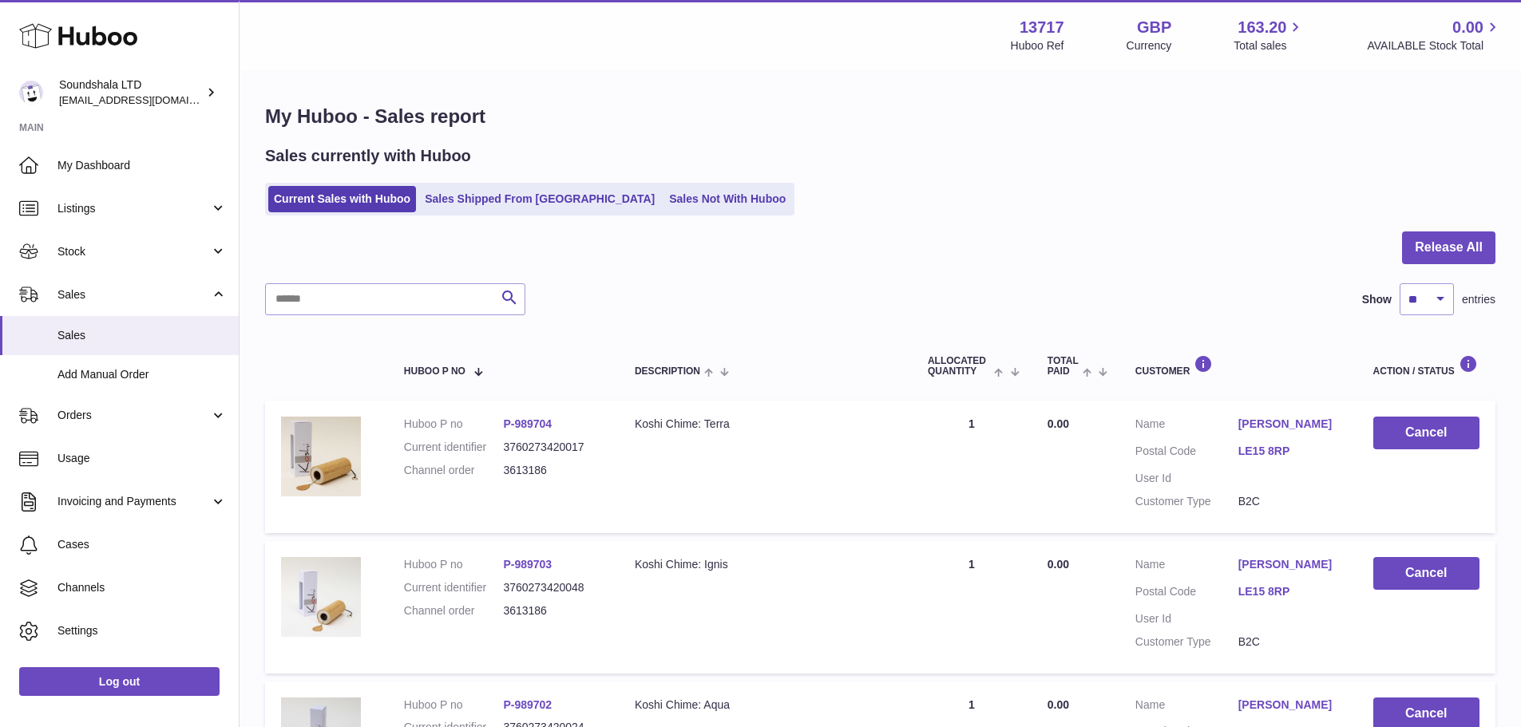
click at [664, 196] on link "Sales Not With Huboo" at bounding box center [728, 199] width 128 height 26
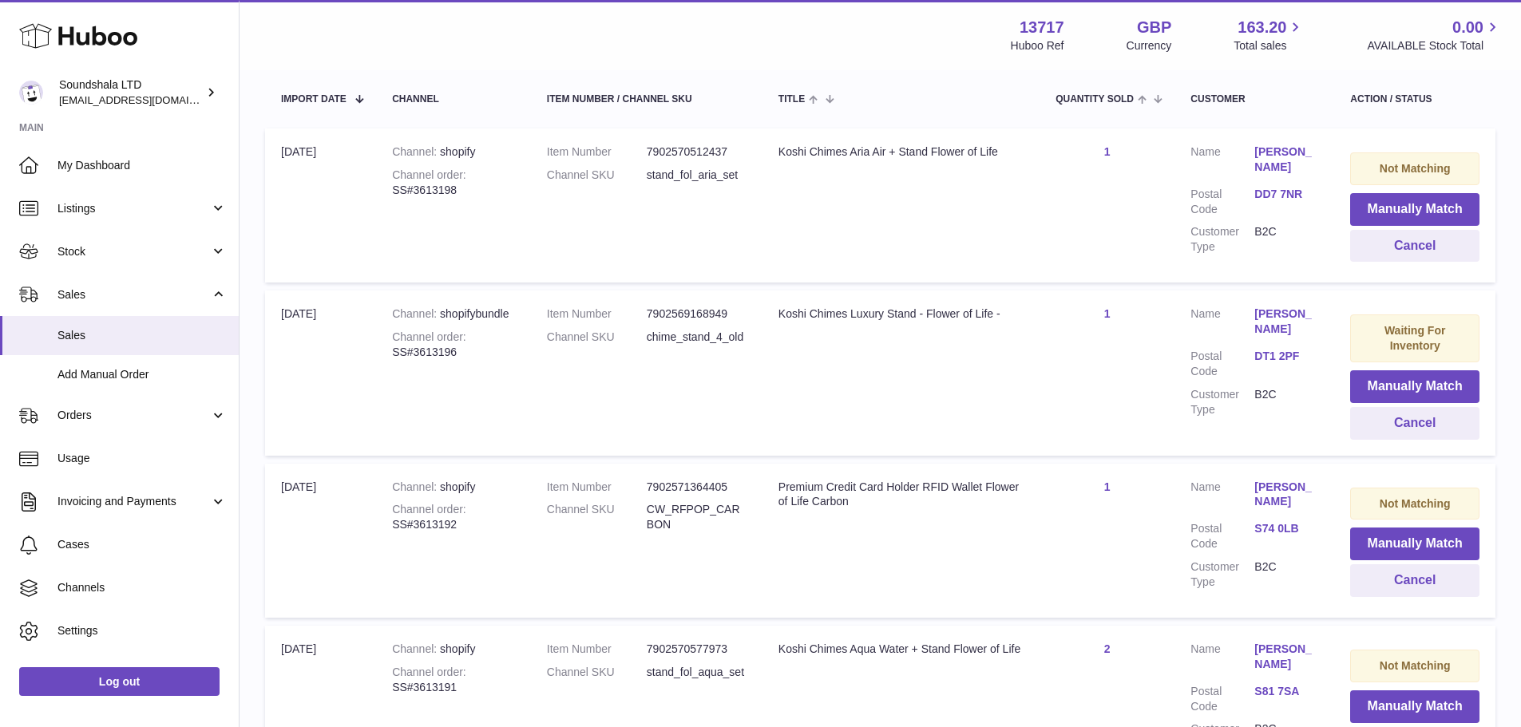
scroll to position [400, 0]
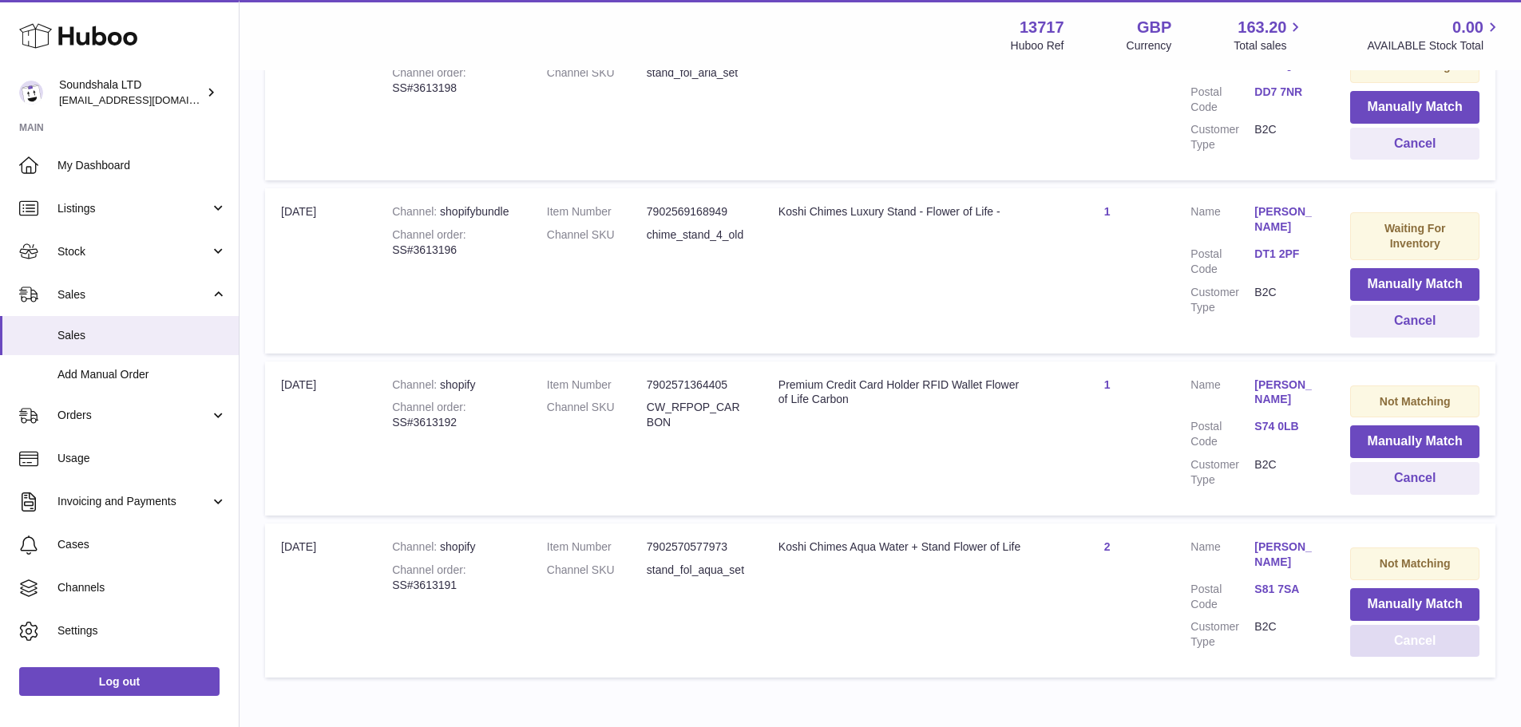
click at [1428, 644] on button "Cancel" at bounding box center [1414, 641] width 129 height 33
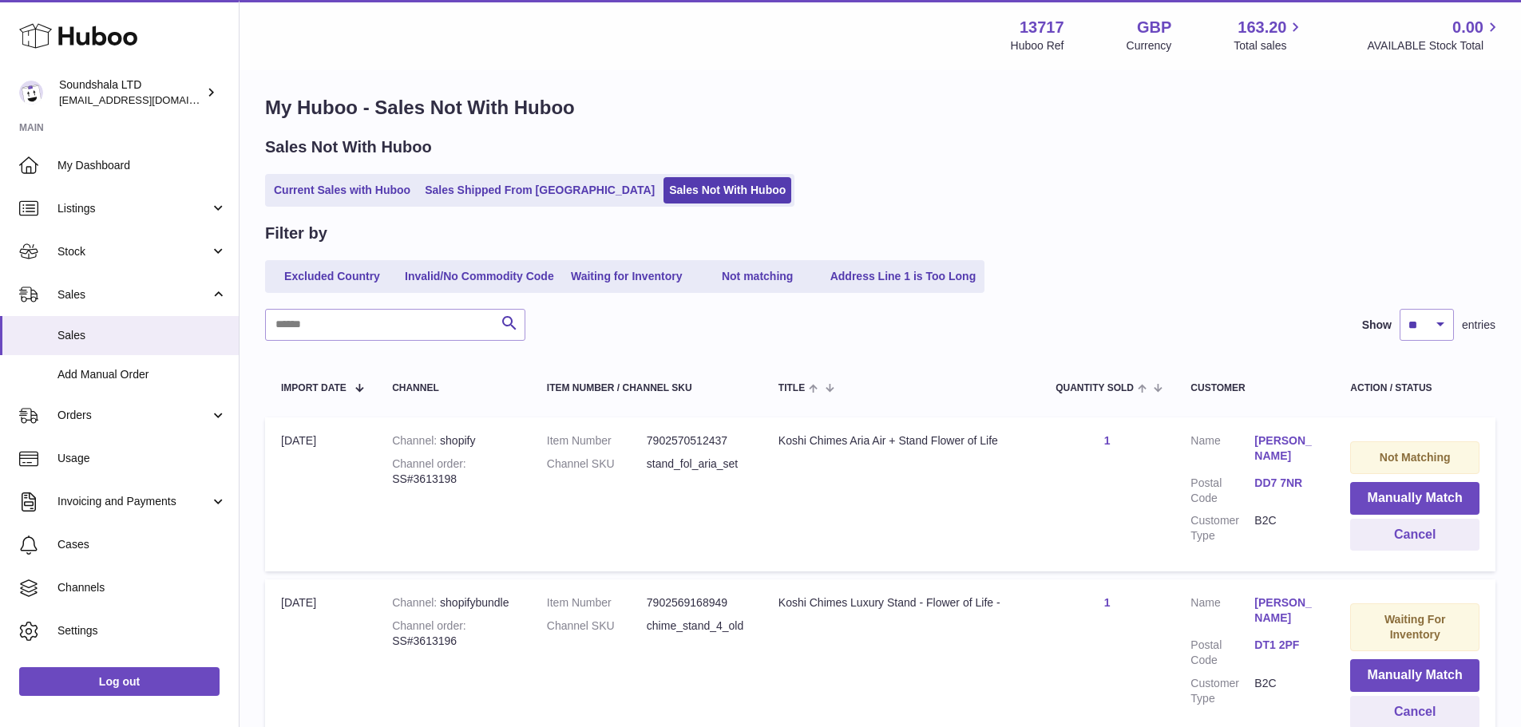
scroll to position [0, 0]
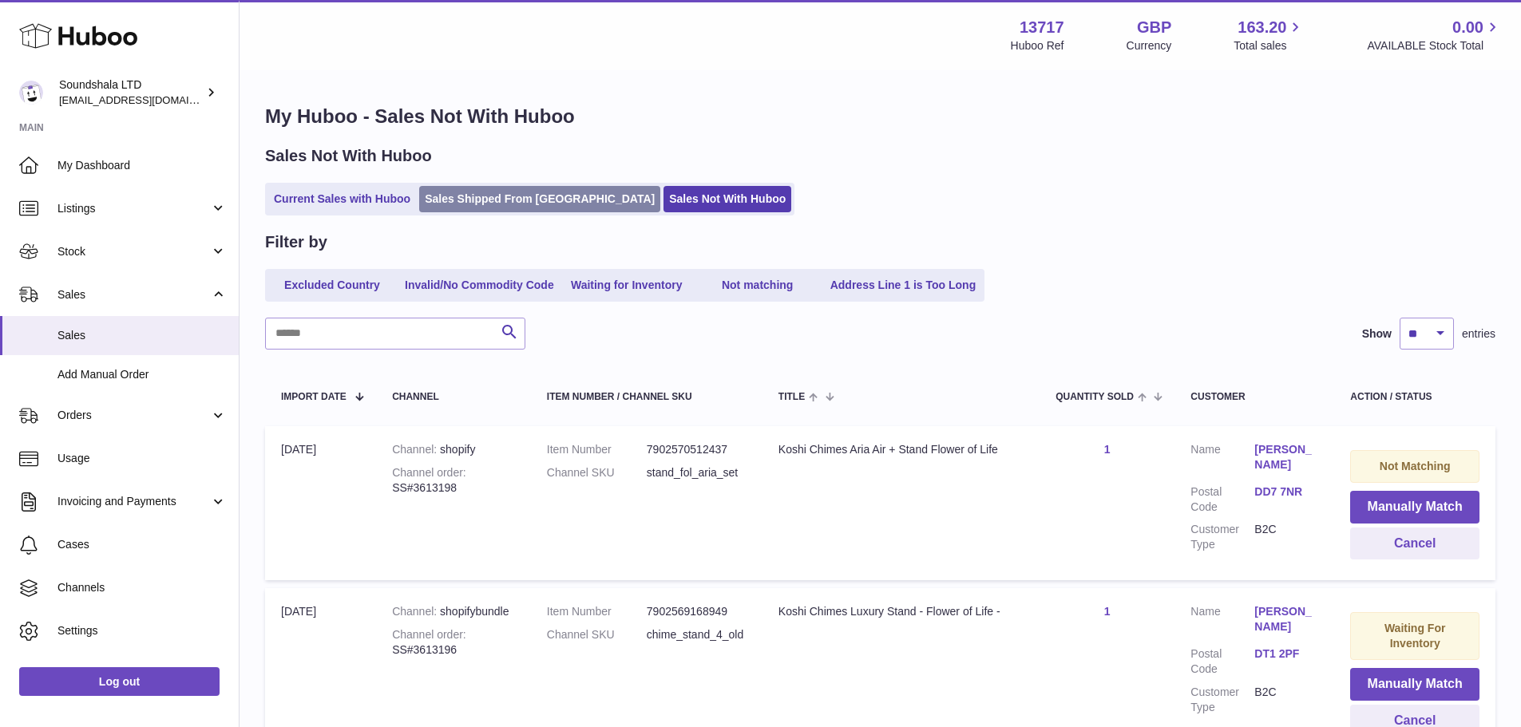
click at [538, 208] on link "Sales Shipped From [GEOGRAPHIC_DATA]" at bounding box center [539, 199] width 241 height 26
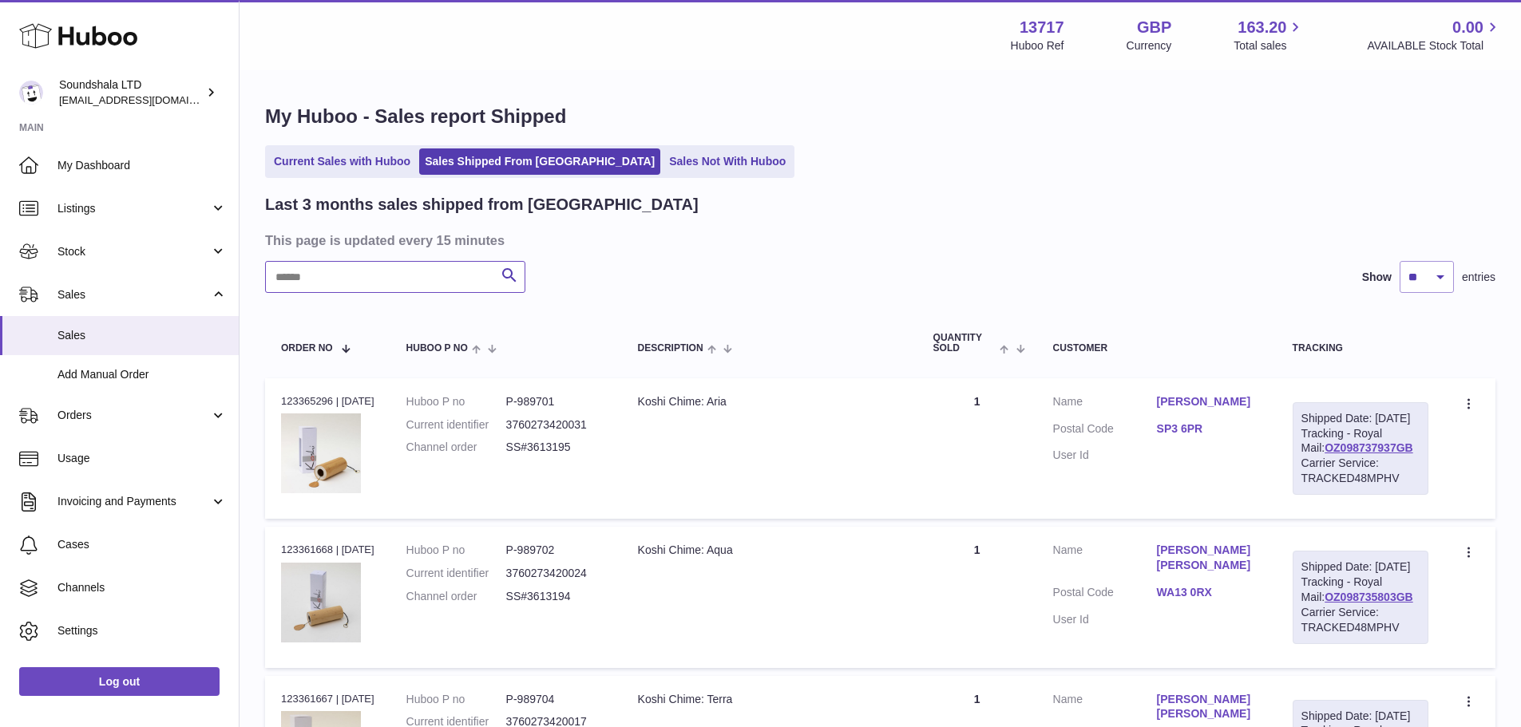
click at [374, 275] on input "text" at bounding box center [395, 277] width 260 height 32
type input "****"
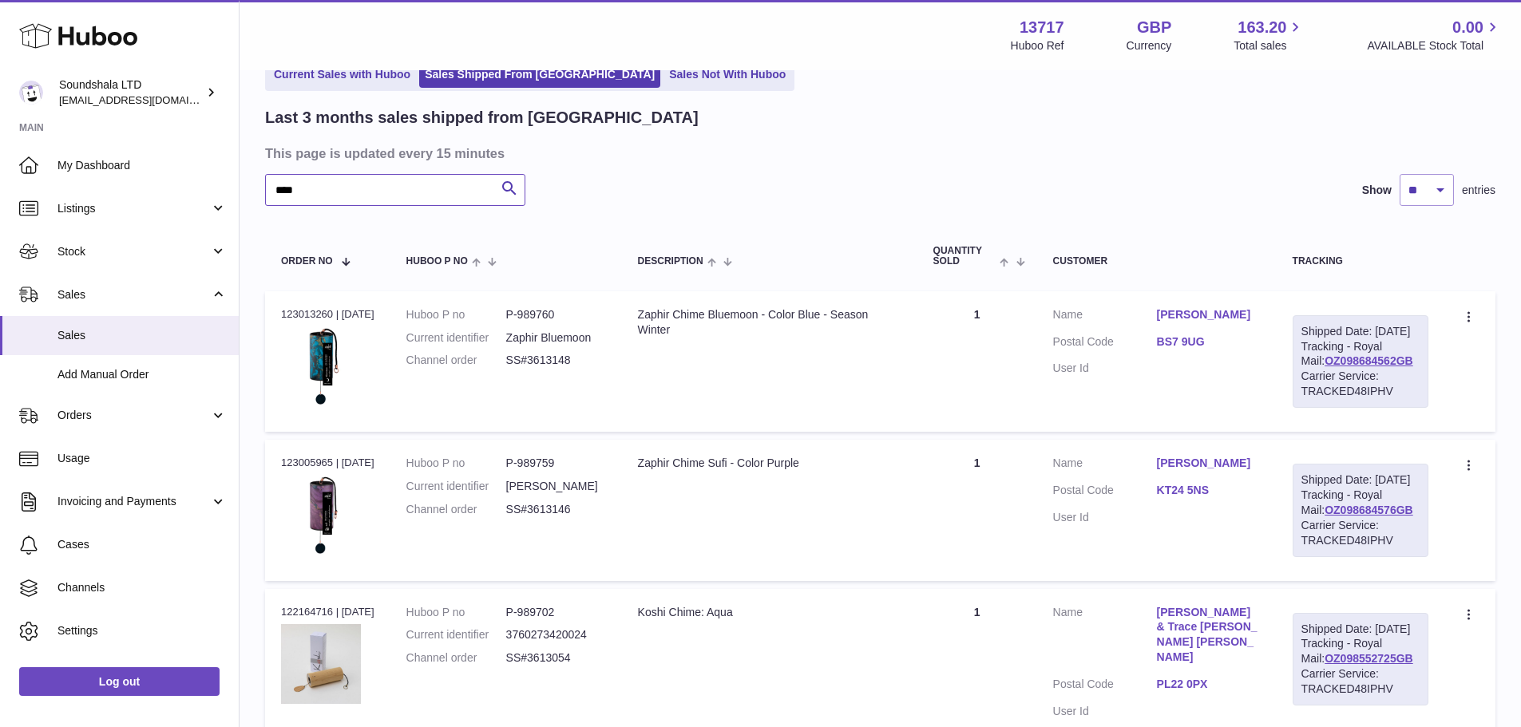
scroll to position [80, 0]
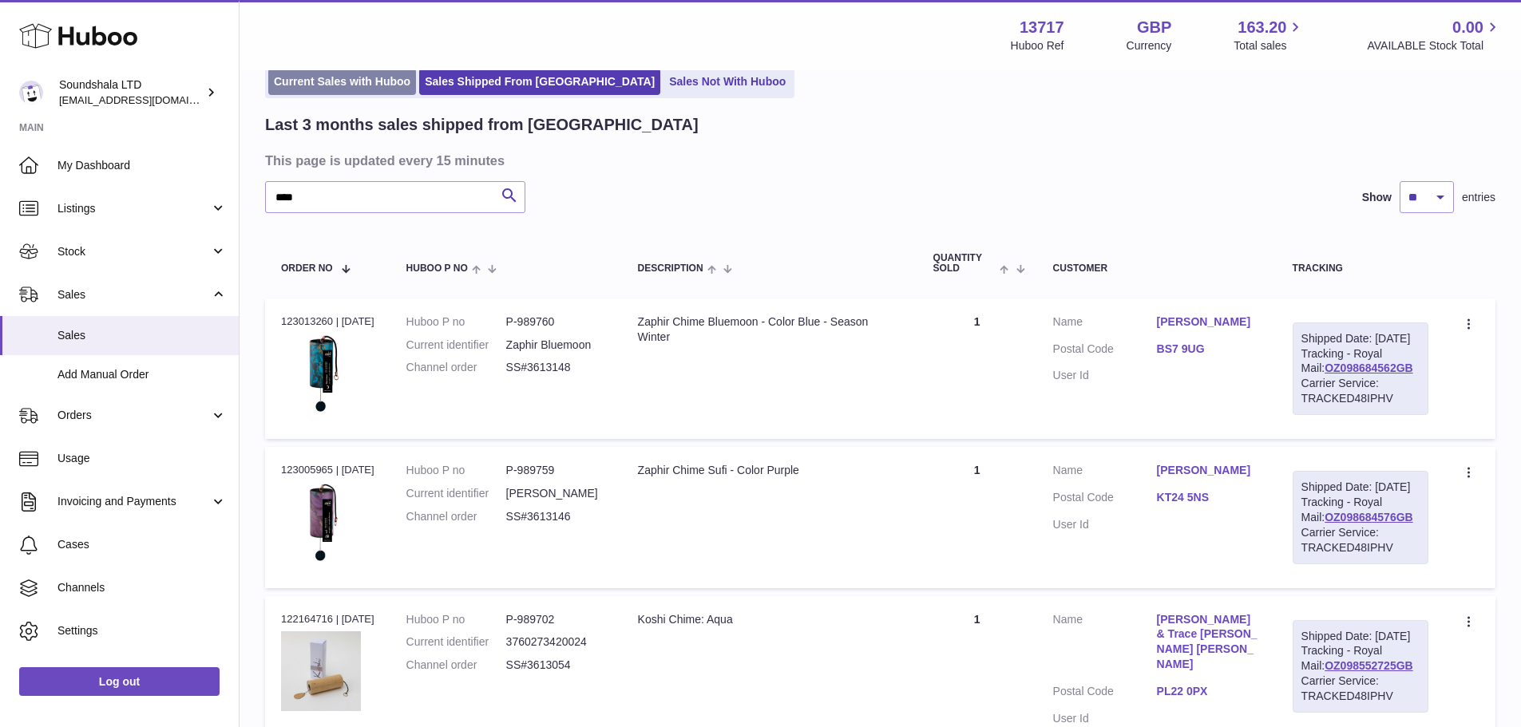
click at [390, 89] on link "Current Sales with Huboo" at bounding box center [342, 82] width 148 height 26
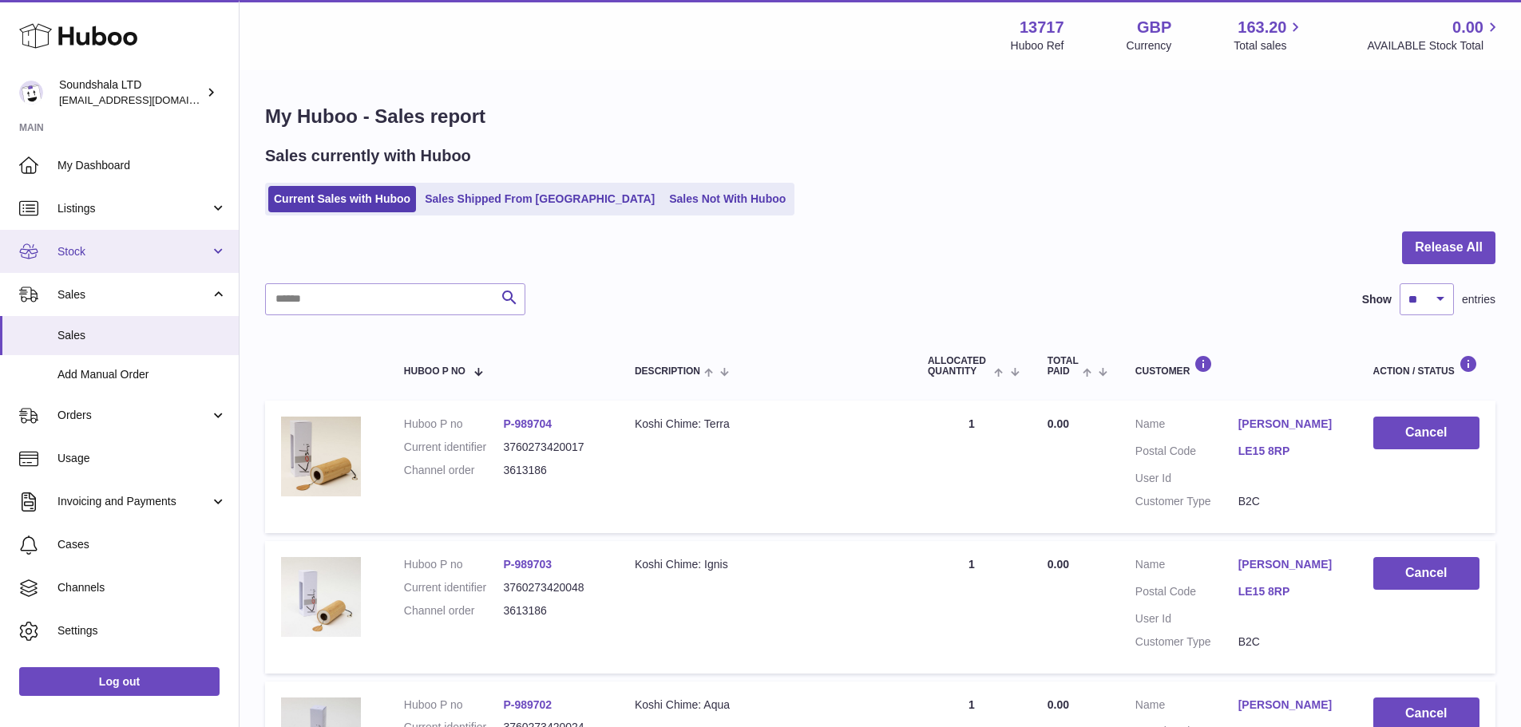
click at [85, 251] on span "Stock" at bounding box center [133, 251] width 153 height 15
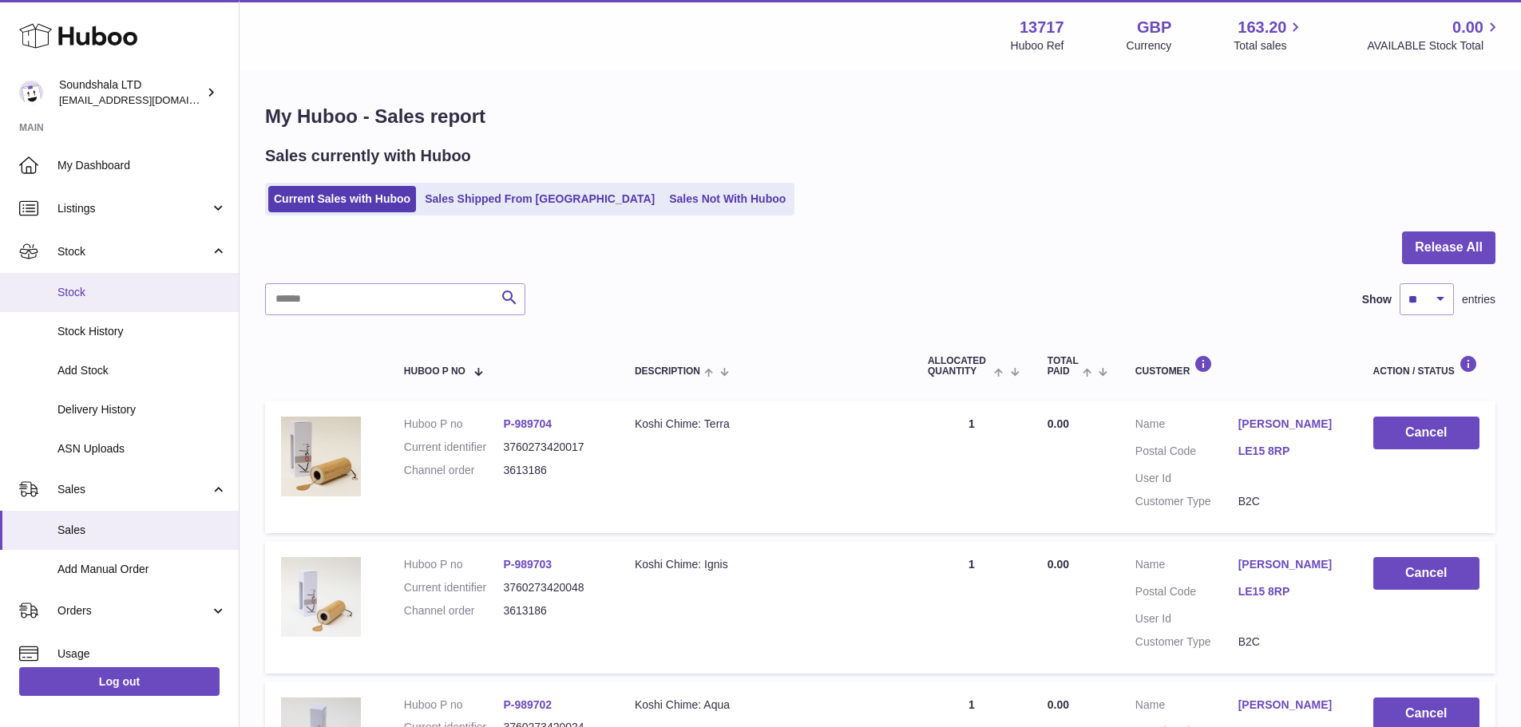
click at [83, 288] on span "Stock" at bounding box center [141, 292] width 169 height 15
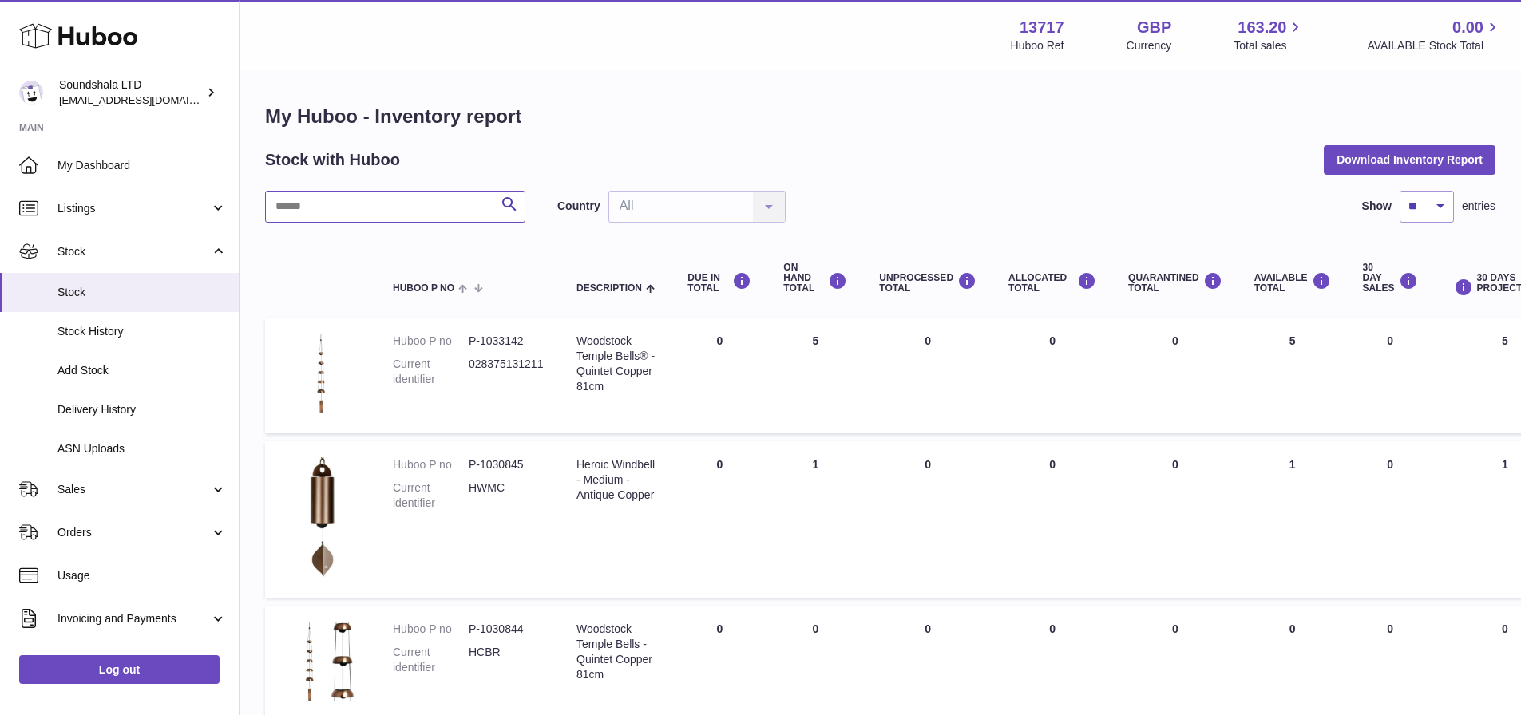
click at [390, 221] on input "text" at bounding box center [395, 207] width 260 height 32
type input "*****"
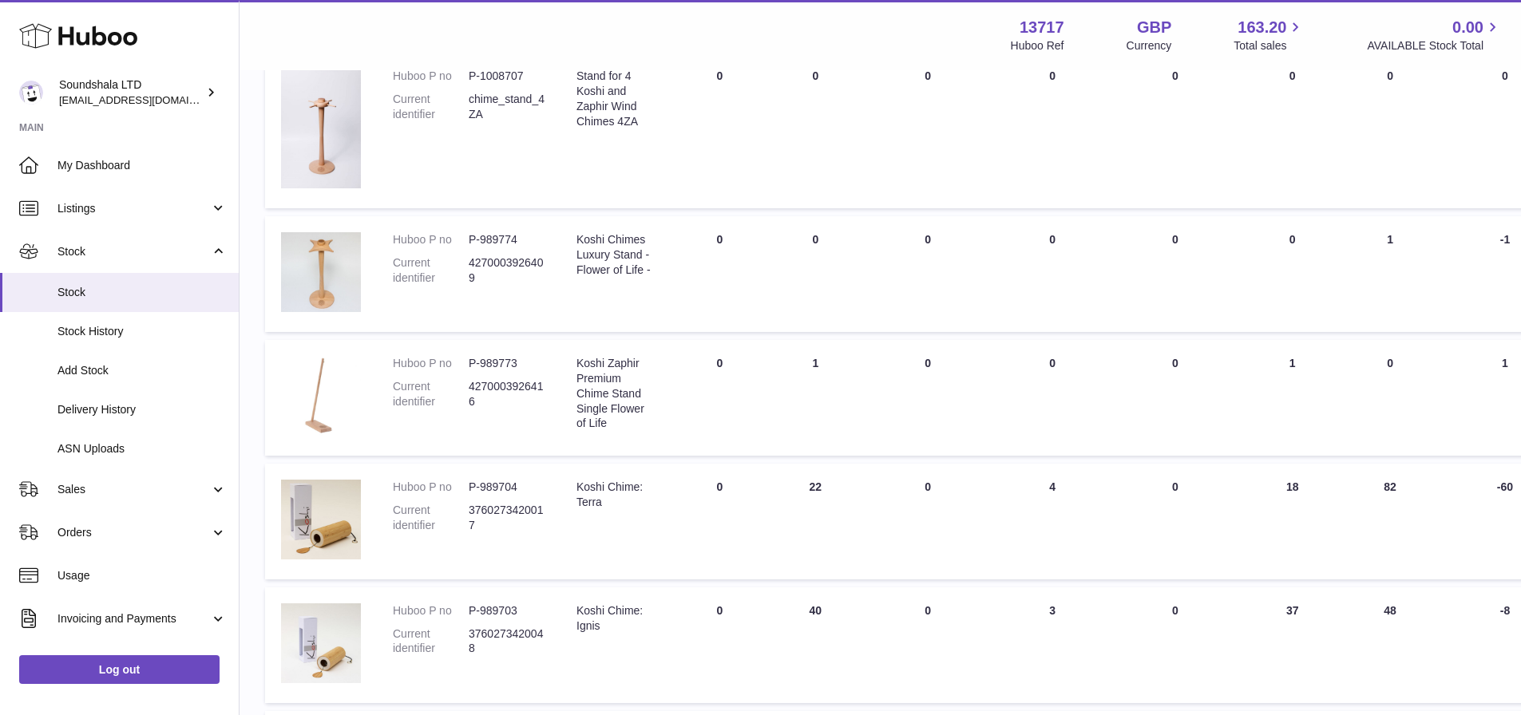
scroll to position [559, 0]
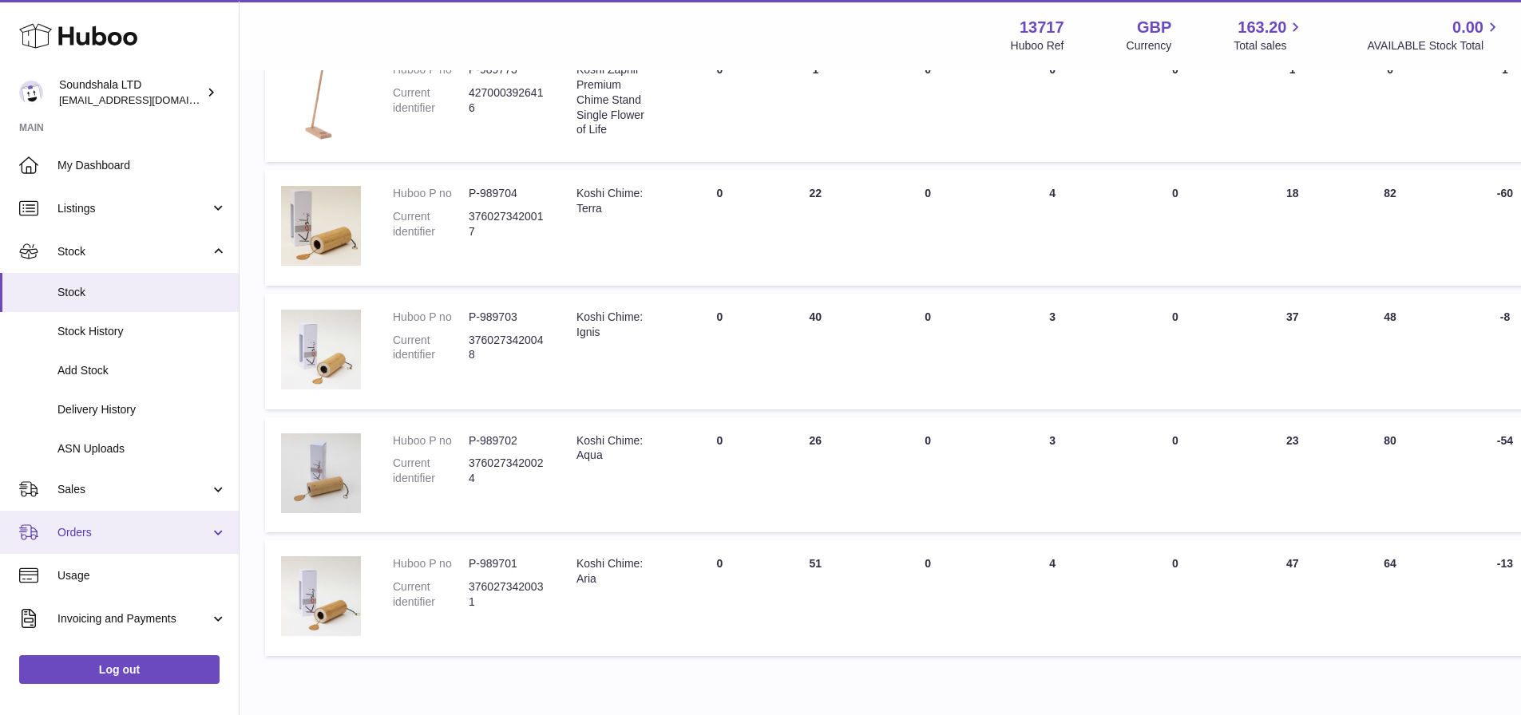
click at [94, 529] on span "Orders" at bounding box center [133, 532] width 153 height 15
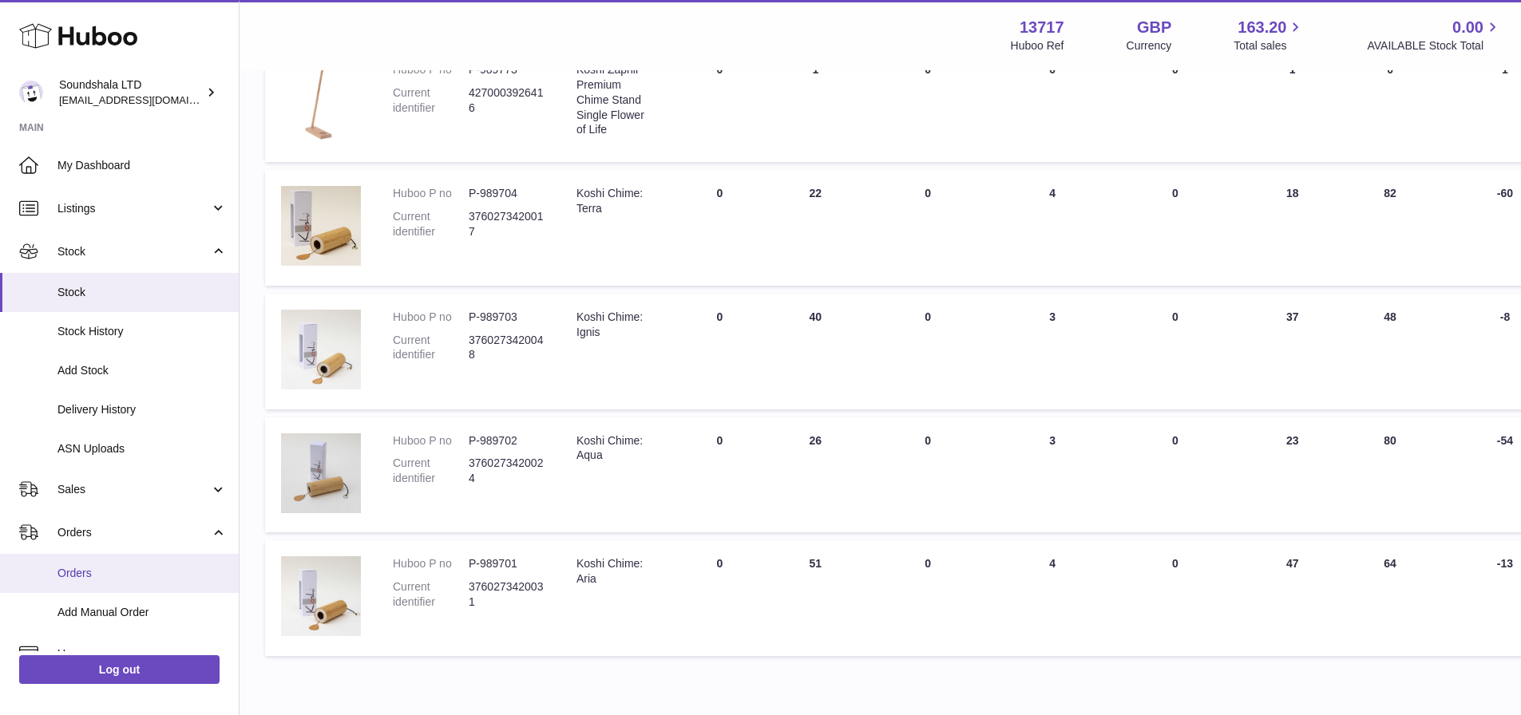
click at [93, 566] on span "Orders" at bounding box center [141, 573] width 169 height 15
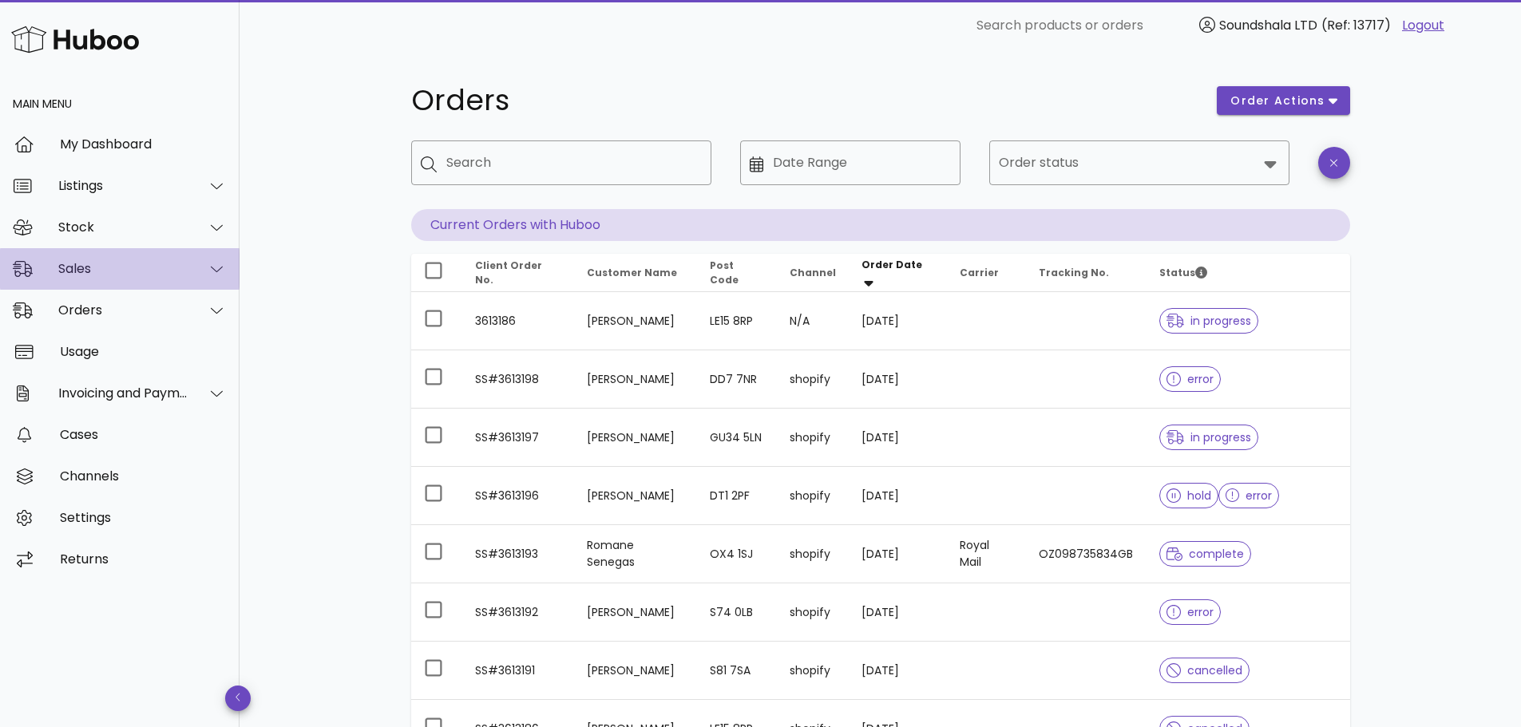
click at [85, 272] on div "Sales" at bounding box center [123, 268] width 130 height 15
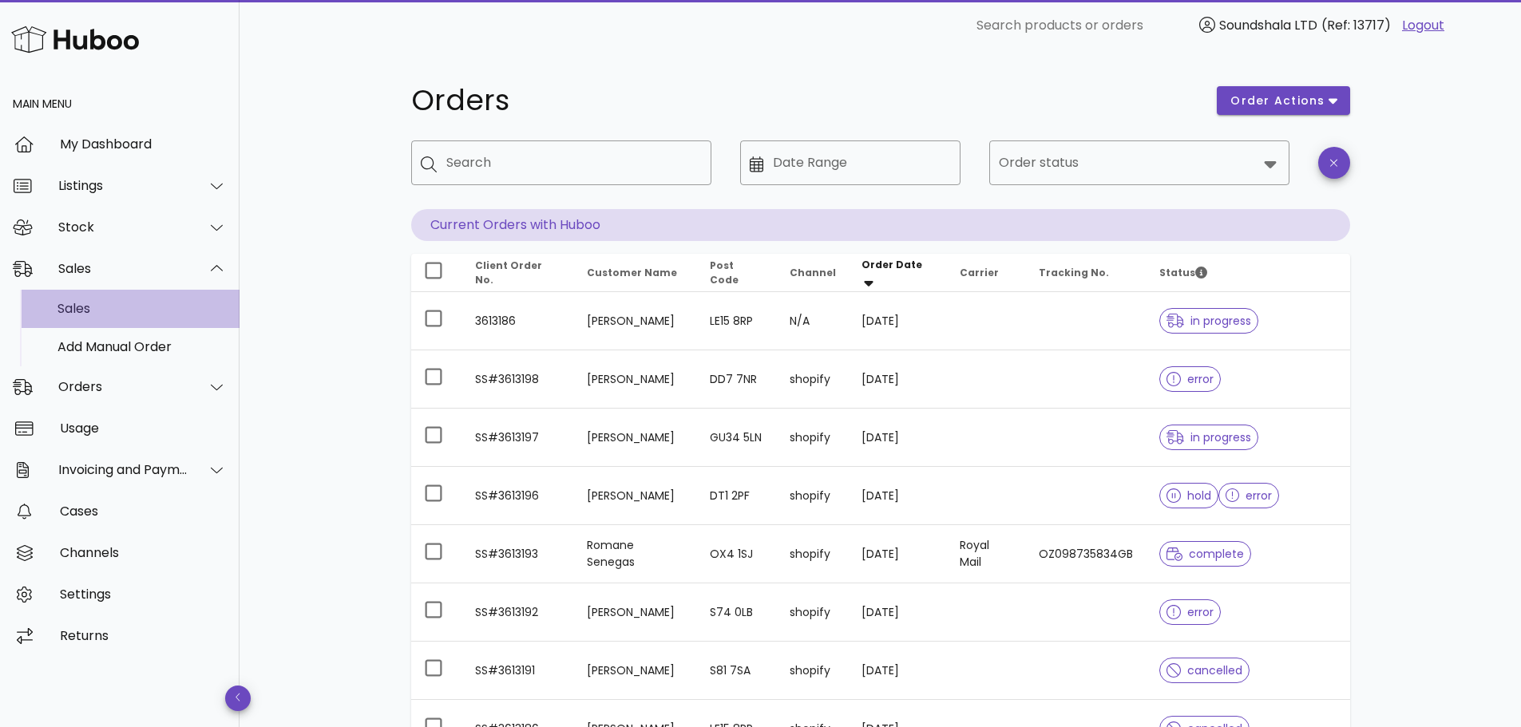
click at [76, 308] on div "Sales" at bounding box center [141, 308] width 169 height 15
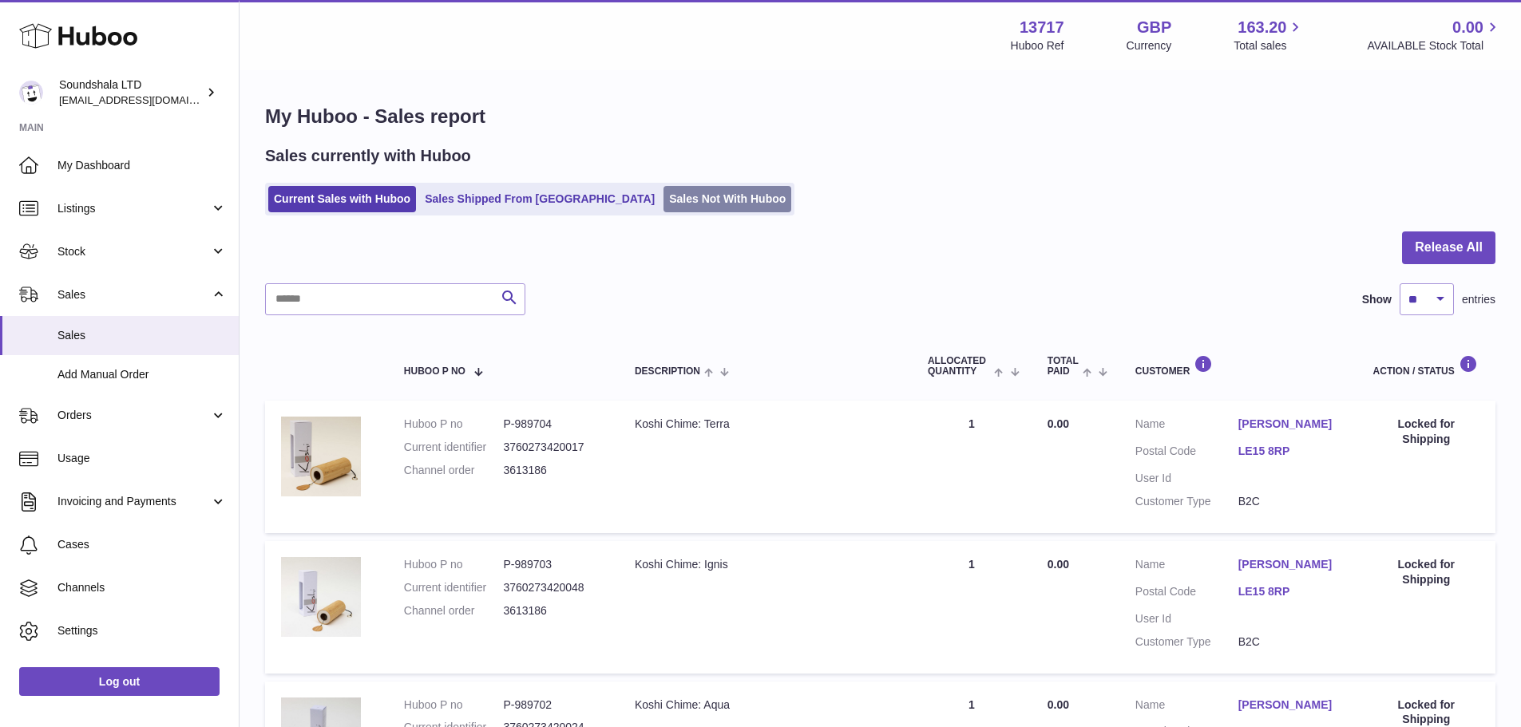
click at [664, 209] on link "Sales Not With Huboo" at bounding box center [728, 199] width 128 height 26
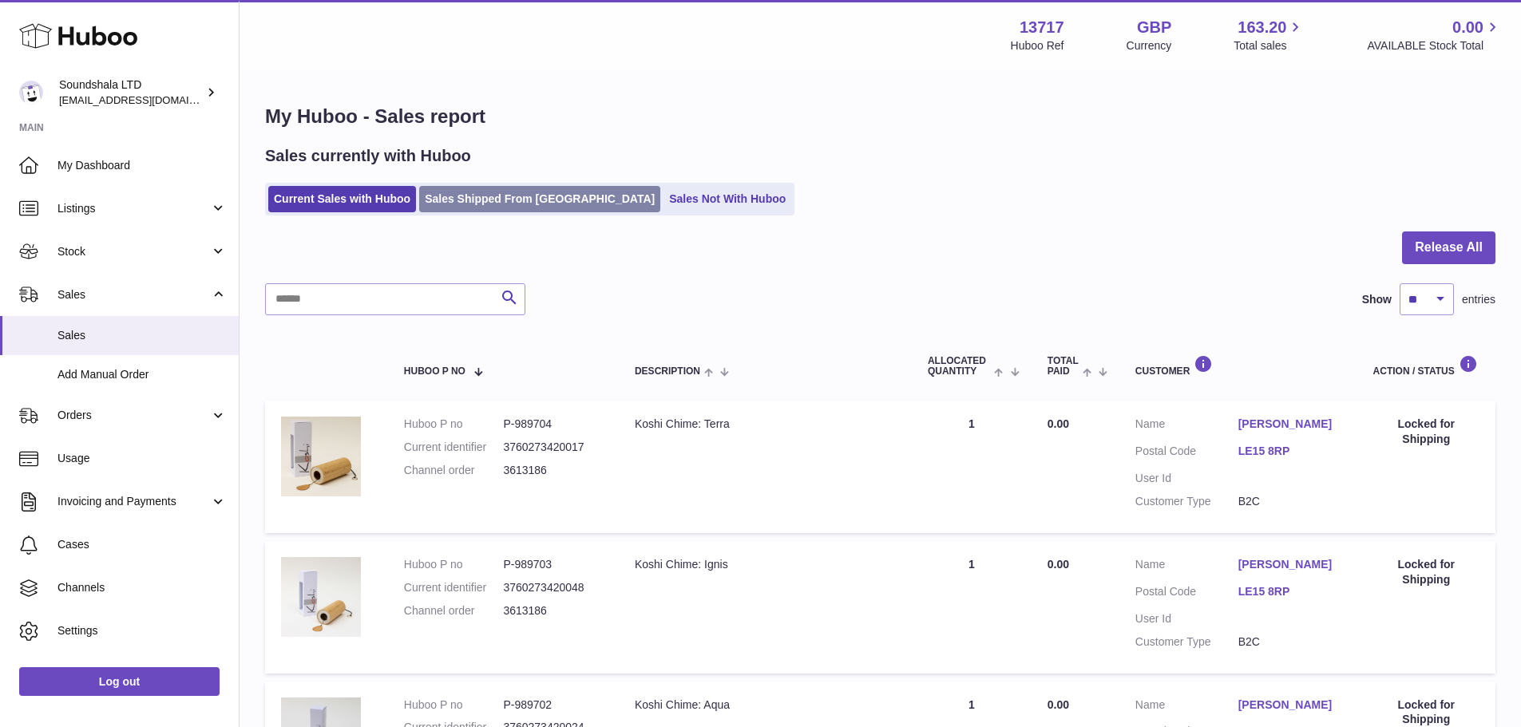
click at [481, 204] on link "Sales Shipped From [GEOGRAPHIC_DATA]" at bounding box center [539, 199] width 241 height 26
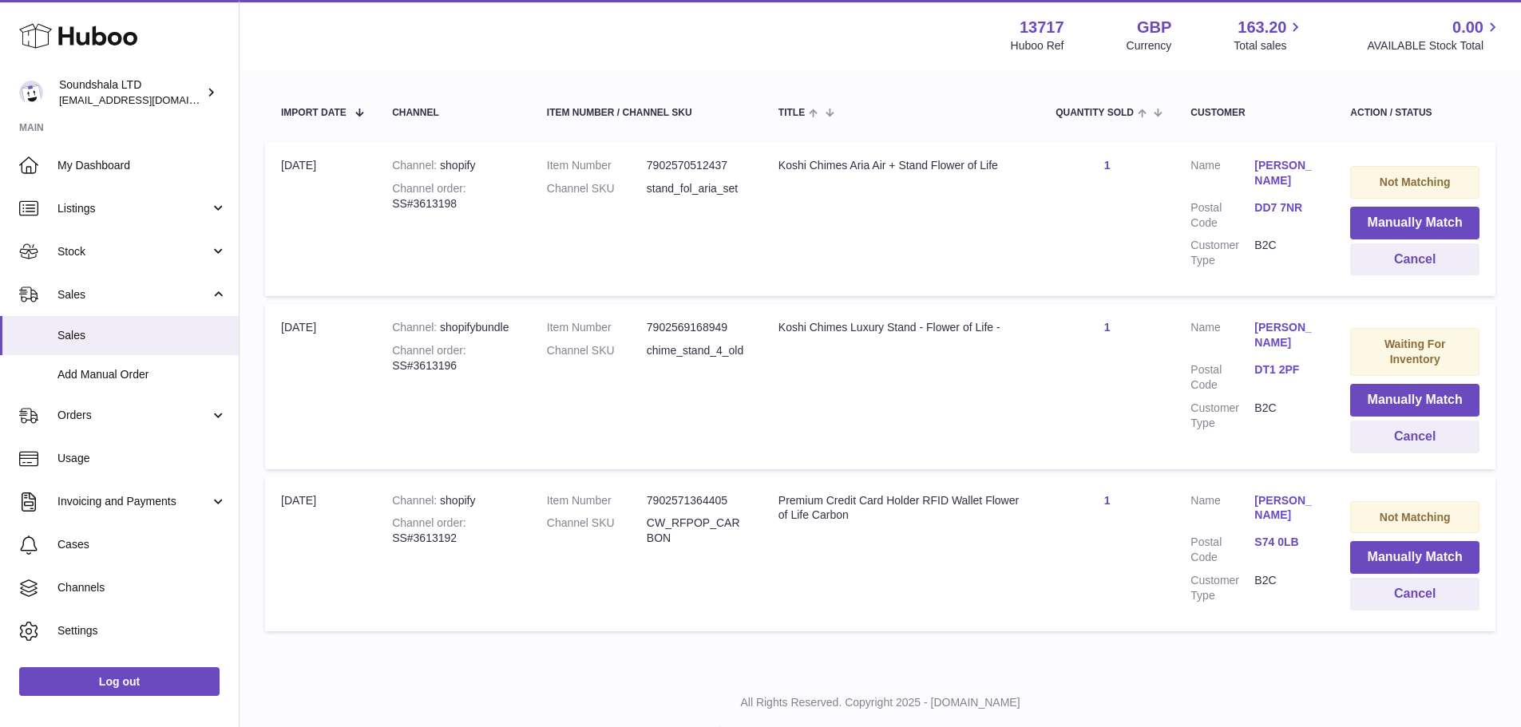
scroll to position [319, 0]
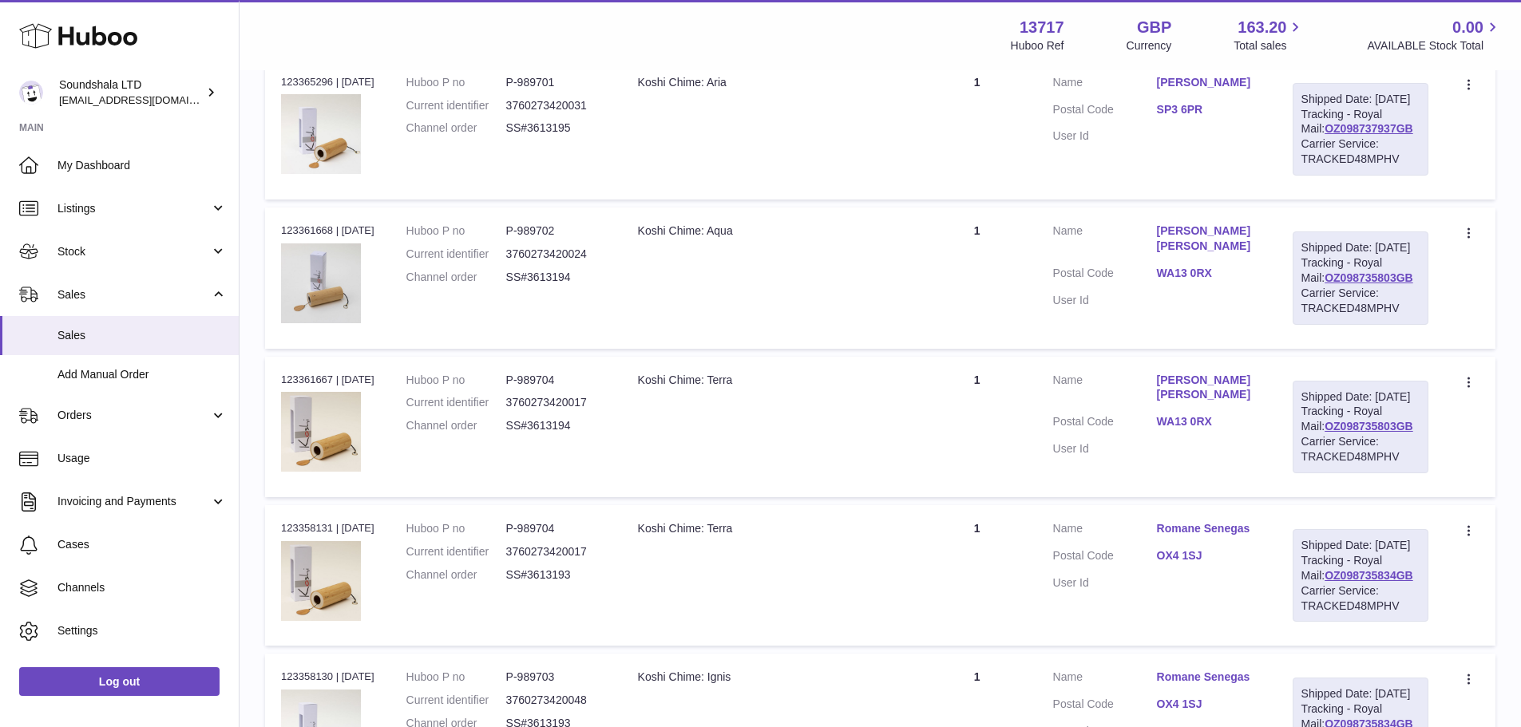
scroll to position [91, 0]
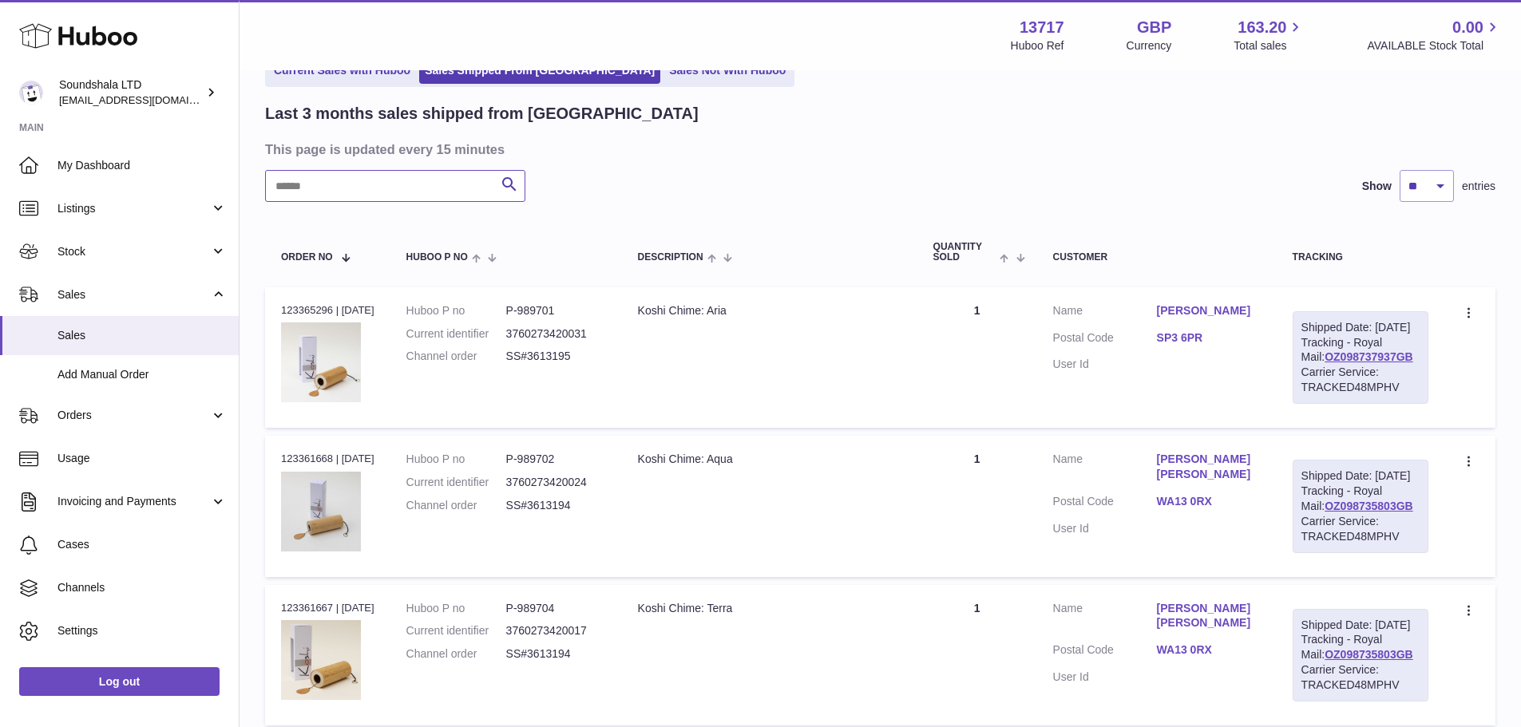
click at [408, 192] on input "text" at bounding box center [395, 186] width 260 height 32
type input "****"
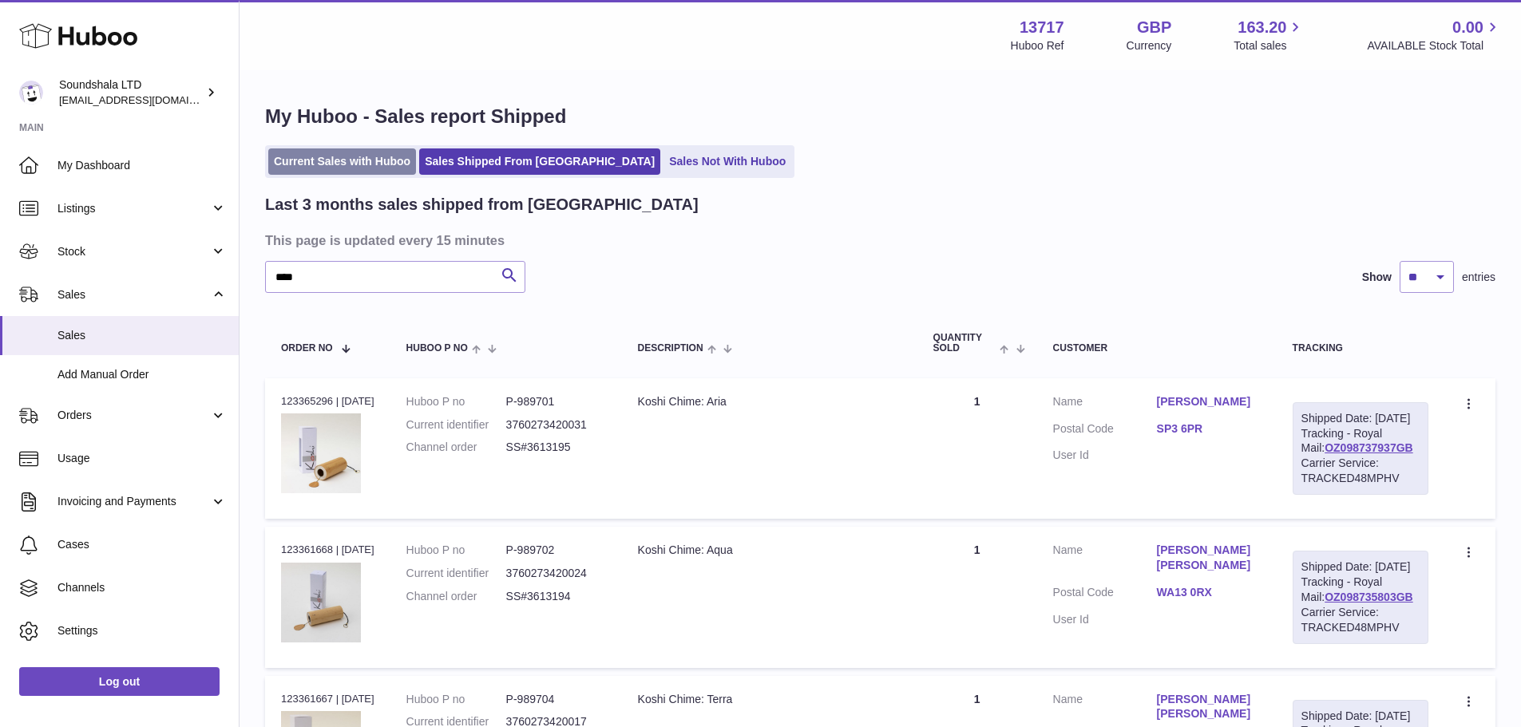
click at [364, 160] on link "Current Sales with Huboo" at bounding box center [342, 162] width 148 height 26
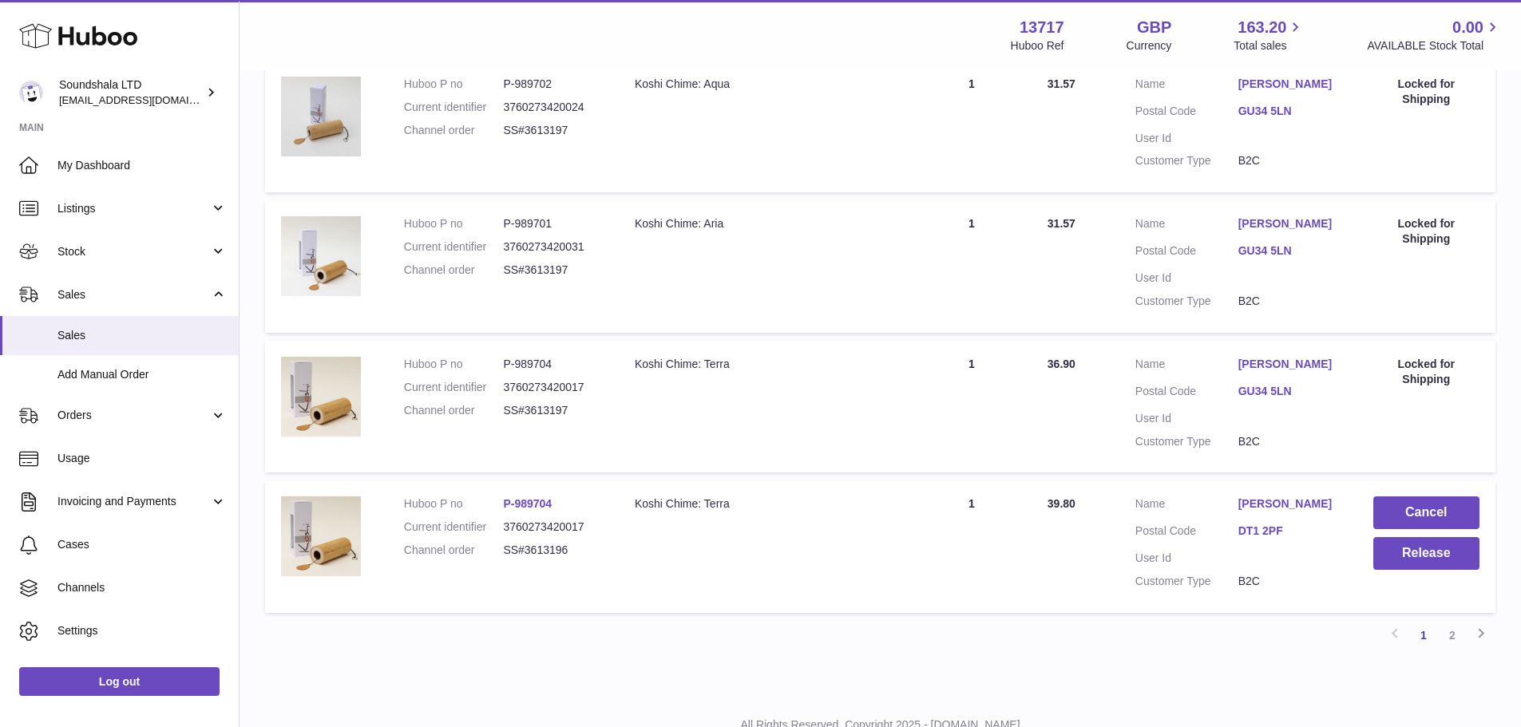
scroll to position [1198, 0]
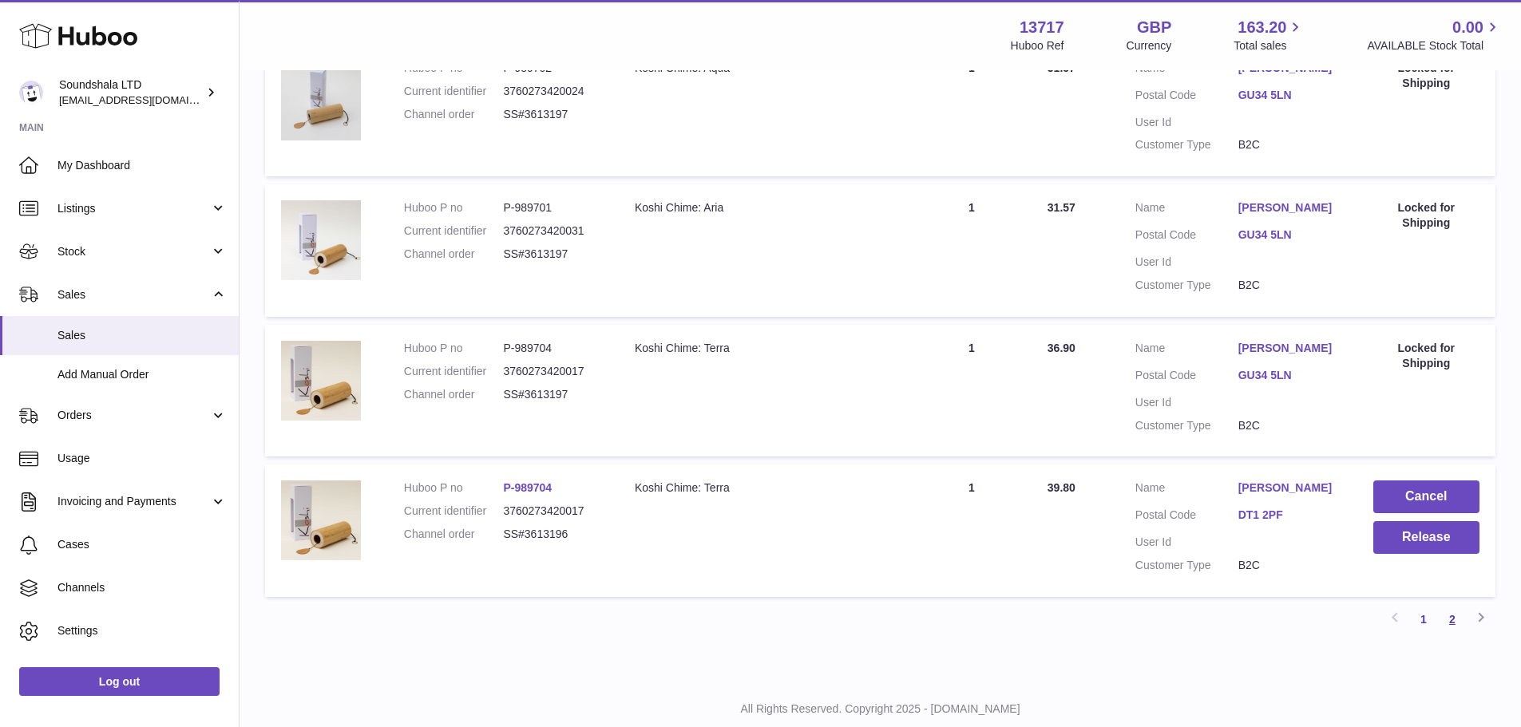
click at [1445, 624] on link "2" at bounding box center [1452, 619] width 29 height 29
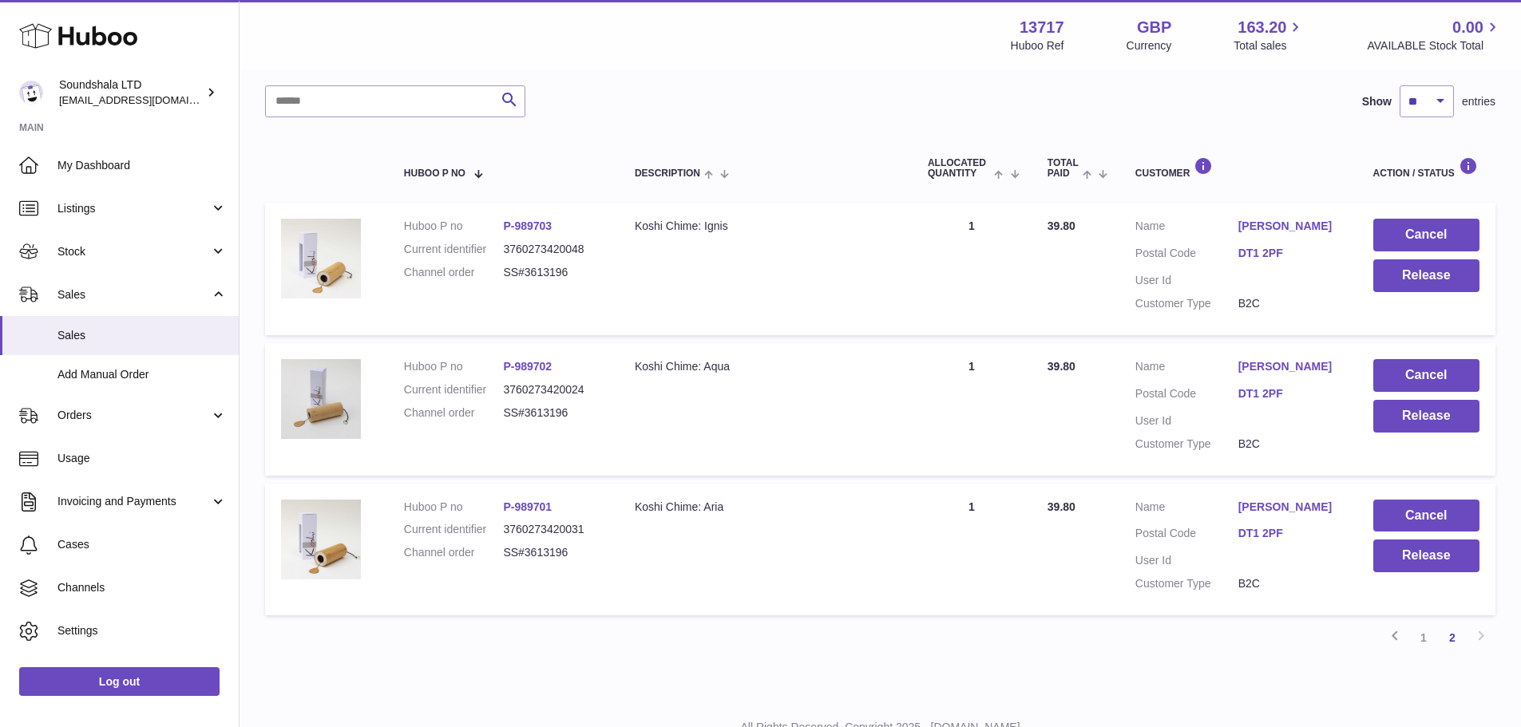
scroll to position [232, 0]
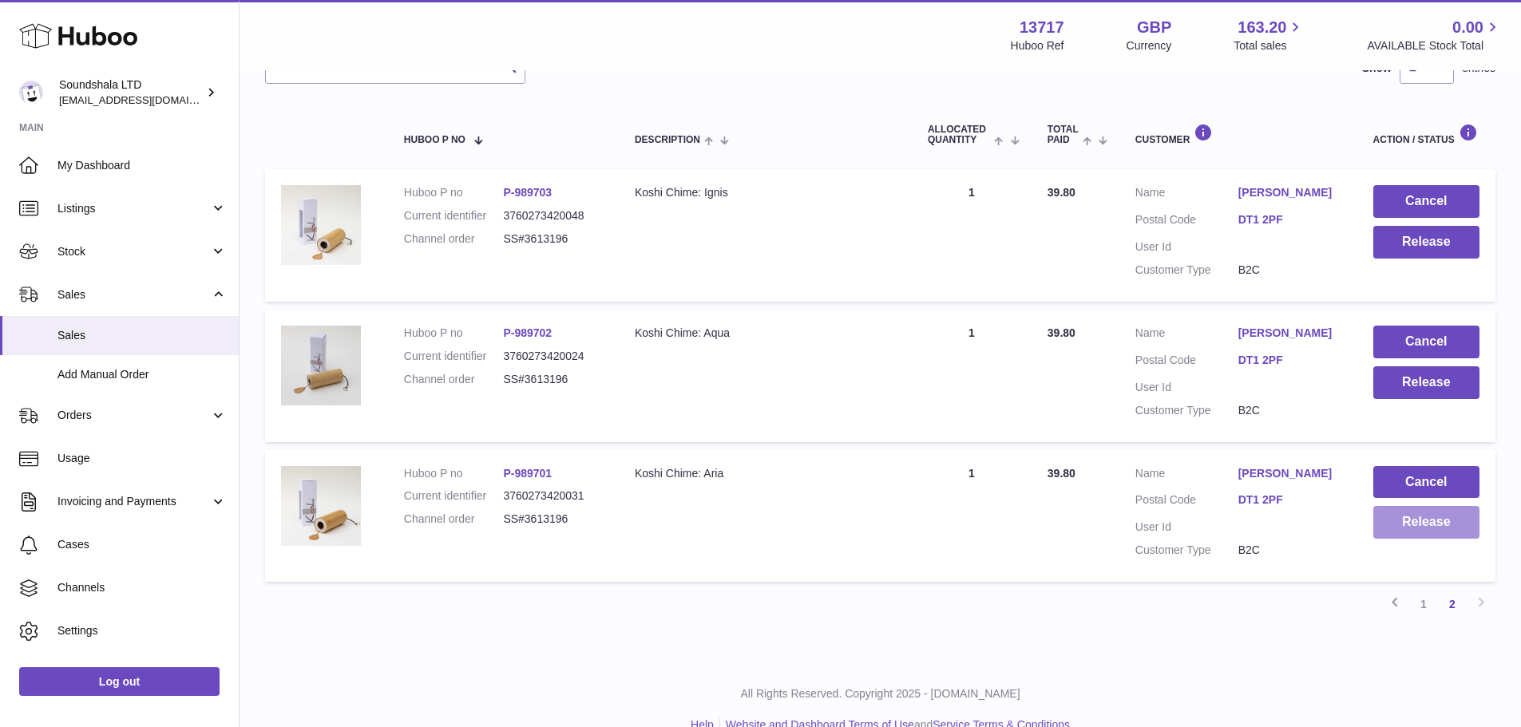
click at [1421, 525] on button "Release" at bounding box center [1426, 522] width 106 height 33
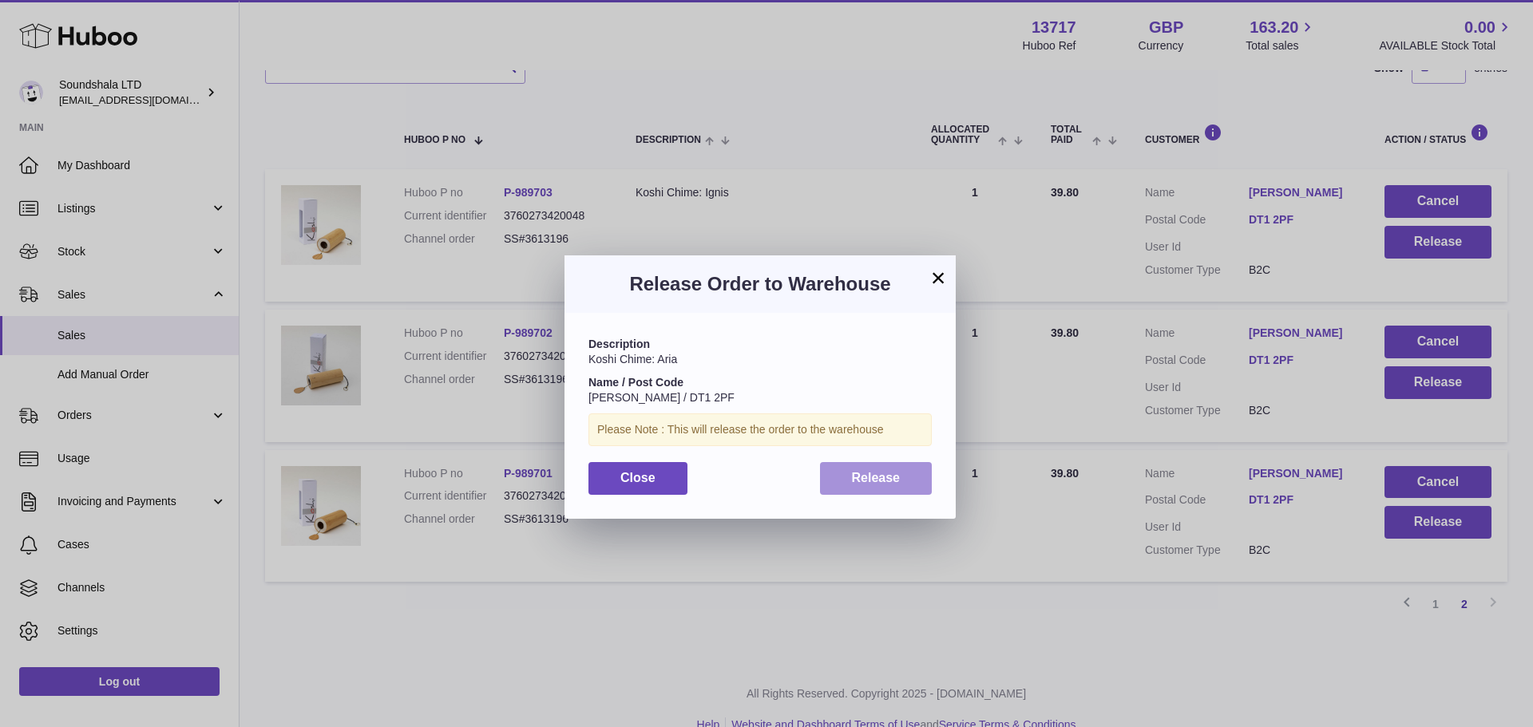
click at [901, 488] on button "Release" at bounding box center [876, 478] width 113 height 33
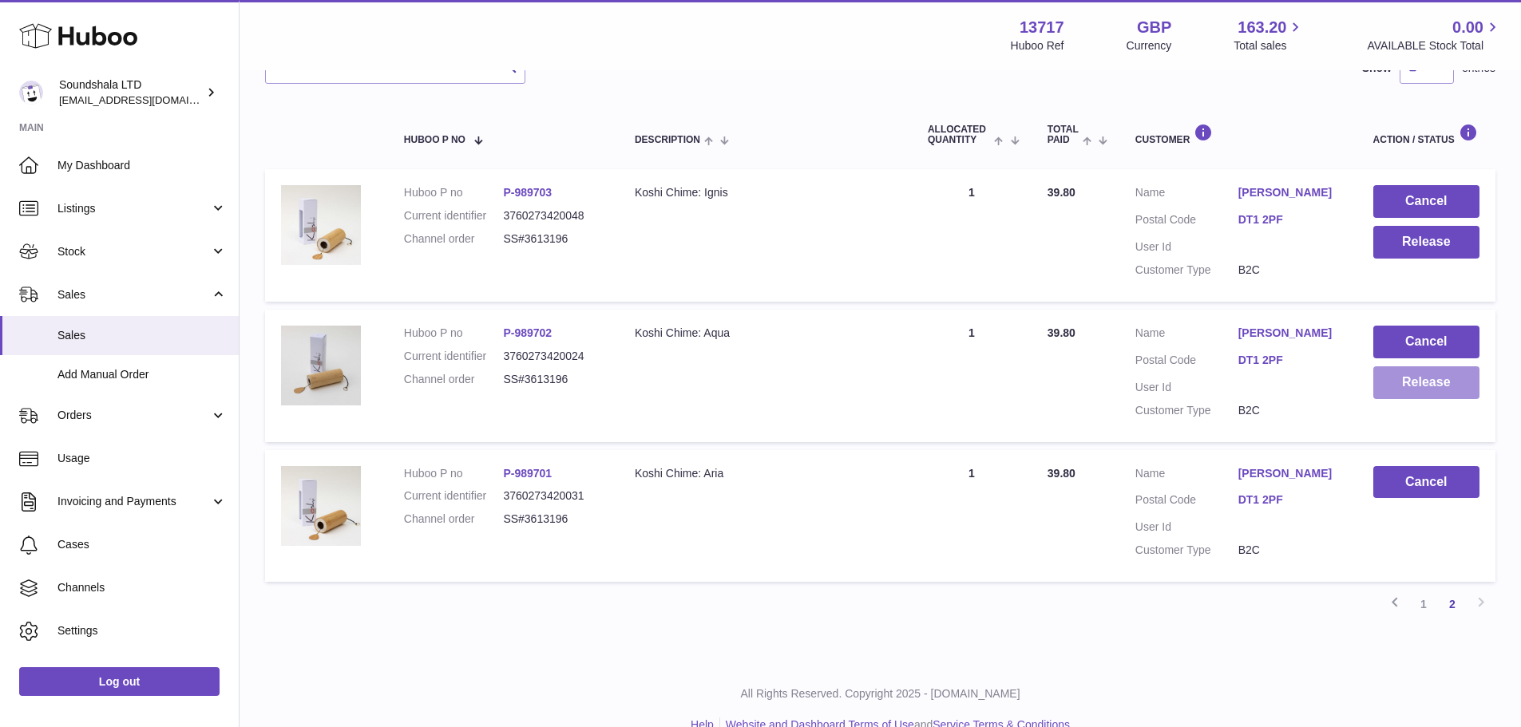
click at [1454, 386] on button "Release" at bounding box center [1426, 382] width 106 height 33
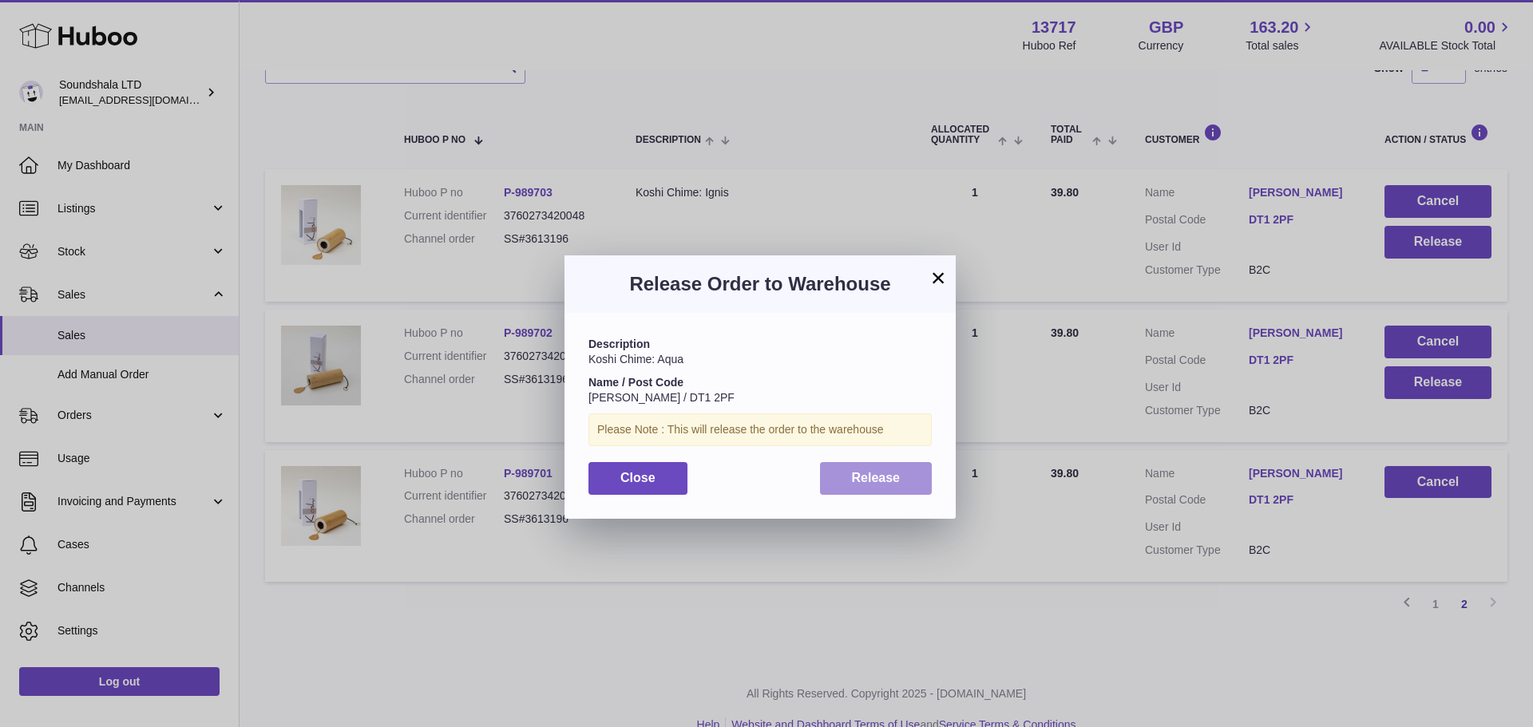
click at [909, 487] on button "Release" at bounding box center [876, 478] width 113 height 33
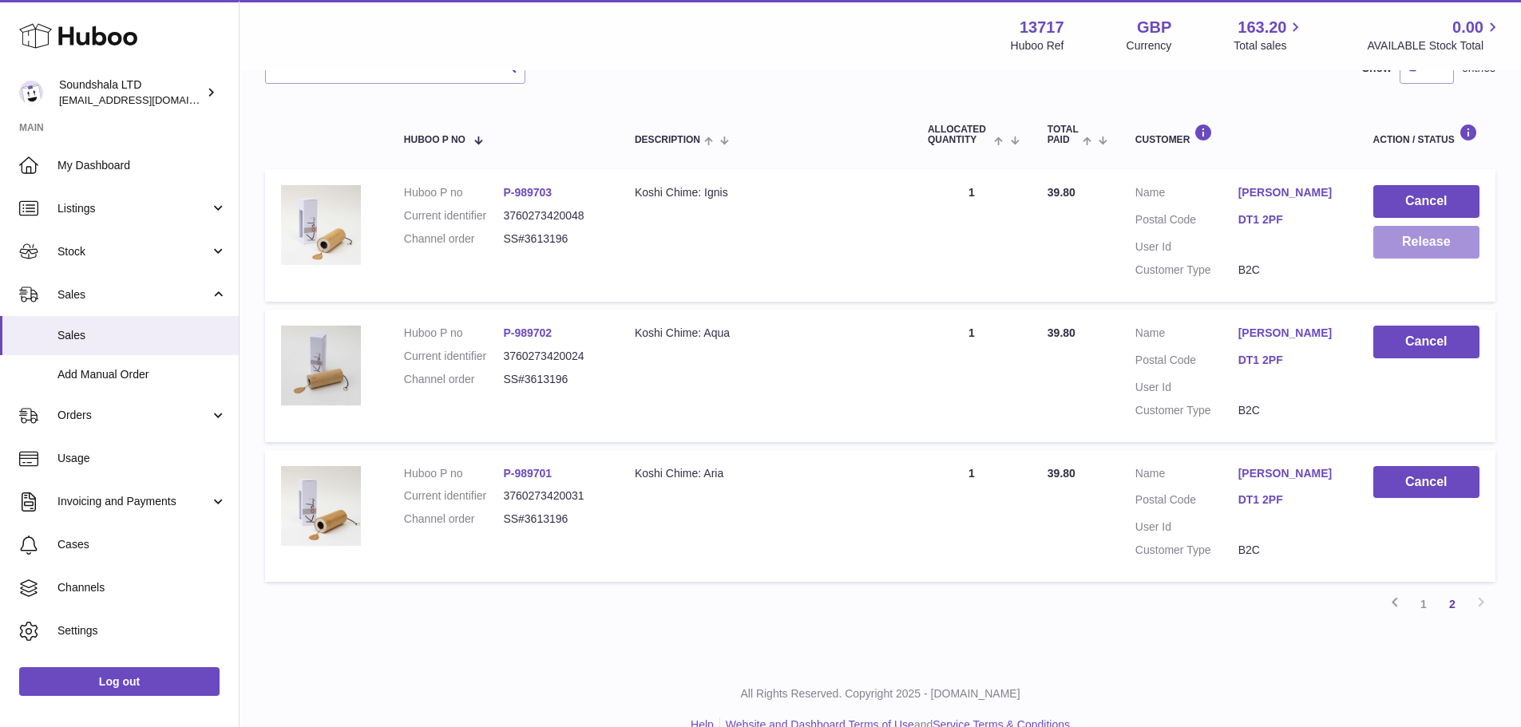
click at [1447, 238] on button "Release" at bounding box center [1426, 242] width 106 height 33
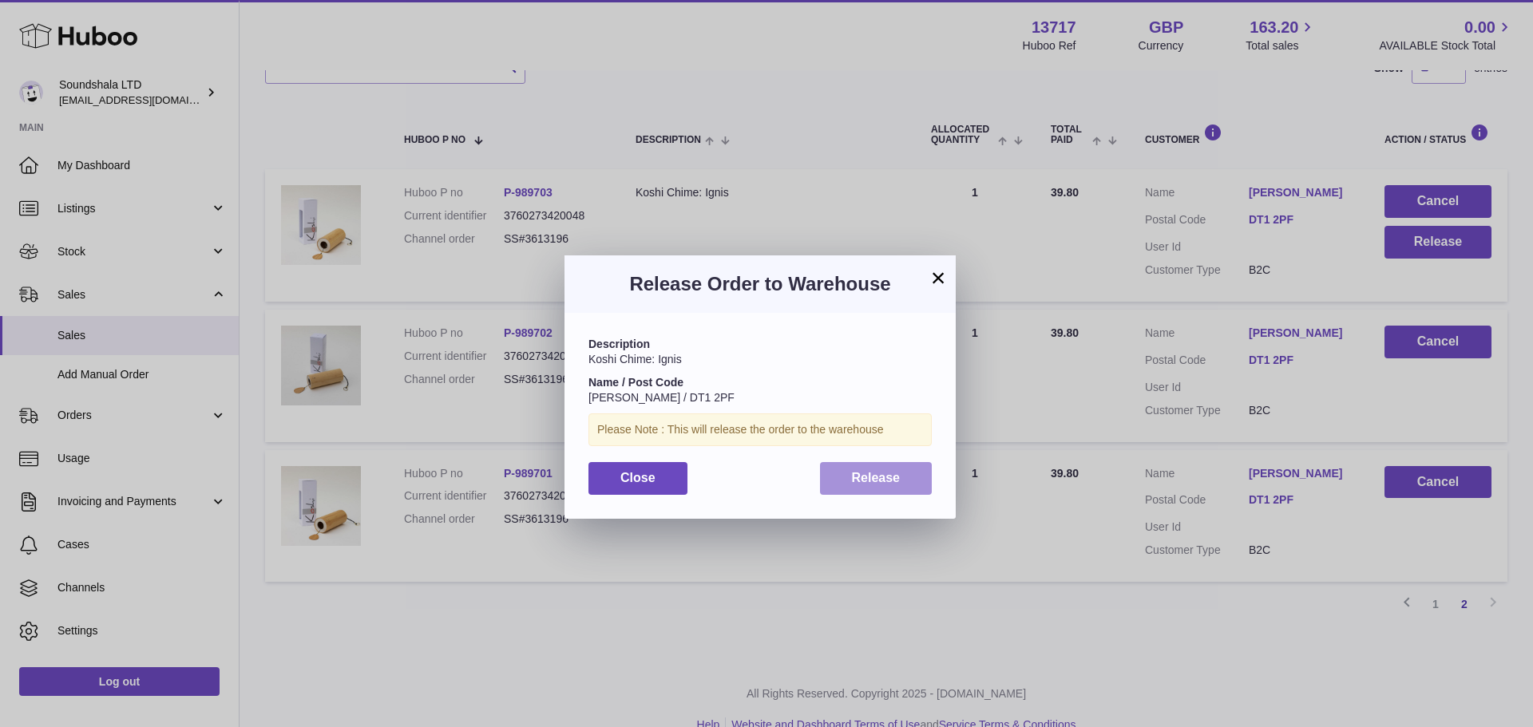
click at [889, 482] on span "Release" at bounding box center [876, 478] width 49 height 14
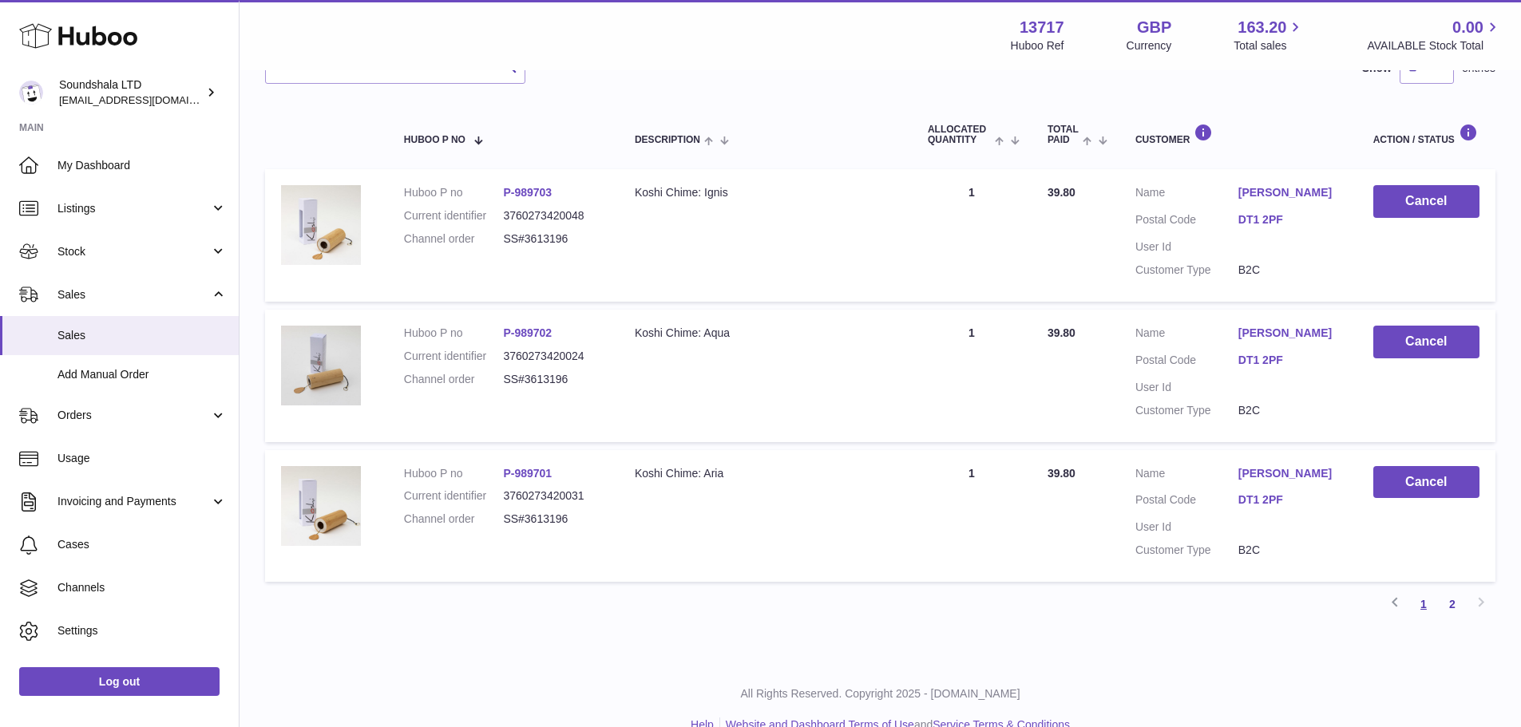
click at [1428, 601] on link "1" at bounding box center [1423, 604] width 29 height 29
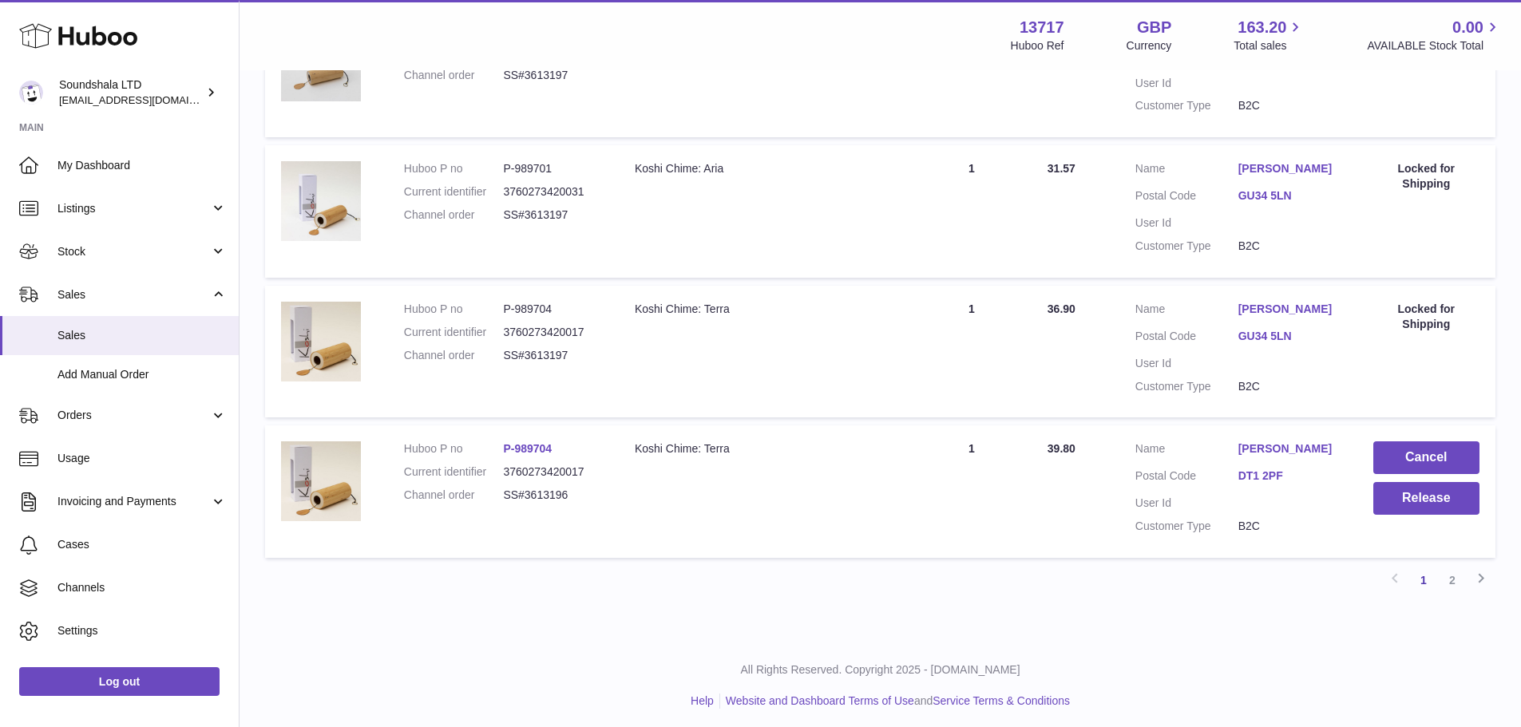
scroll to position [1242, 0]
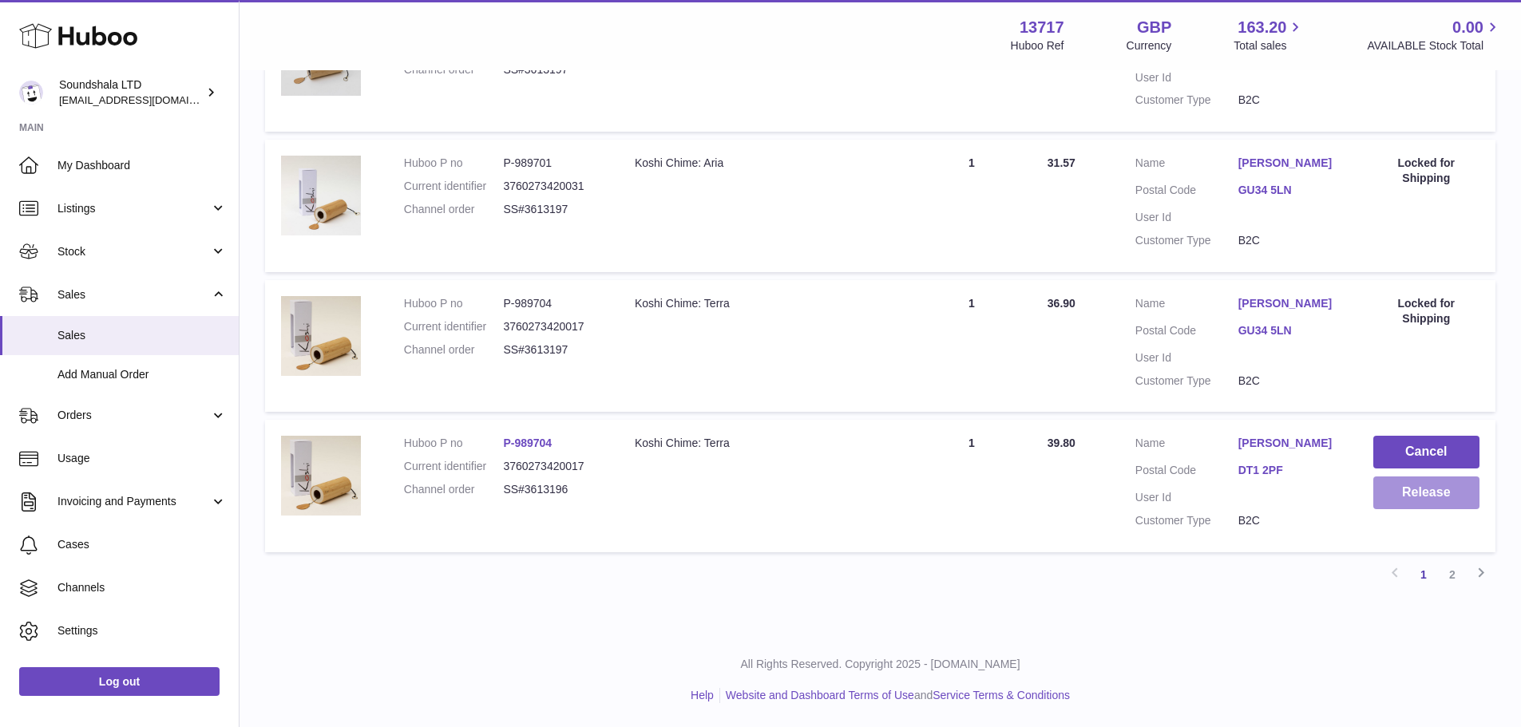
click at [1432, 486] on button "Release" at bounding box center [1426, 493] width 106 height 33
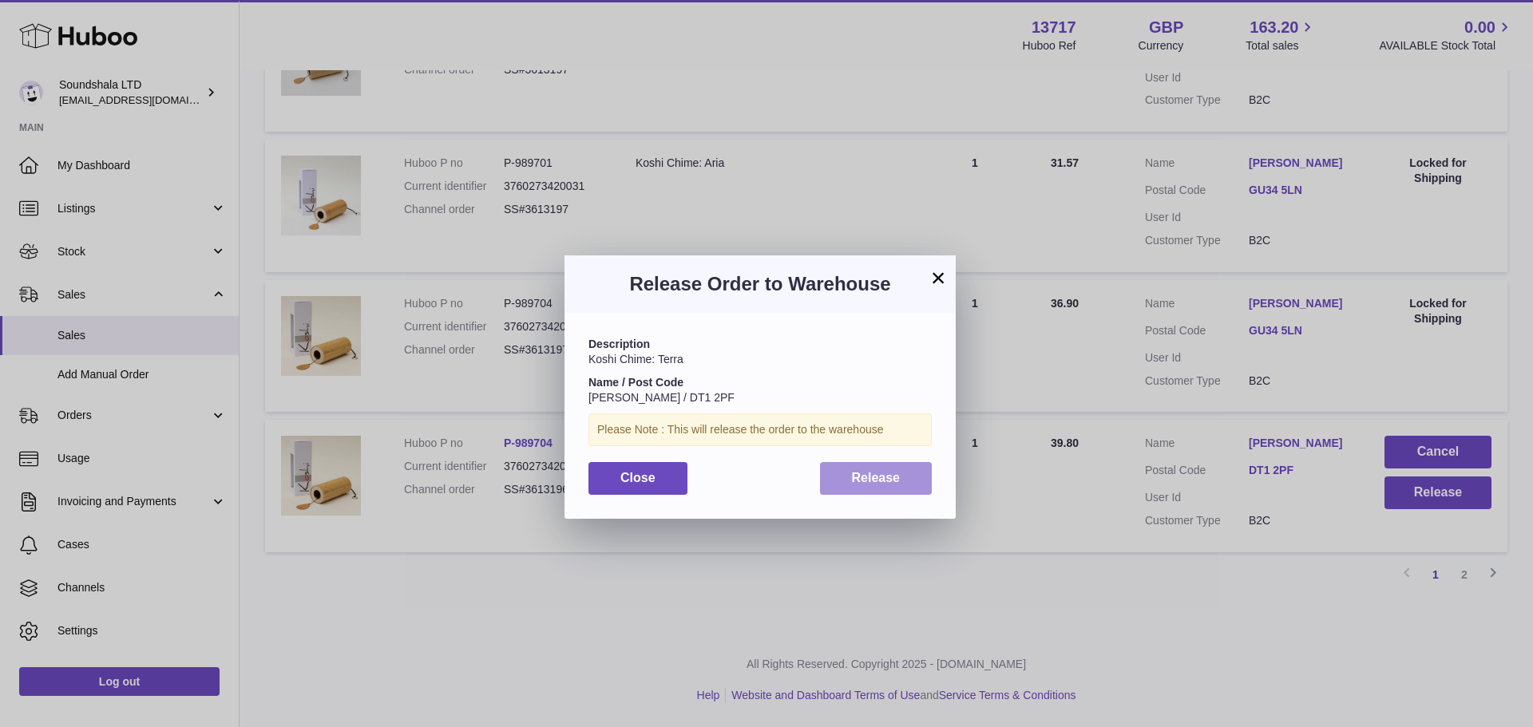
click at [867, 485] on button "Release" at bounding box center [876, 478] width 113 height 33
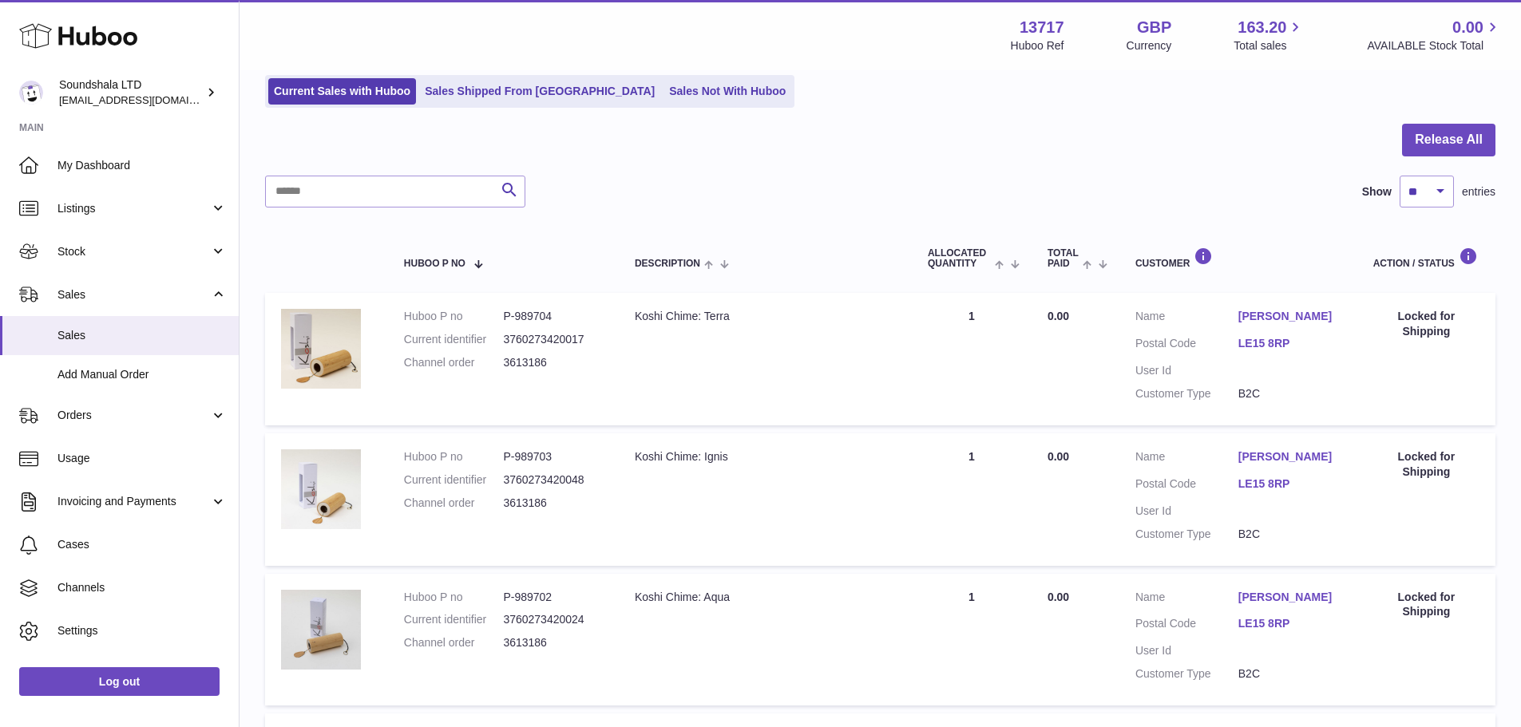
scroll to position [0, 0]
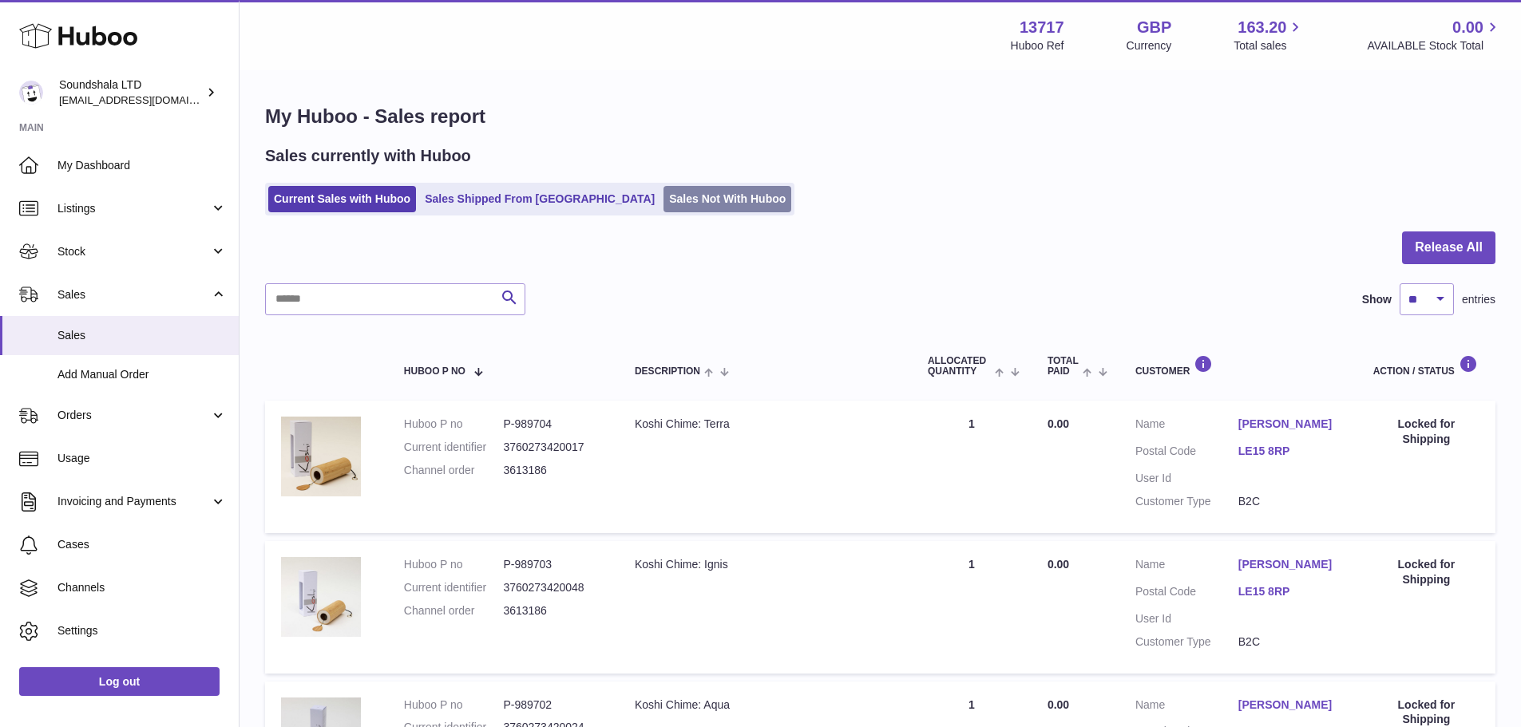
click at [664, 194] on link "Sales Not With Huboo" at bounding box center [728, 199] width 128 height 26
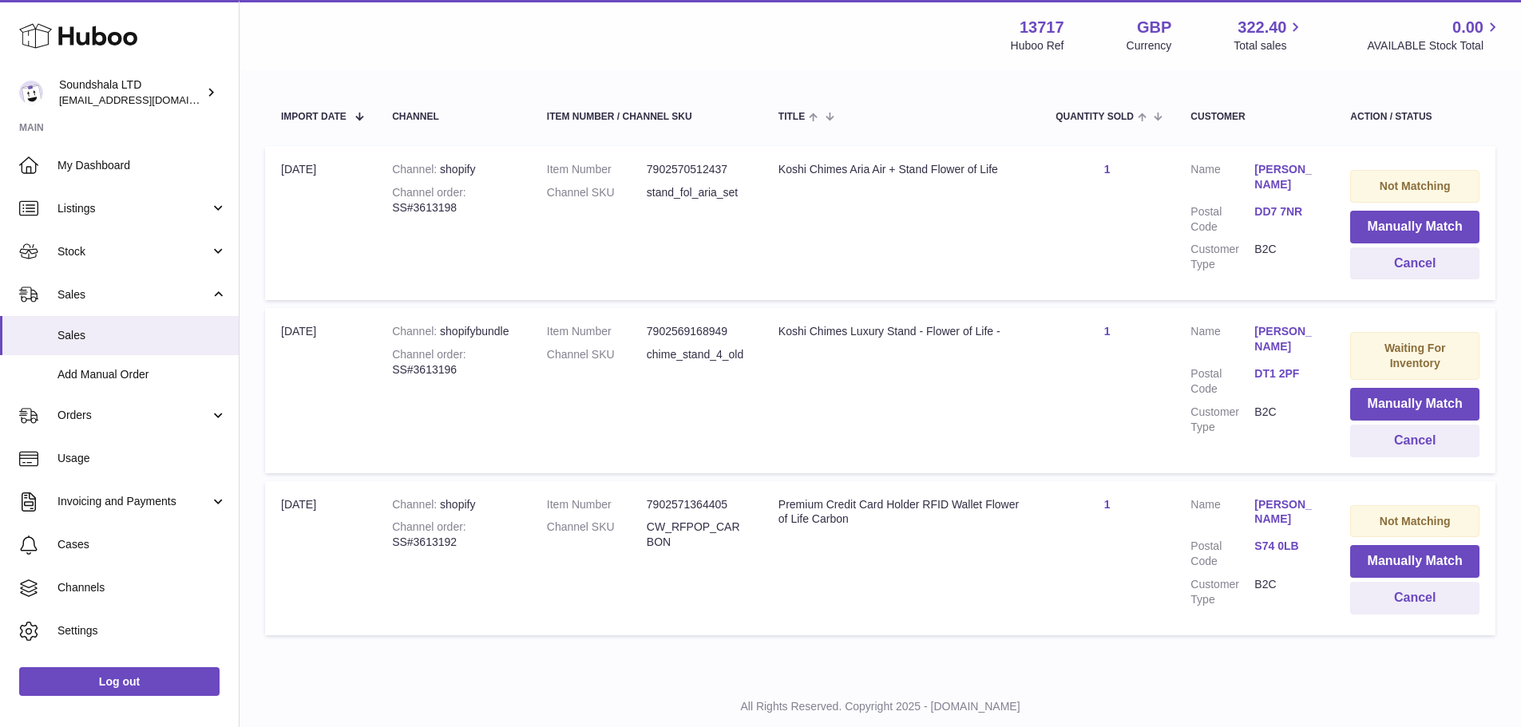
scroll to position [323, 0]
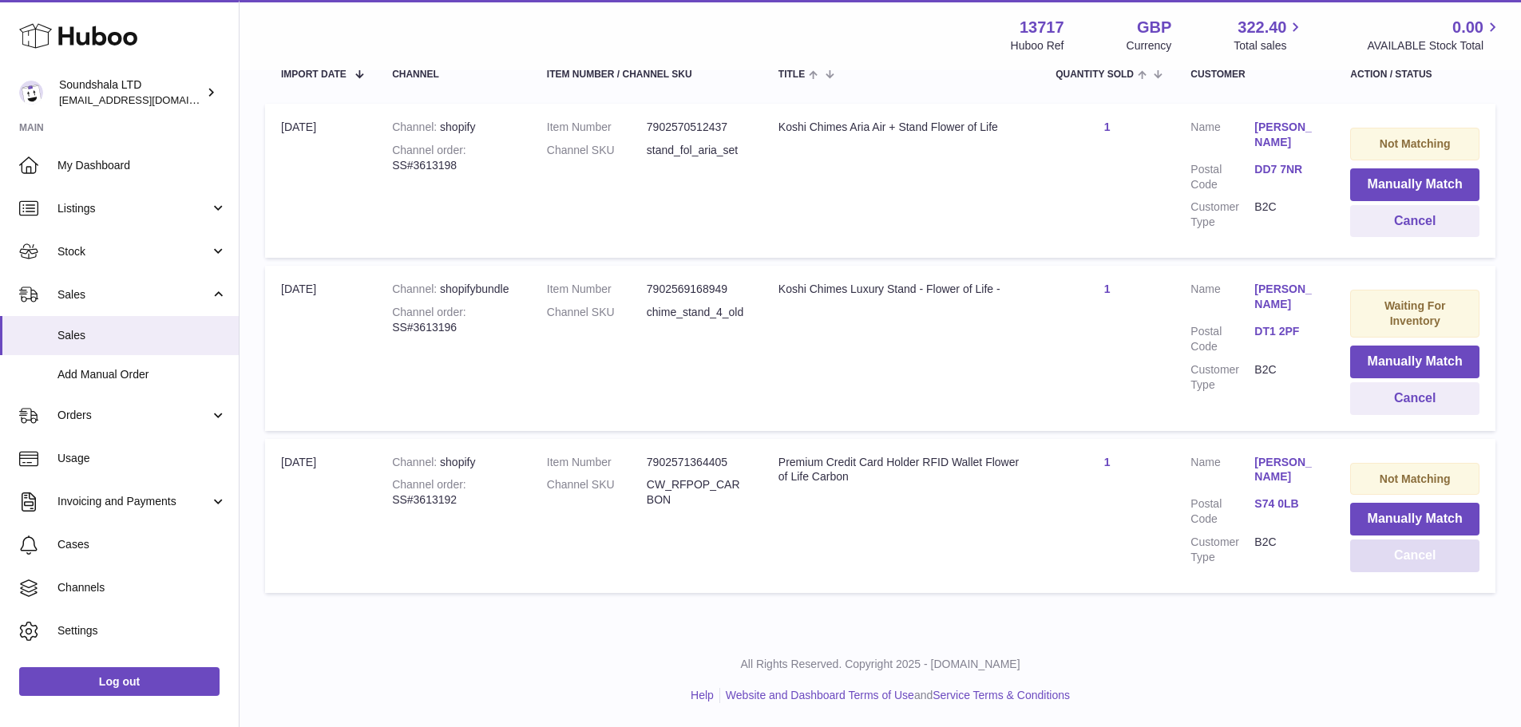
click at [1436, 558] on button "Cancel" at bounding box center [1414, 556] width 129 height 33
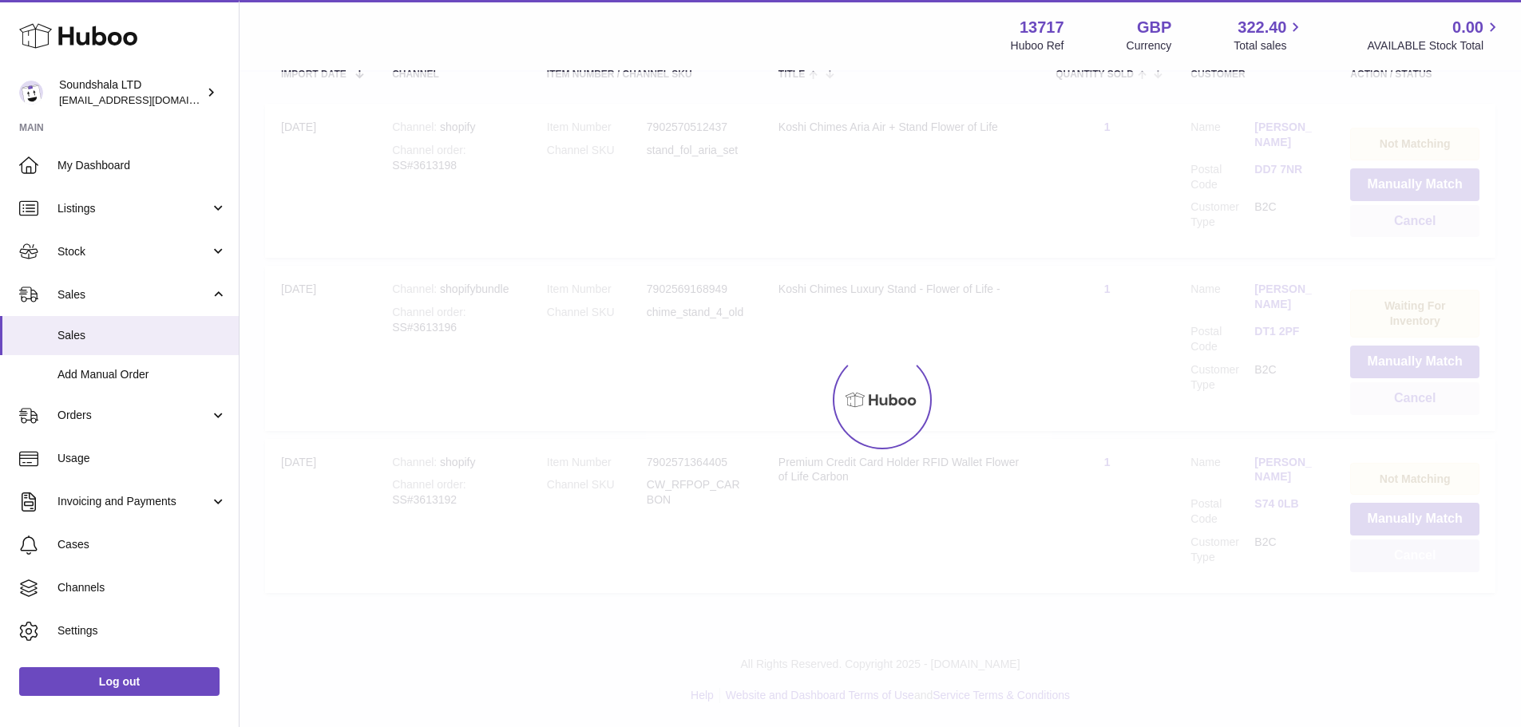
scroll to position [149, 0]
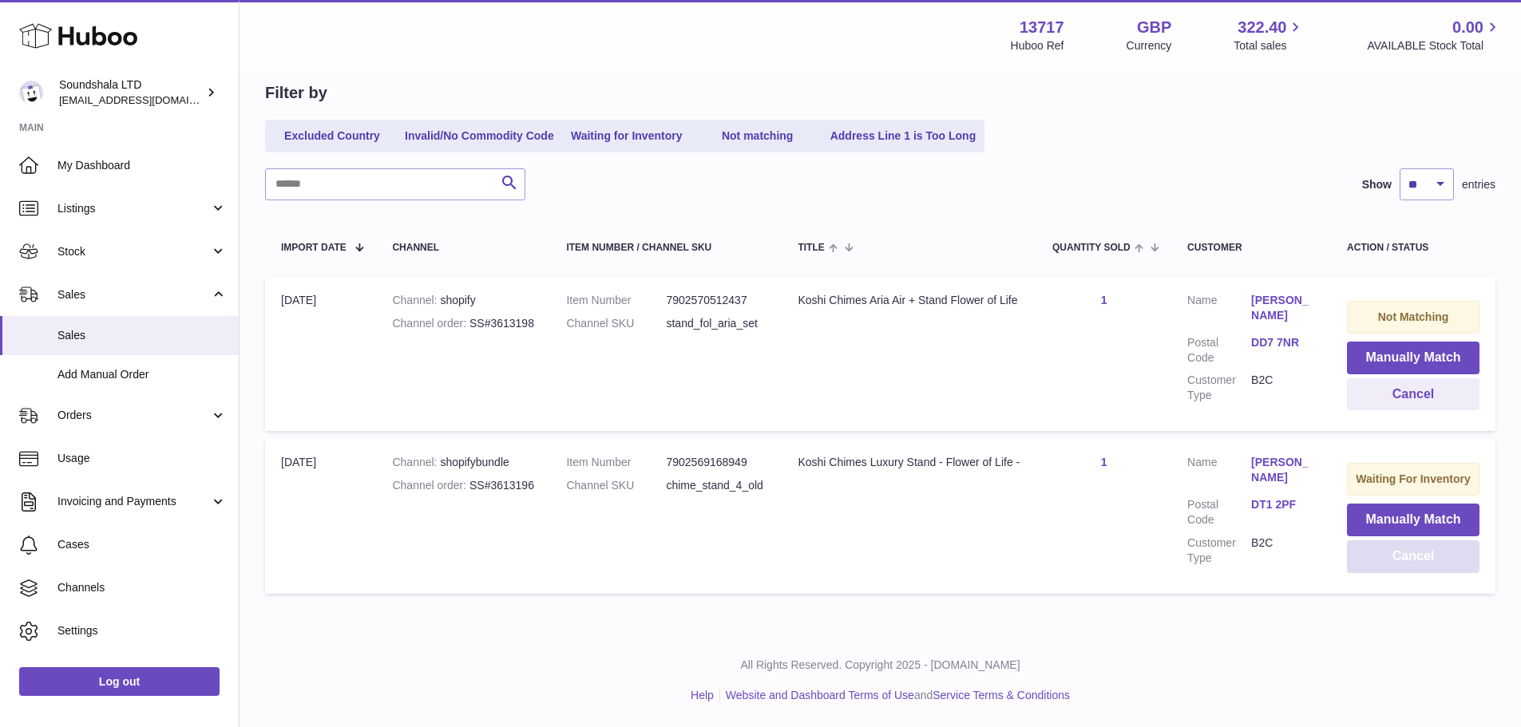
click at [1404, 554] on button "Cancel" at bounding box center [1413, 557] width 133 height 33
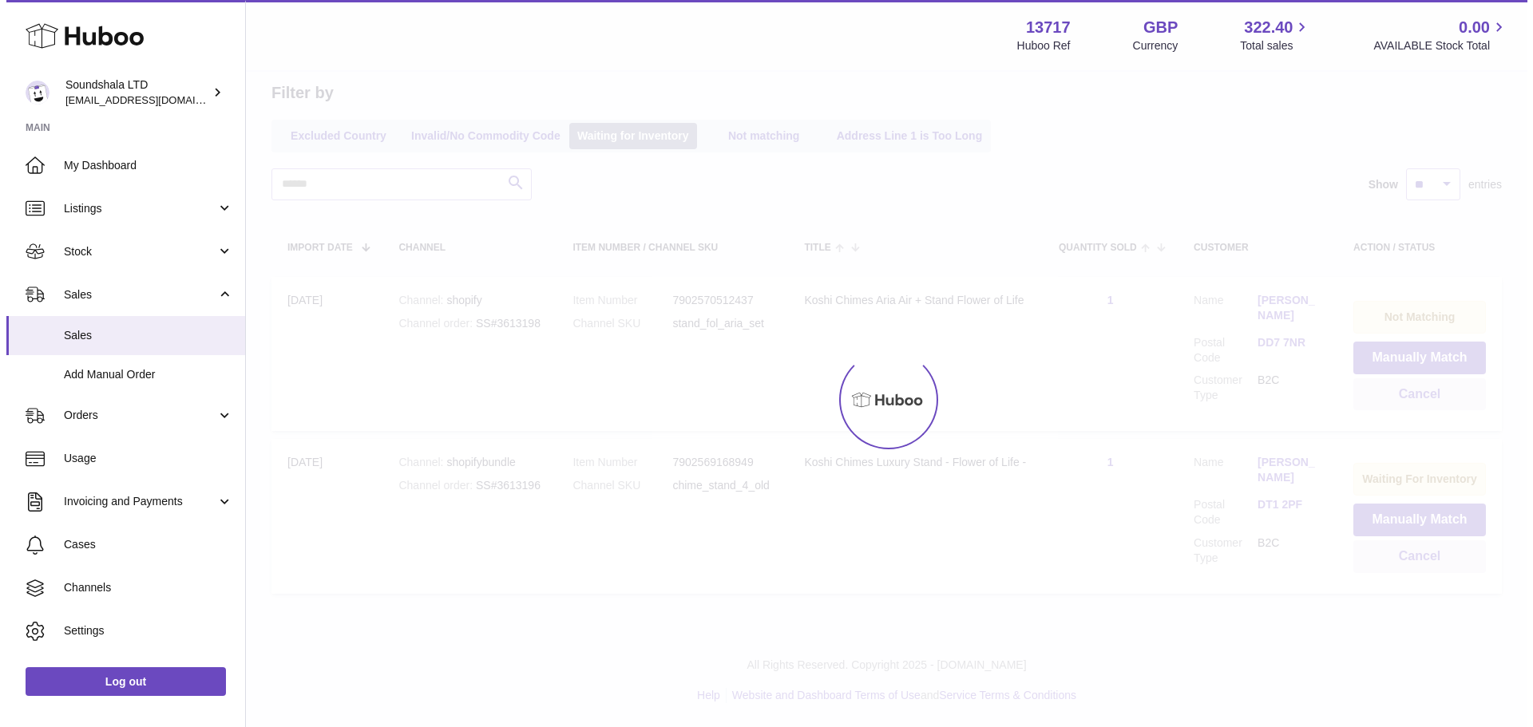
scroll to position [0, 0]
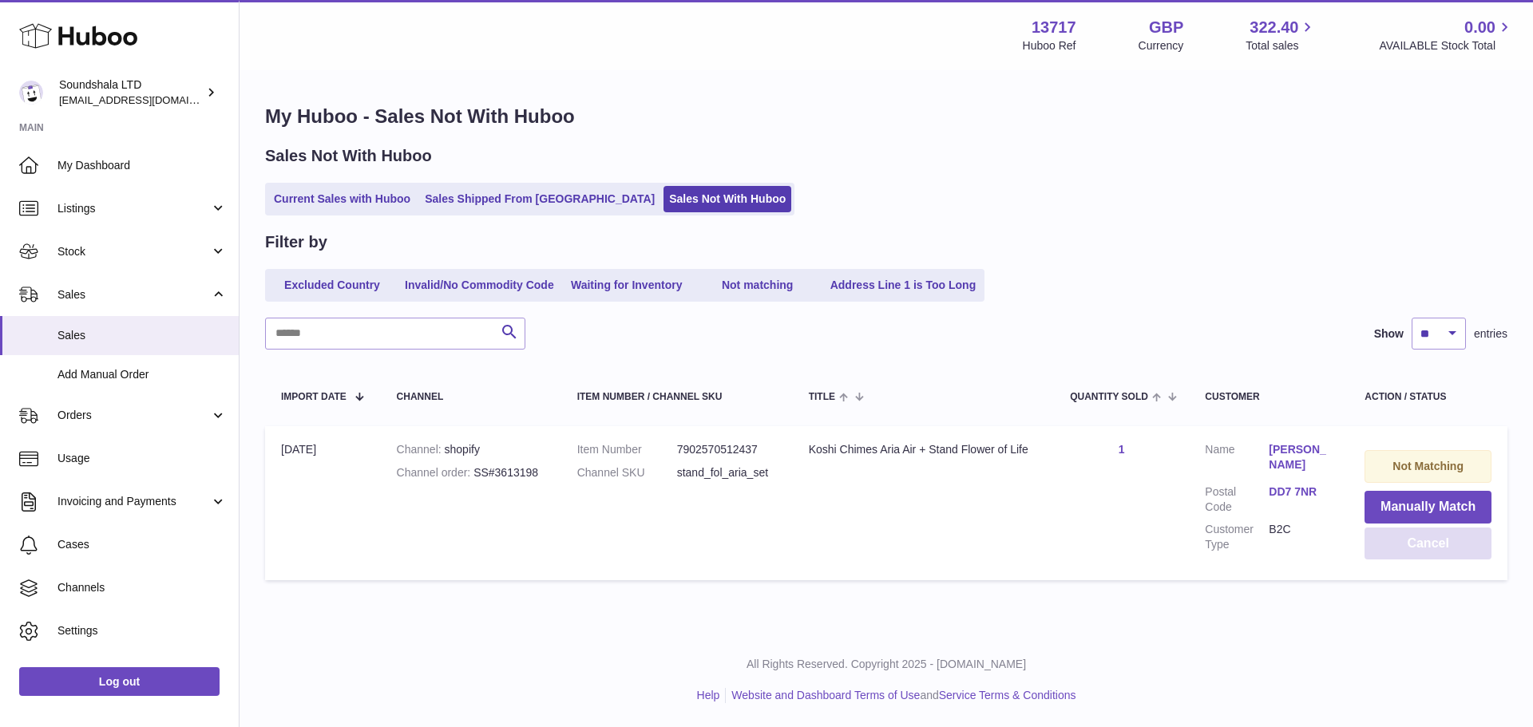
click at [1412, 541] on button "Cancel" at bounding box center [1428, 544] width 127 height 33
click at [338, 205] on link "Current Sales with Huboo" at bounding box center [342, 199] width 148 height 26
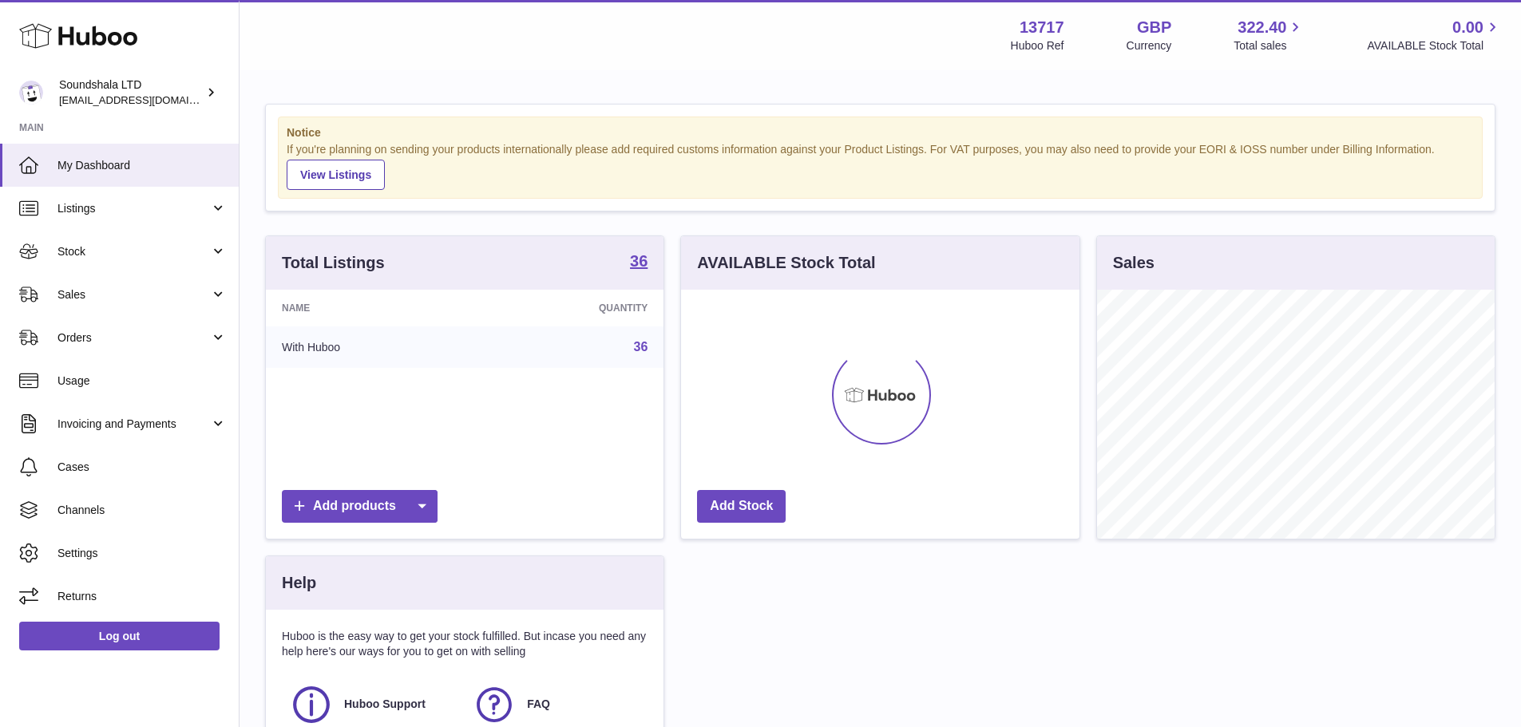
scroll to position [249, 398]
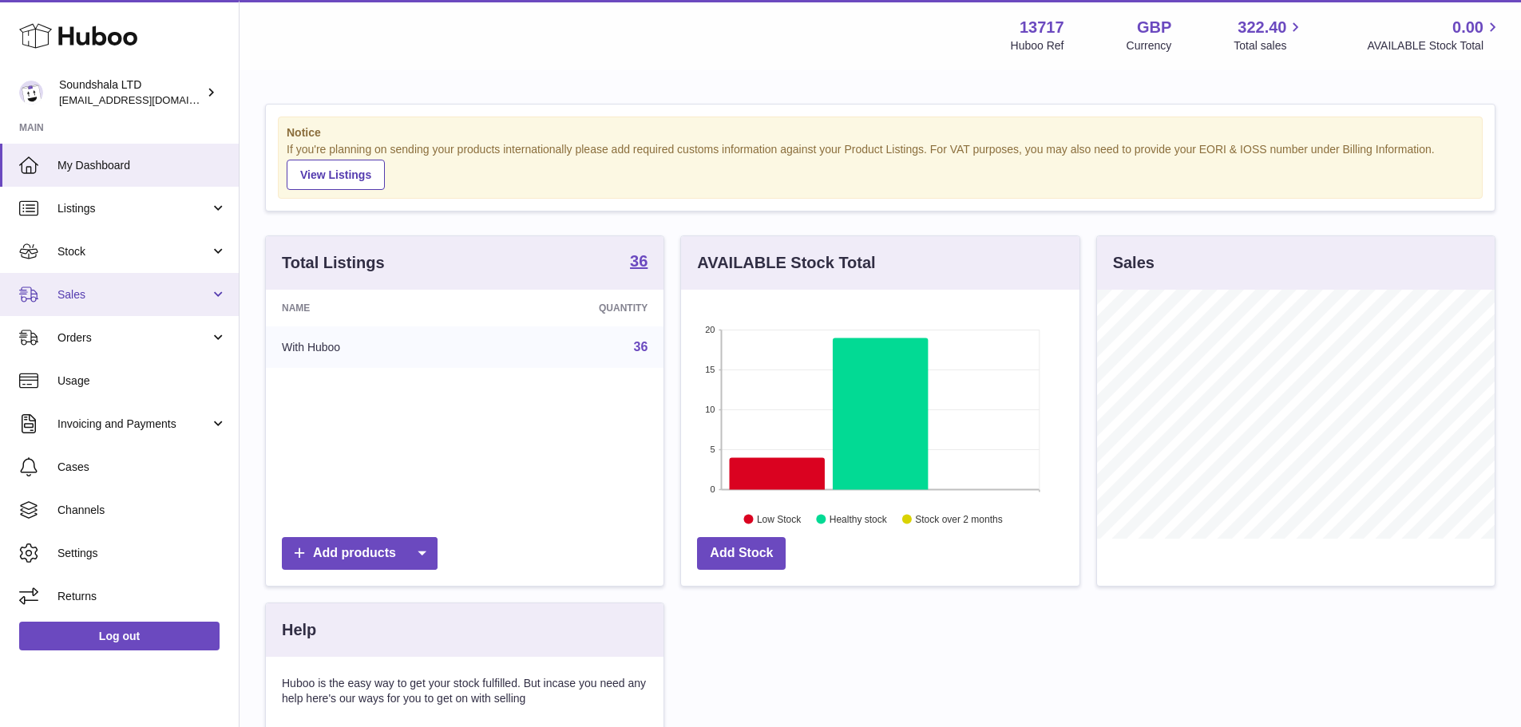
click at [91, 291] on span "Sales" at bounding box center [133, 294] width 153 height 15
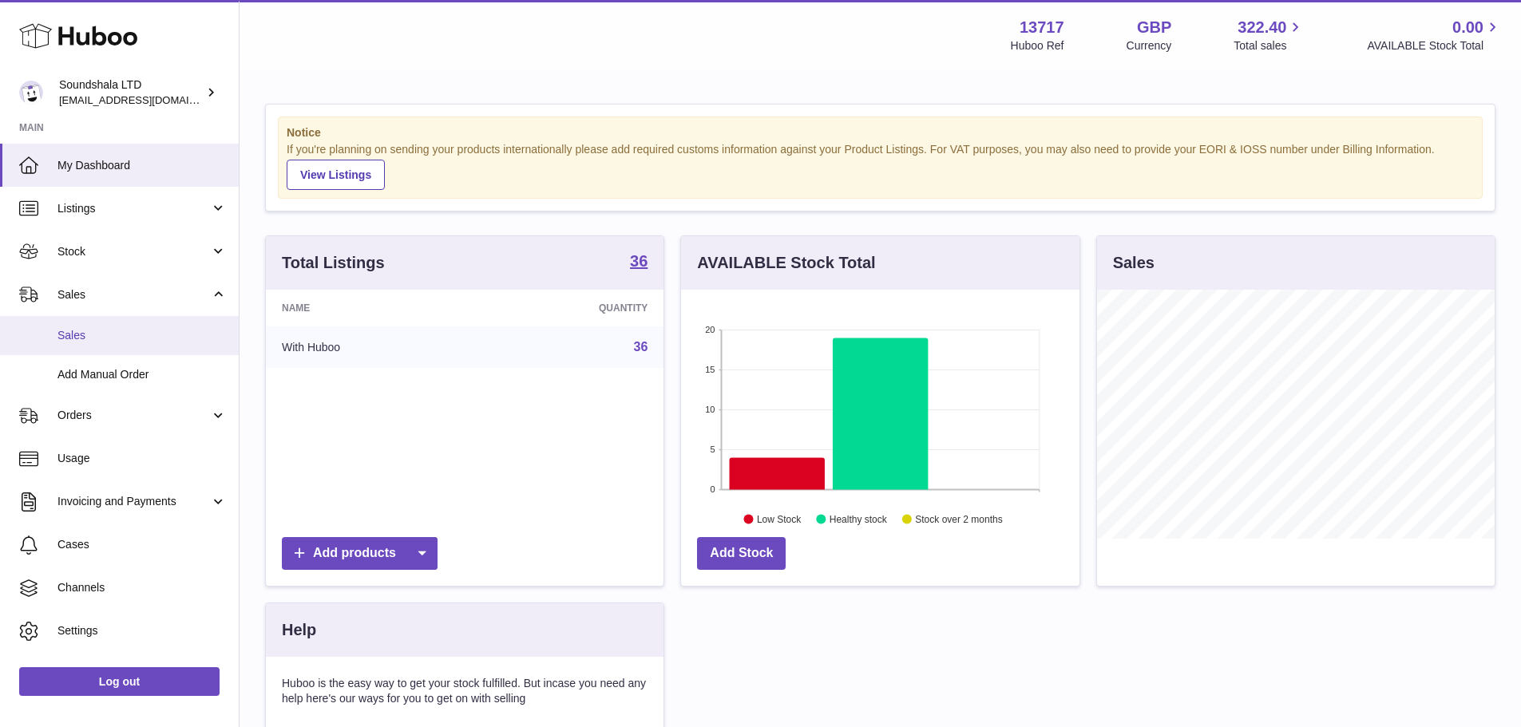
click at [93, 335] on span "Sales" at bounding box center [141, 335] width 169 height 15
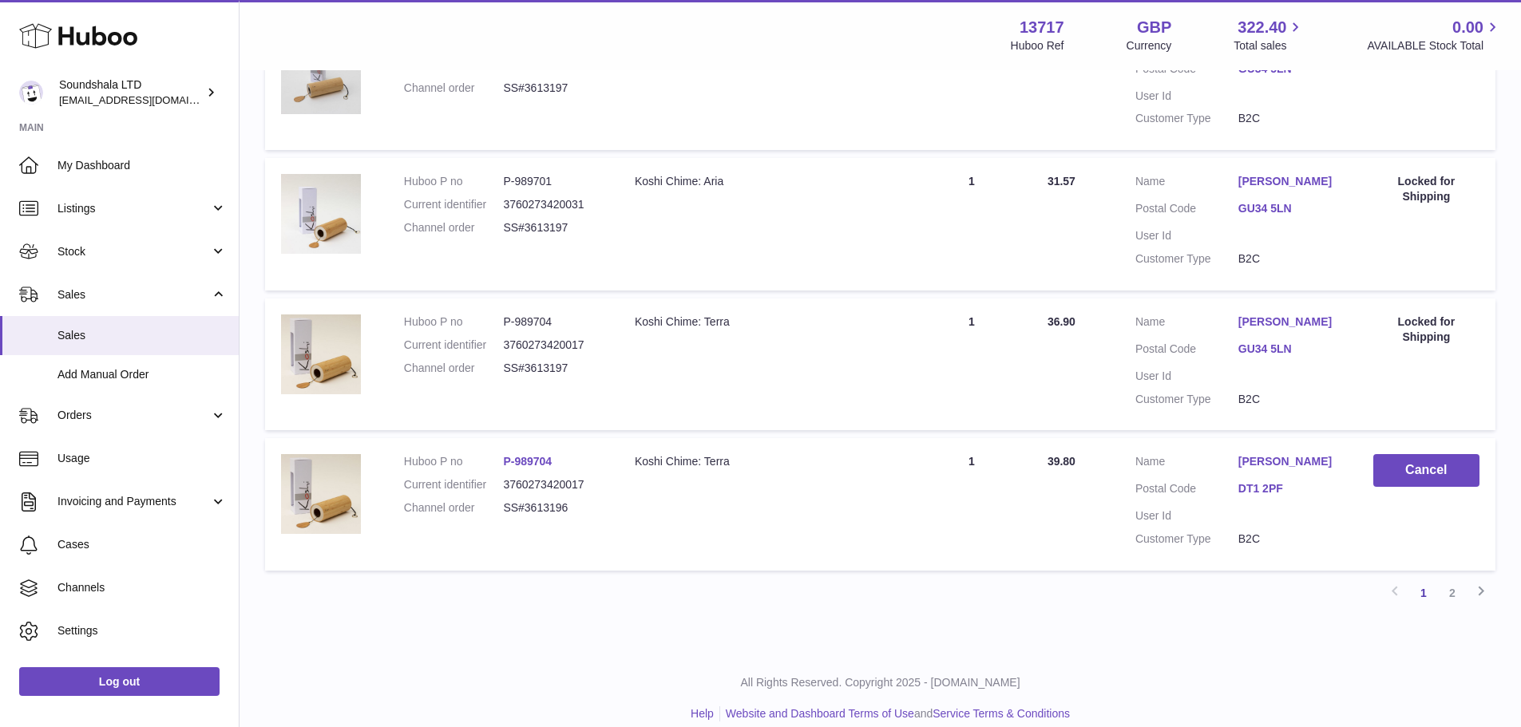
scroll to position [1242, 0]
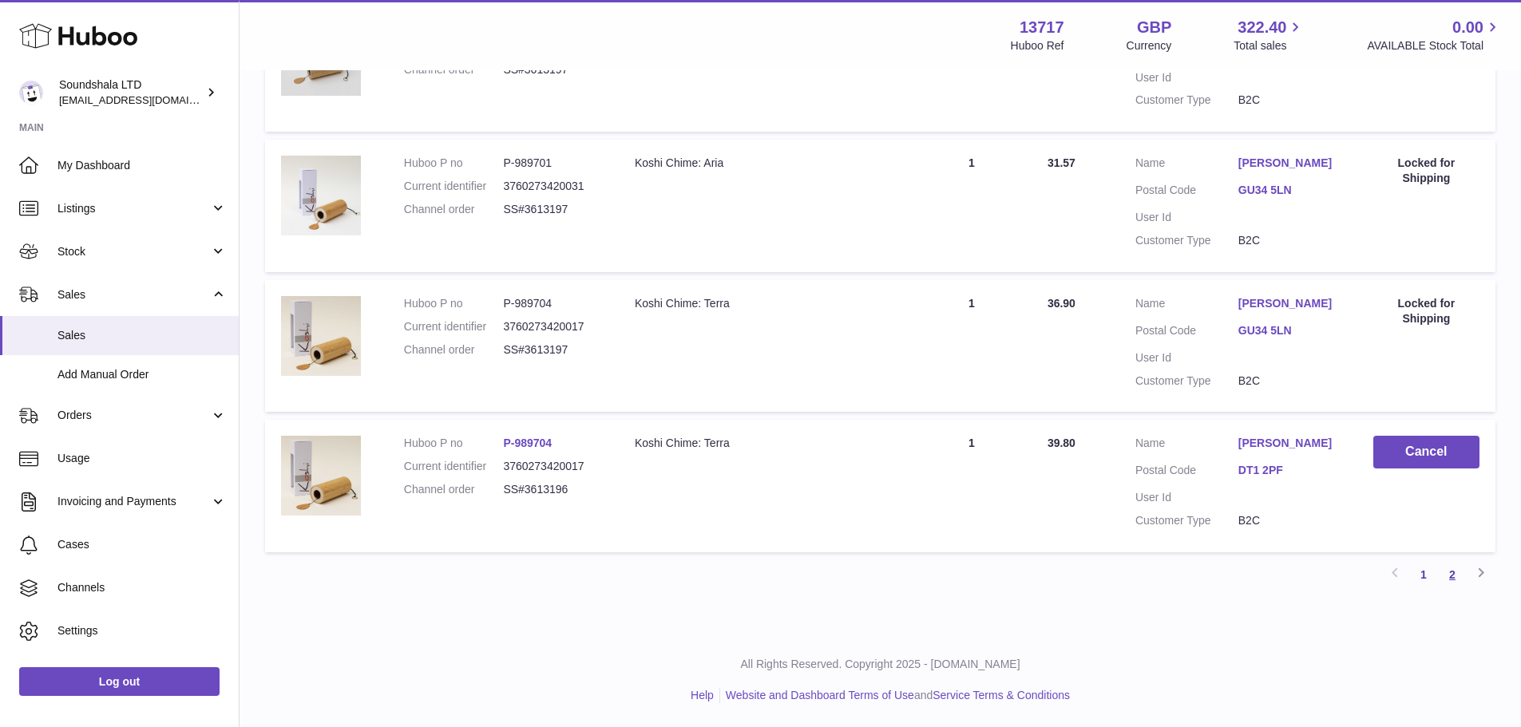
click at [1451, 578] on link "2" at bounding box center [1452, 575] width 29 height 29
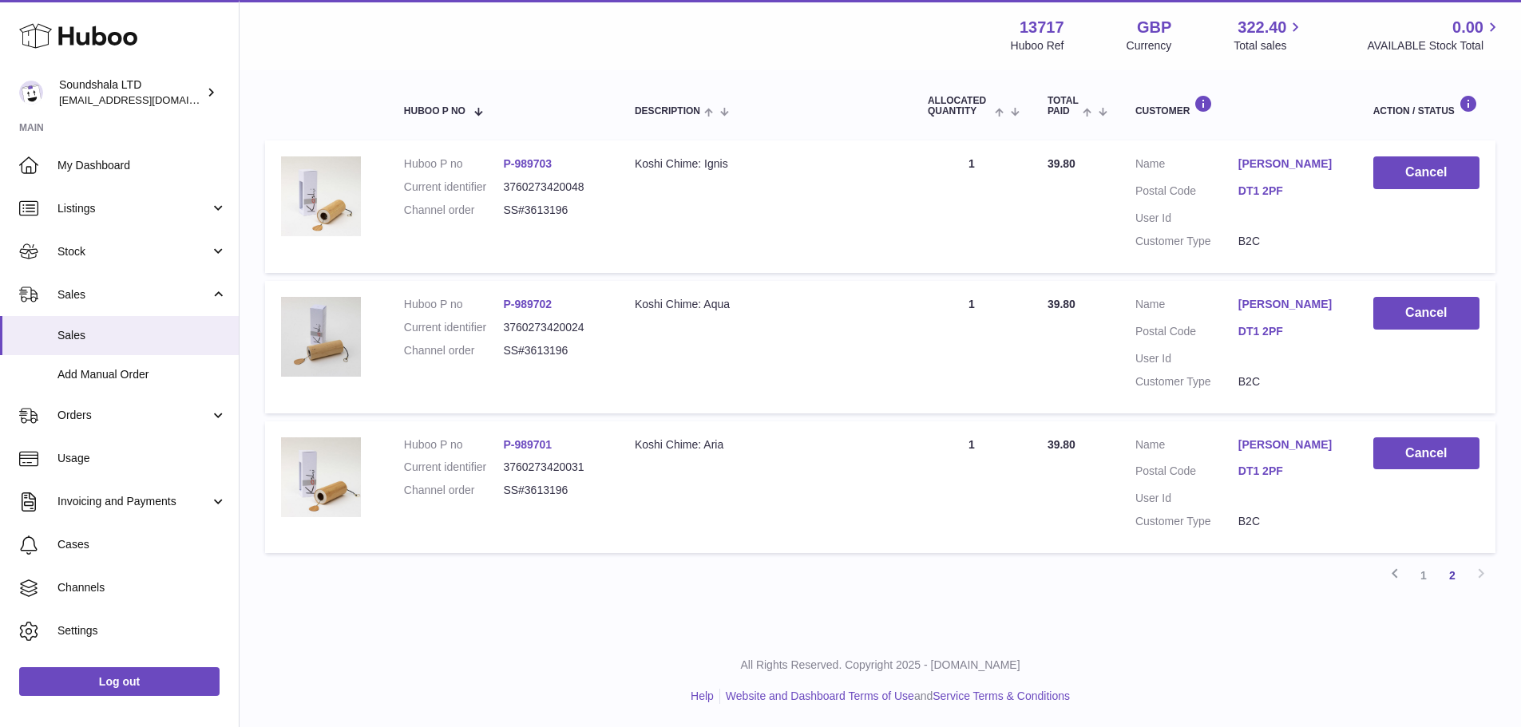
scroll to position [261, 0]
click at [1451, 573] on link "2" at bounding box center [1452, 575] width 29 height 29
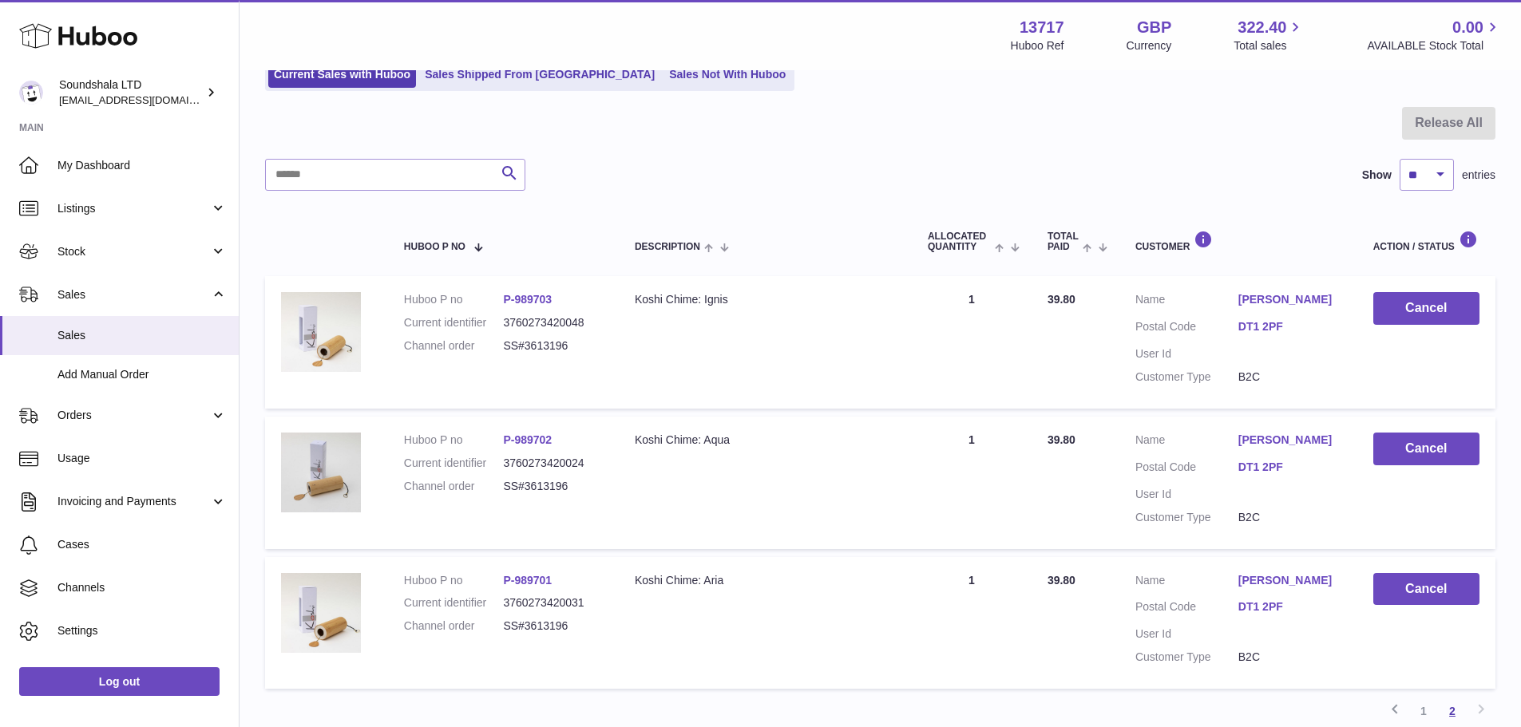
scroll to position [72, 0]
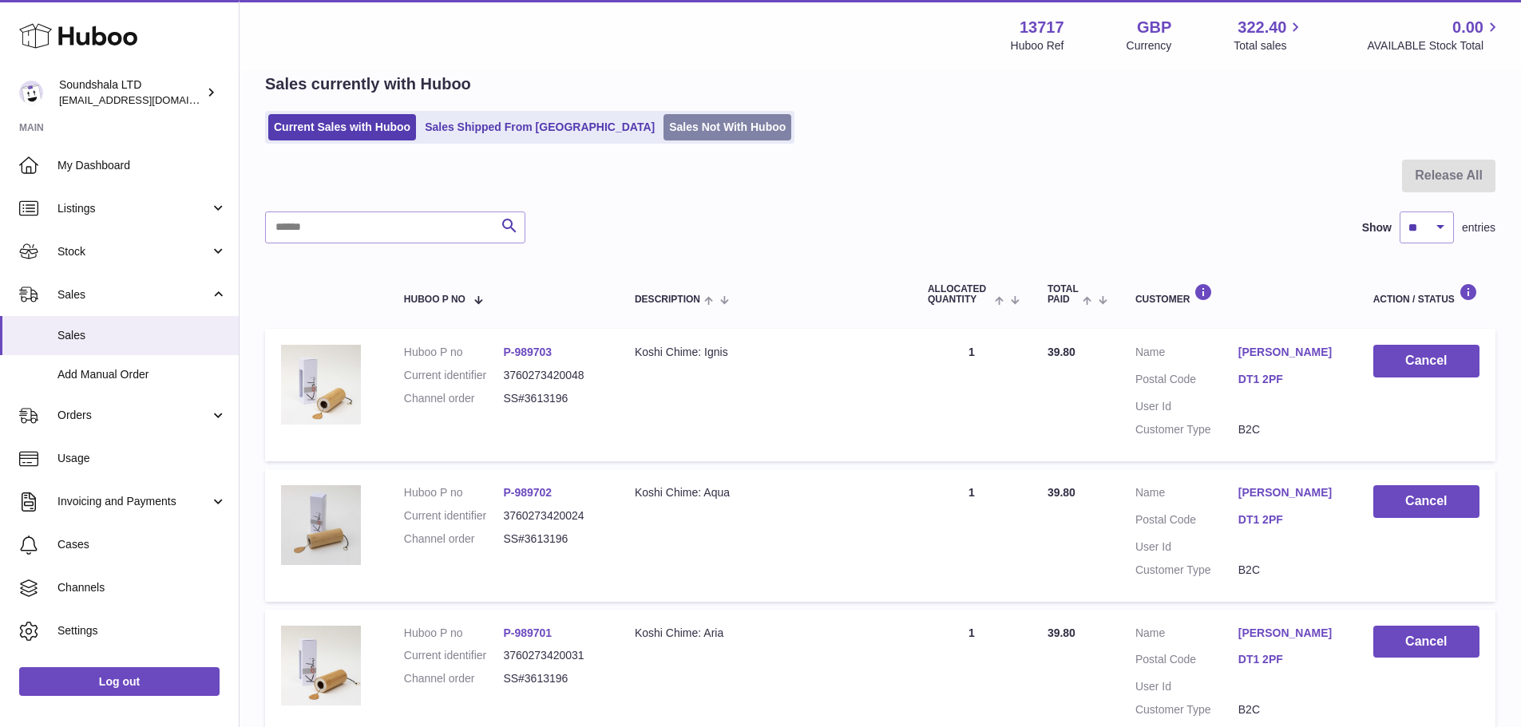
click at [696, 126] on link "Sales Not With Huboo" at bounding box center [728, 127] width 128 height 26
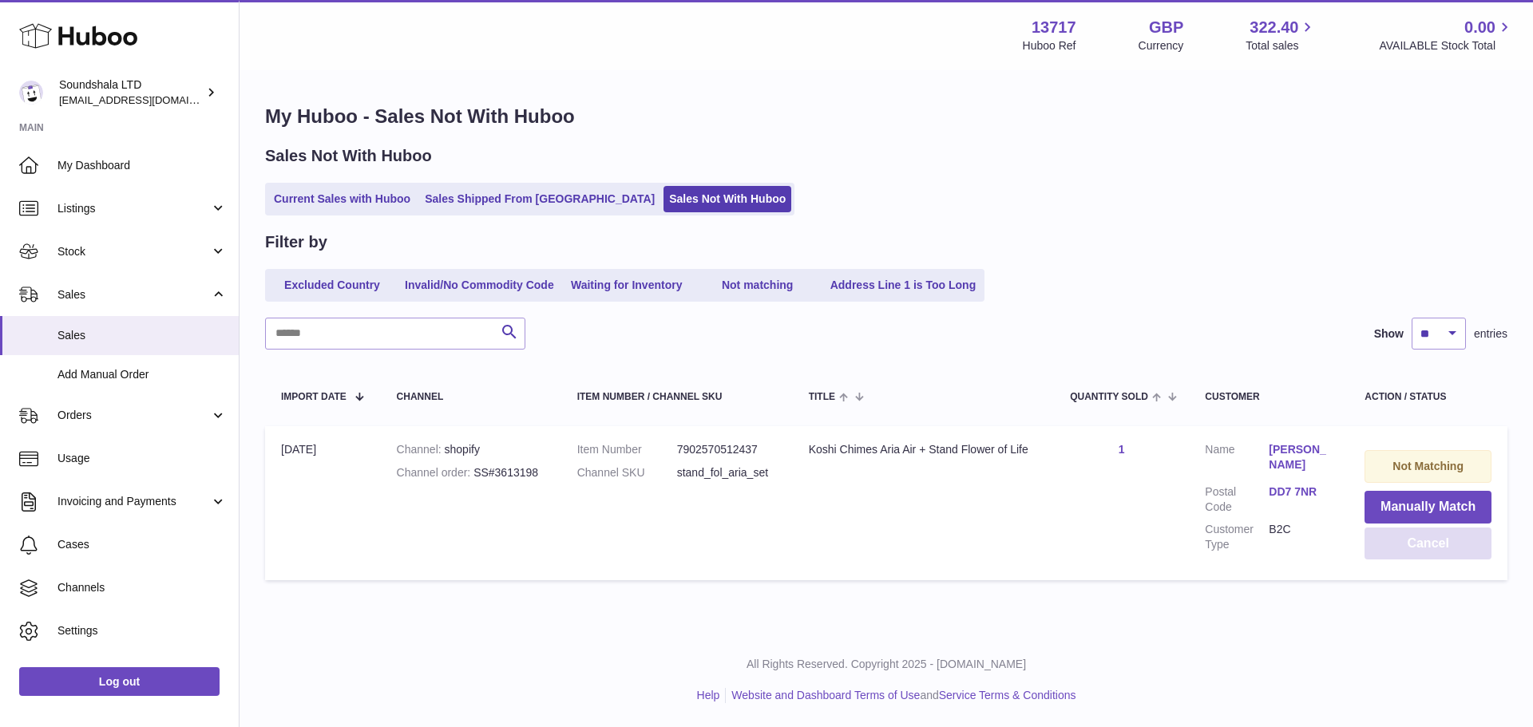
click at [1416, 547] on button "Cancel" at bounding box center [1428, 544] width 127 height 33
